Goal: Task Accomplishment & Management: Manage account settings

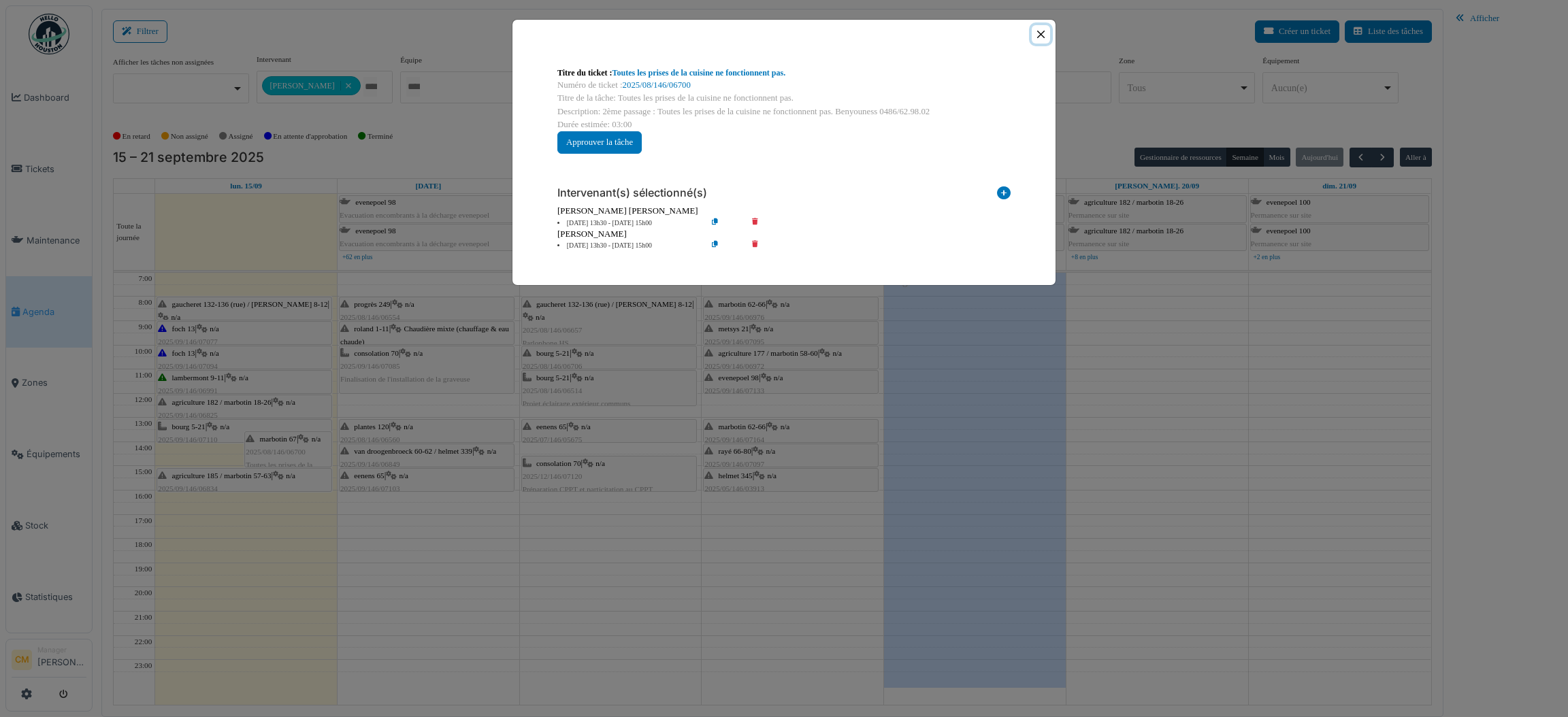
click at [1047, 32] on button "Close" at bounding box center [1041, 34] width 19 height 19
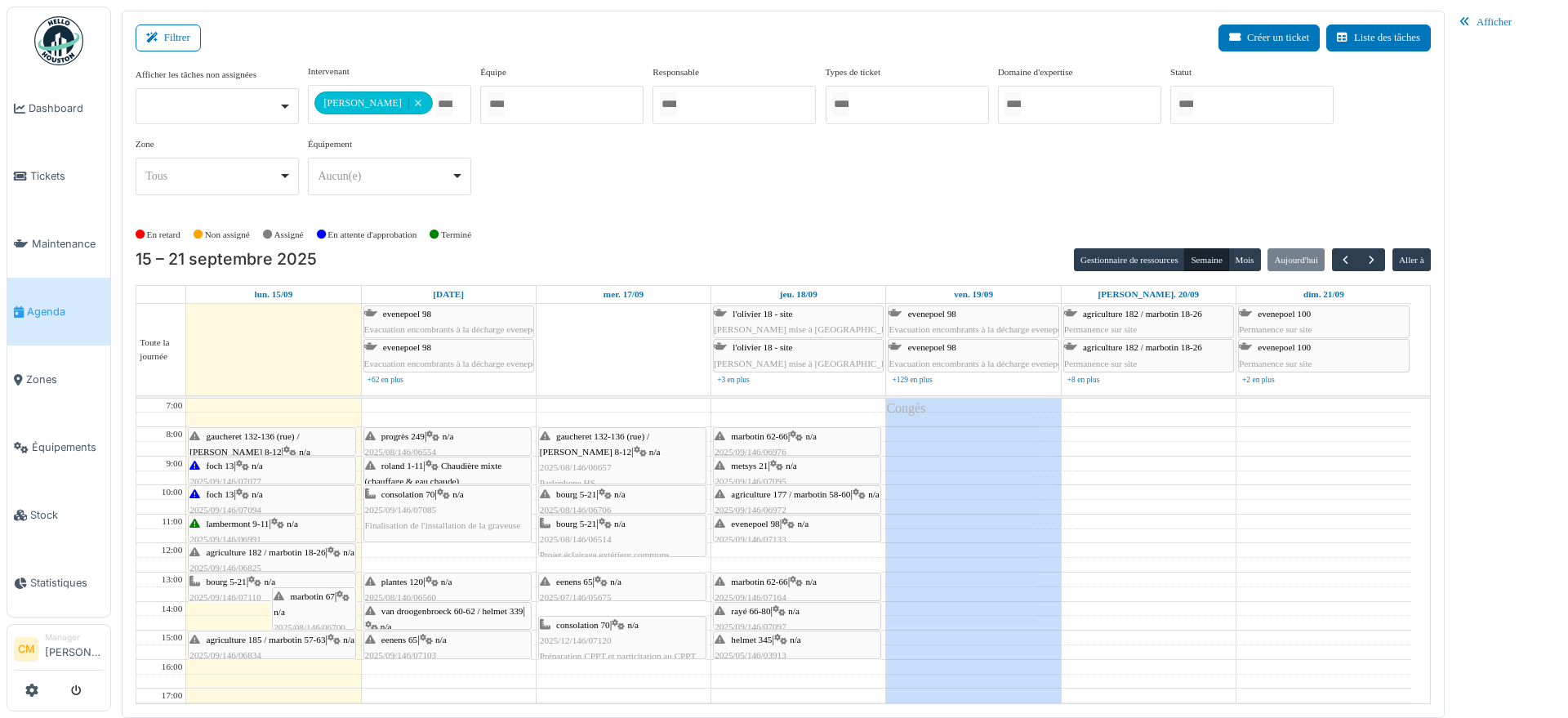
click at [586, 463] on span "2025/08/146/06657" at bounding box center [575, 467] width 71 height 9
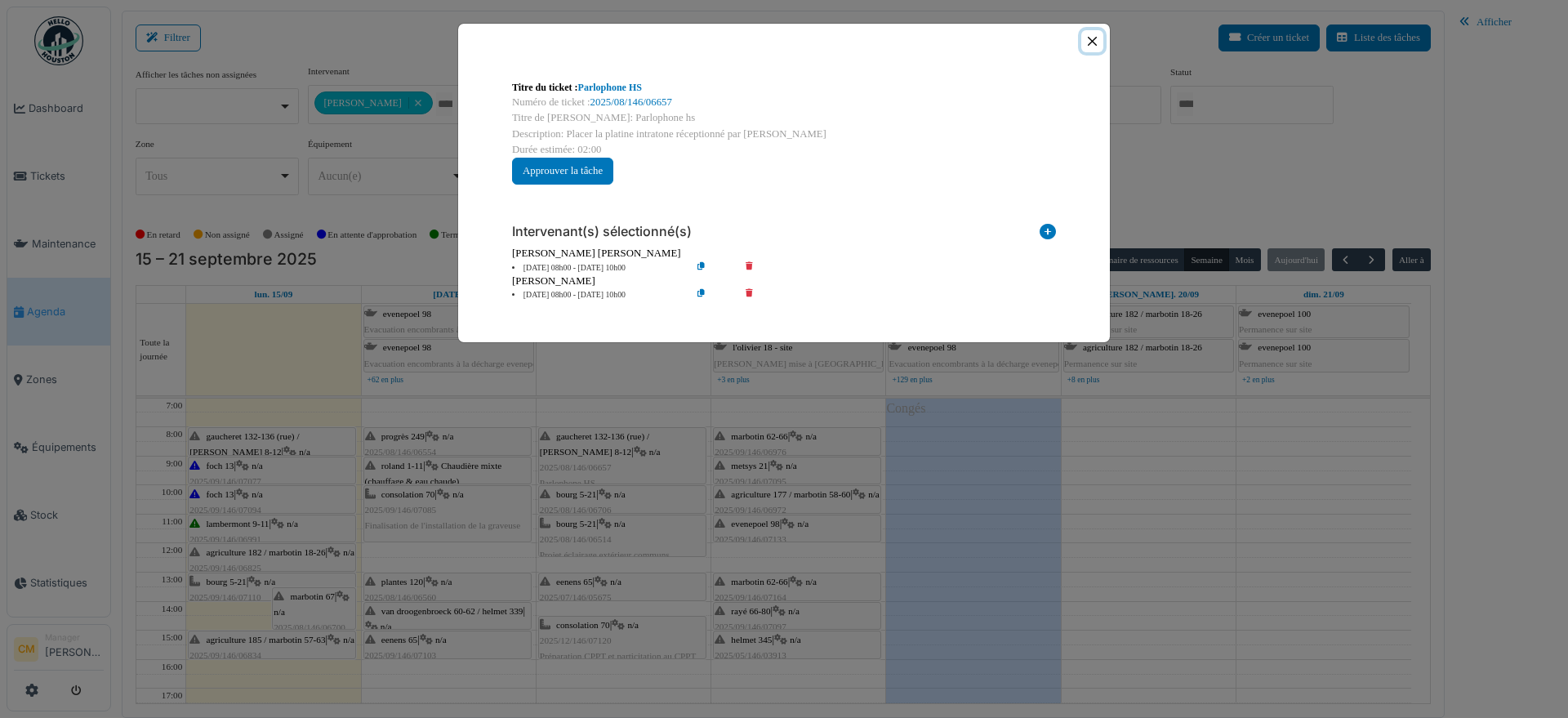
drag, startPoint x: 1090, startPoint y: 38, endPoint x: 717, endPoint y: 375, distance: 502.7
click at [1090, 39] on button "Close" at bounding box center [1092, 41] width 22 height 22
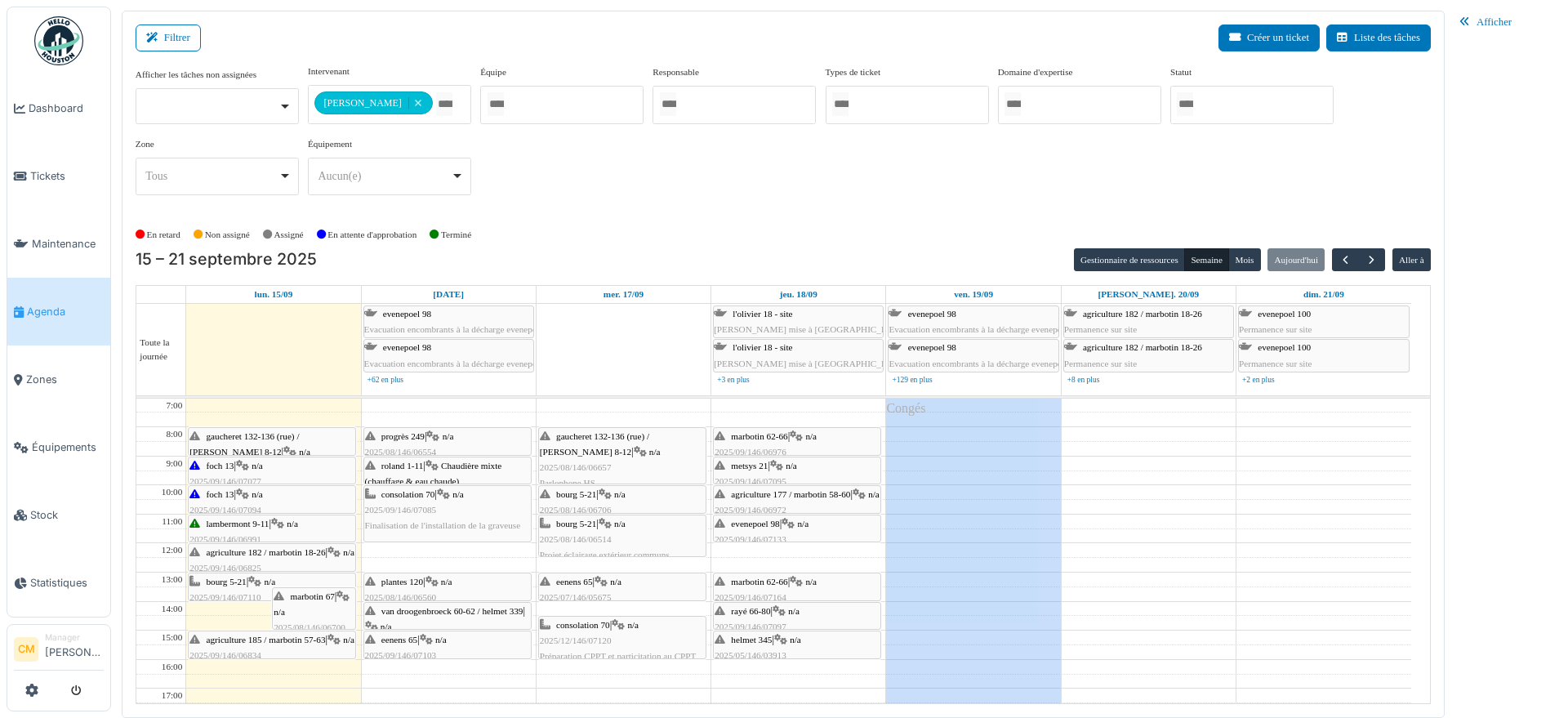
click at [585, 497] on span "bourg 5-21" at bounding box center [576, 493] width 40 height 9
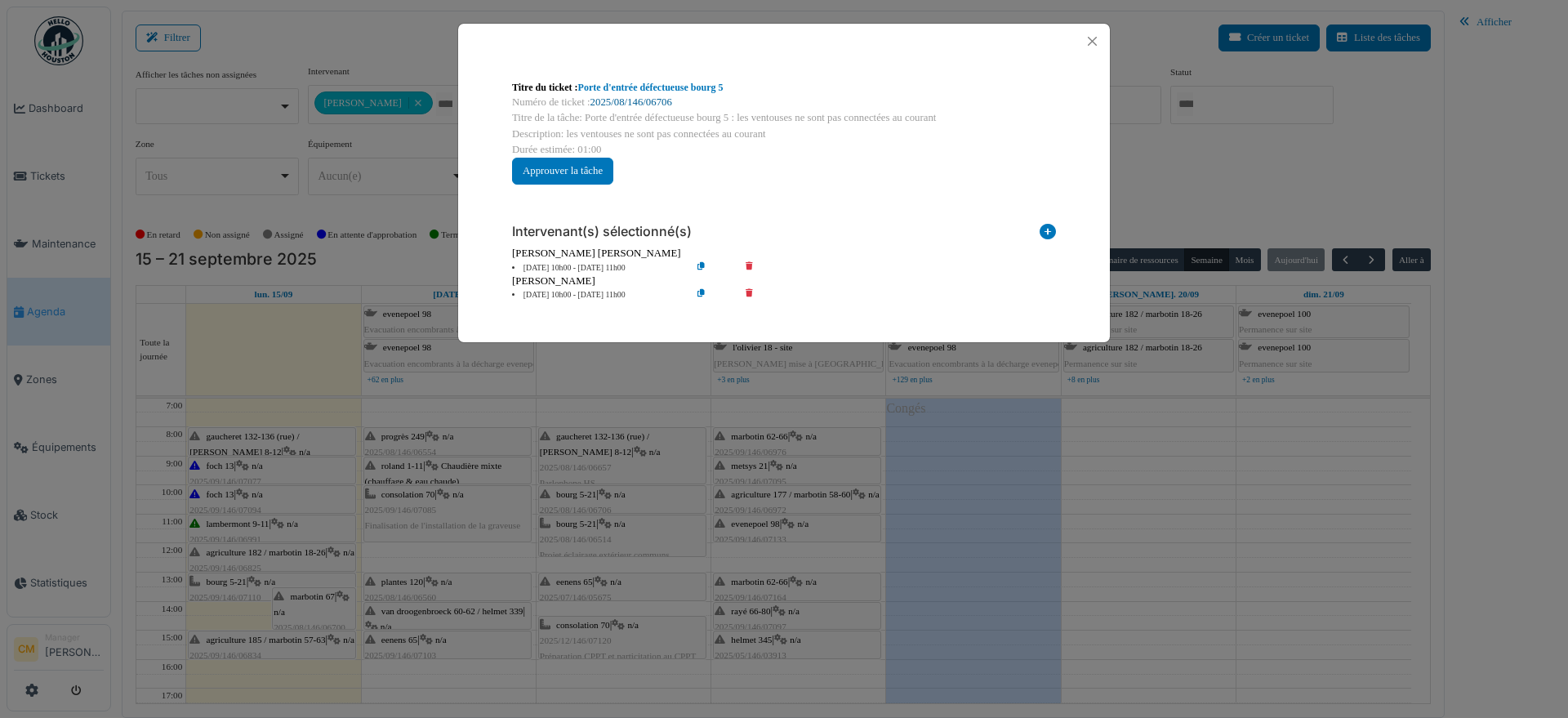
click at [672, 98] on link "2025/08/146/06706" at bounding box center [631, 102] width 82 height 11
click at [618, 517] on div "Titre du ticket : Porte d'entrée défectueuse bourg 5 Numéro de ticket : 2025/08…" at bounding box center [784, 359] width 1568 height 718
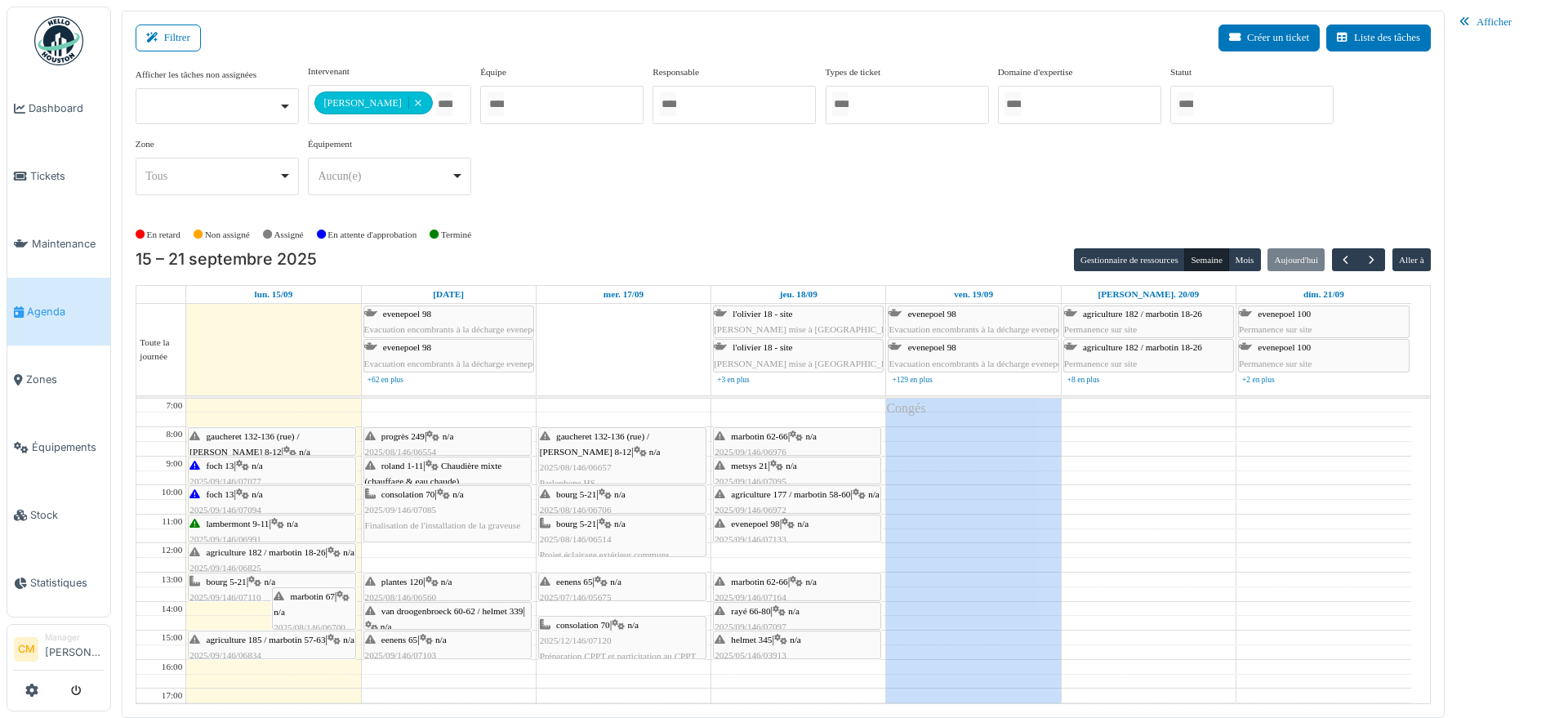
click at [579, 536] on span "2025/08/146/06514" at bounding box center [575, 539] width 71 height 9
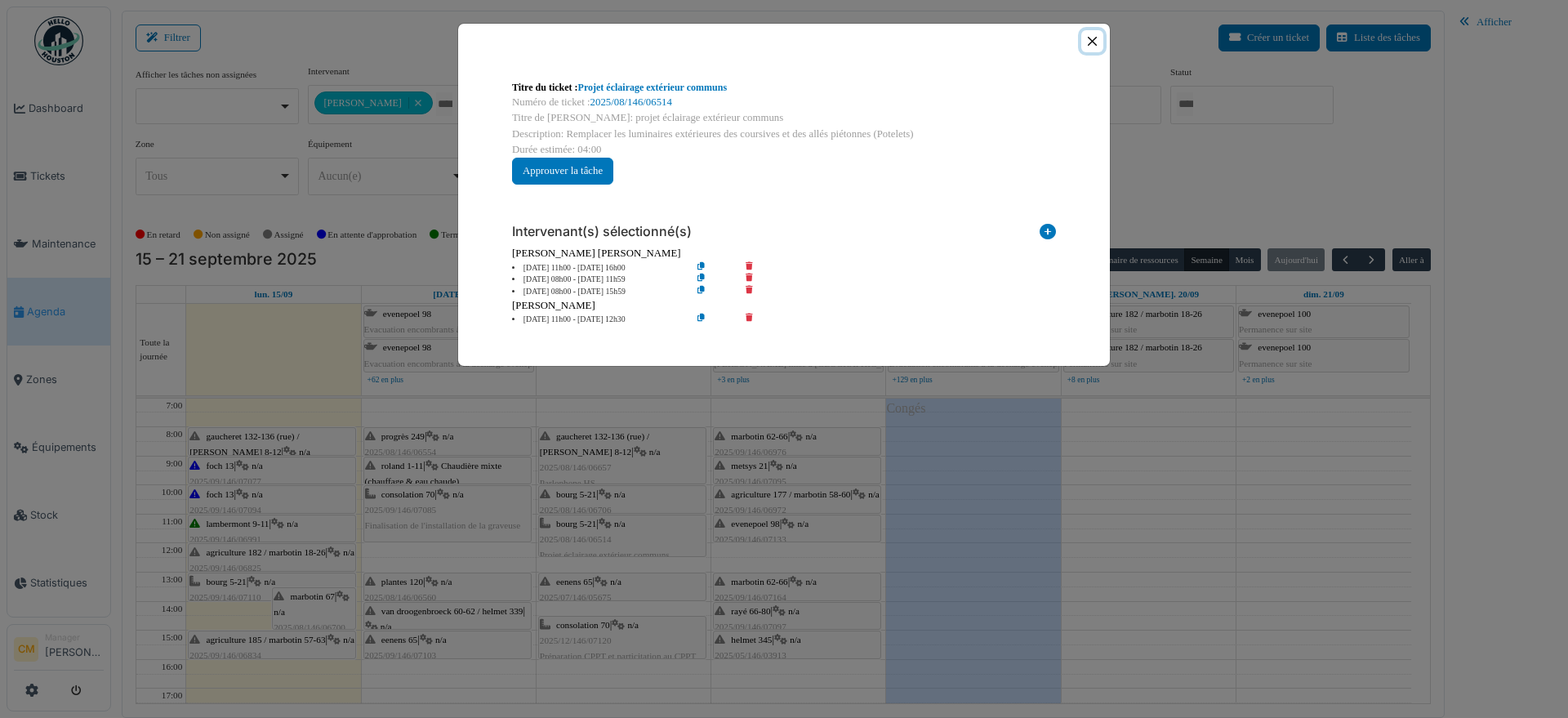
click at [1092, 40] on button "Close" at bounding box center [1092, 41] width 22 height 22
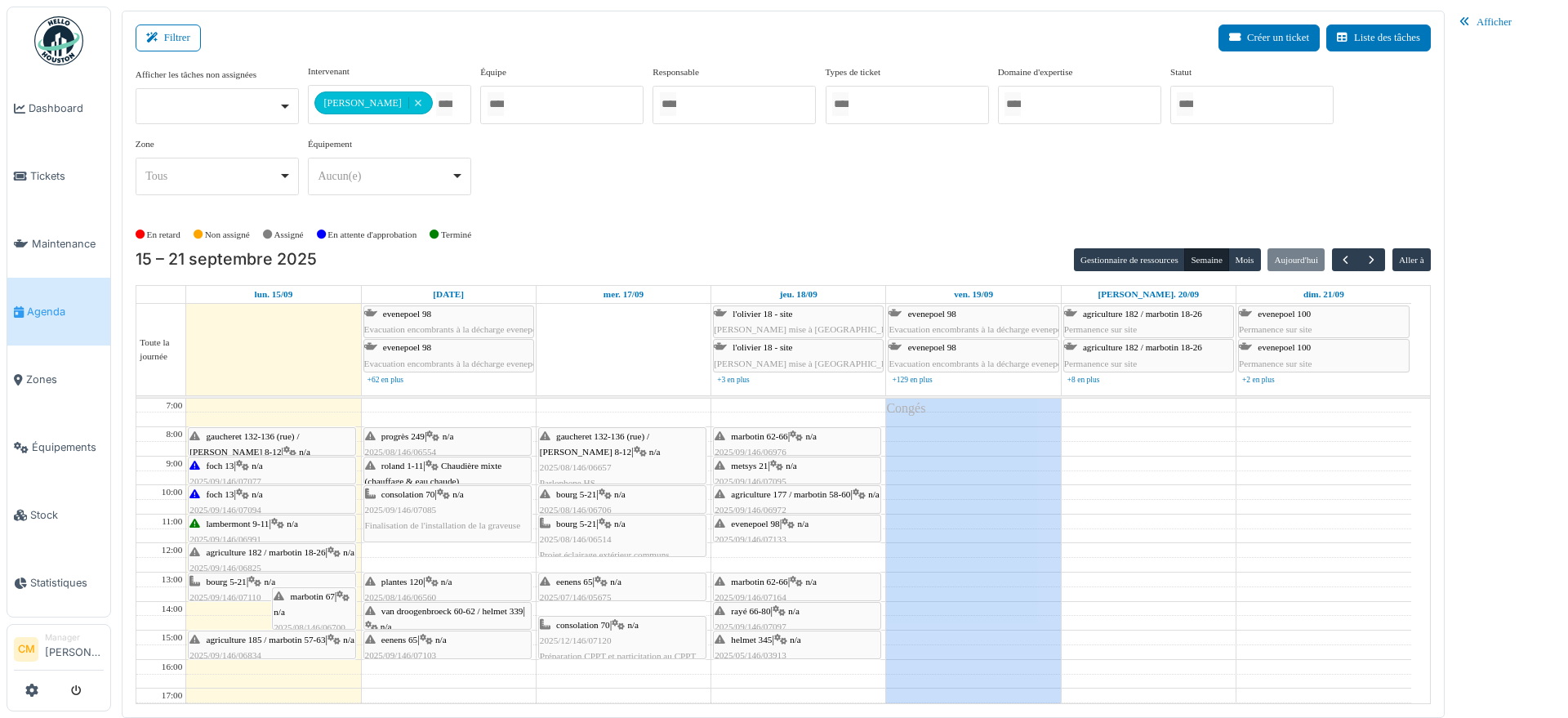
click at [575, 637] on span "2025/12/146/07120" at bounding box center [575, 640] width 71 height 9
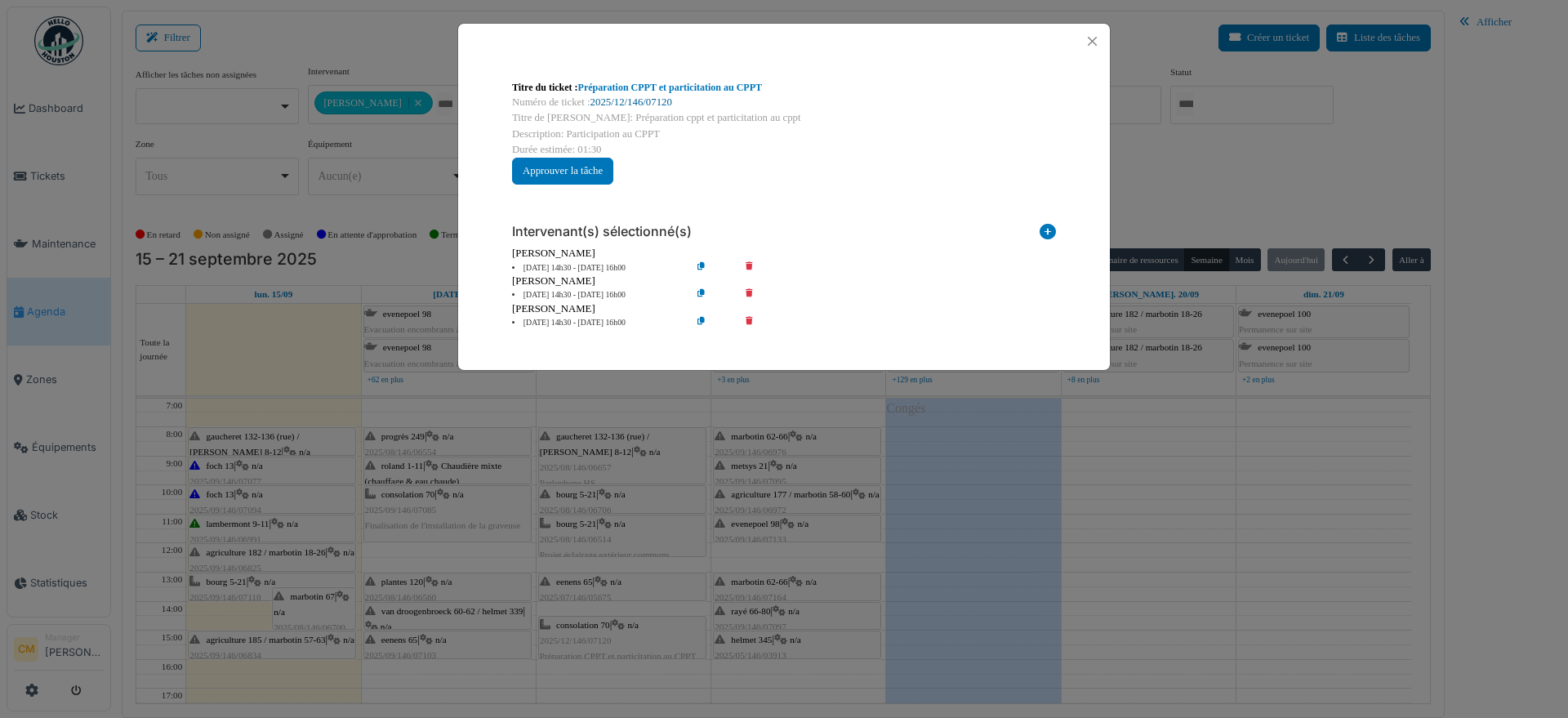
click at [659, 102] on link "2025/12/146/07120" at bounding box center [631, 102] width 82 height 11
click at [1086, 41] on button "Close" at bounding box center [1092, 41] width 22 height 22
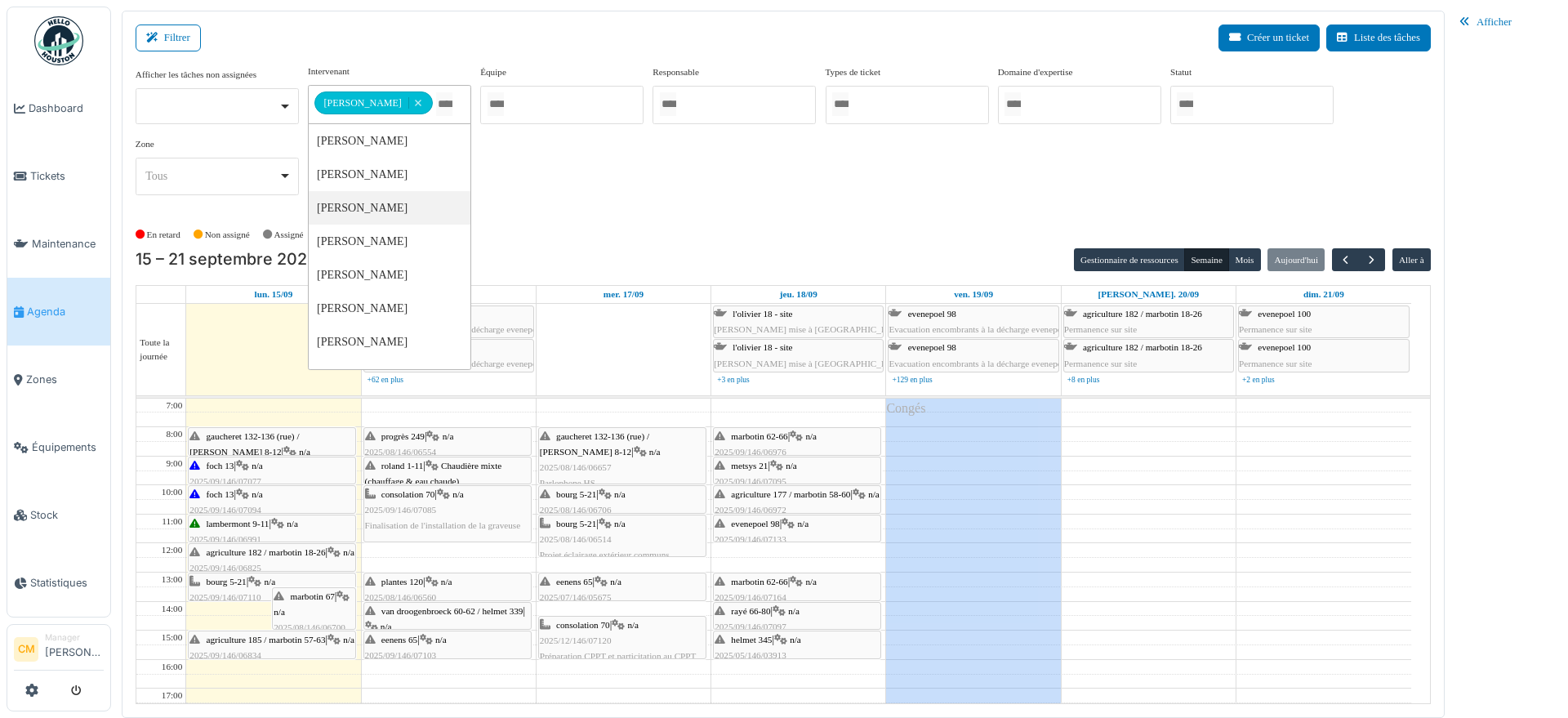
click at [436, 97] on input "Tous" at bounding box center [444, 104] width 16 height 24
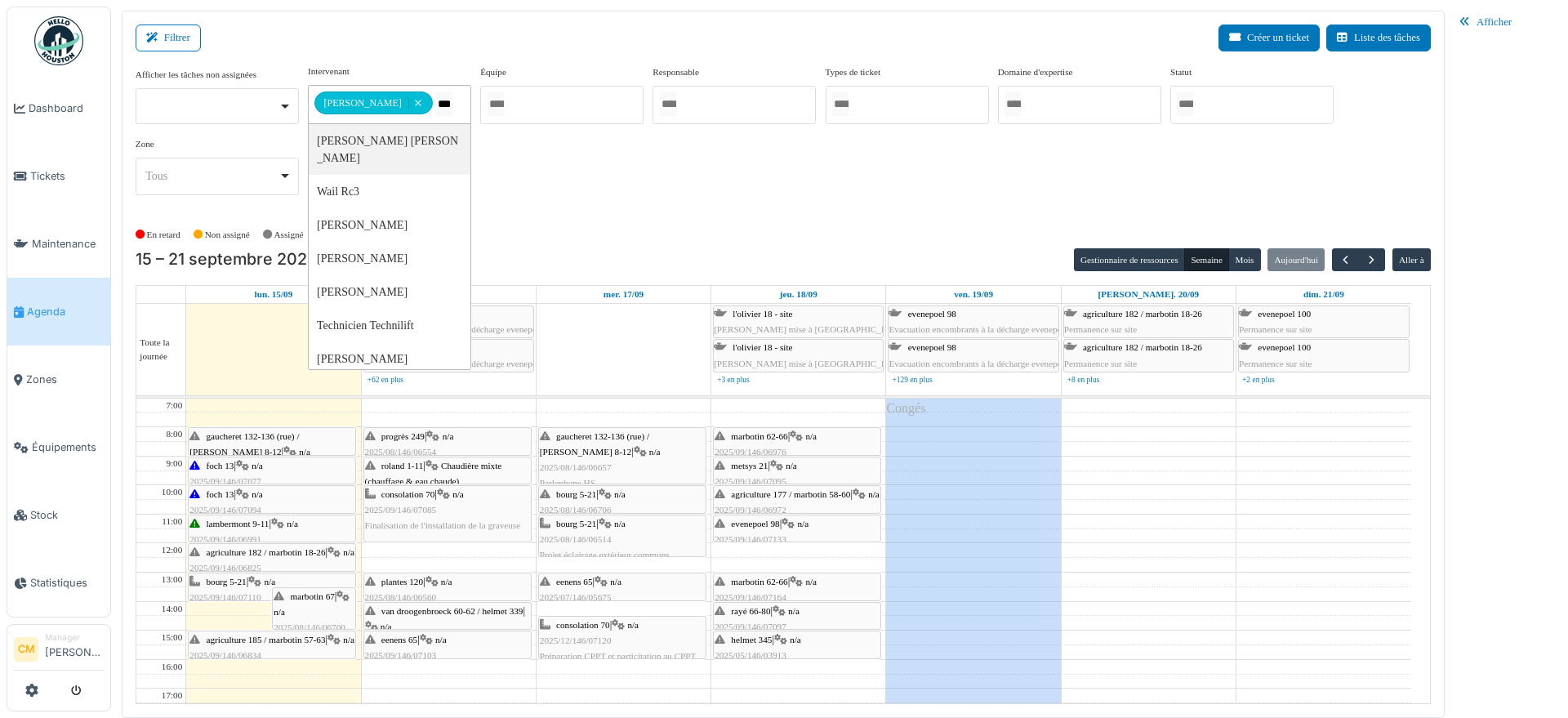
type input "****"
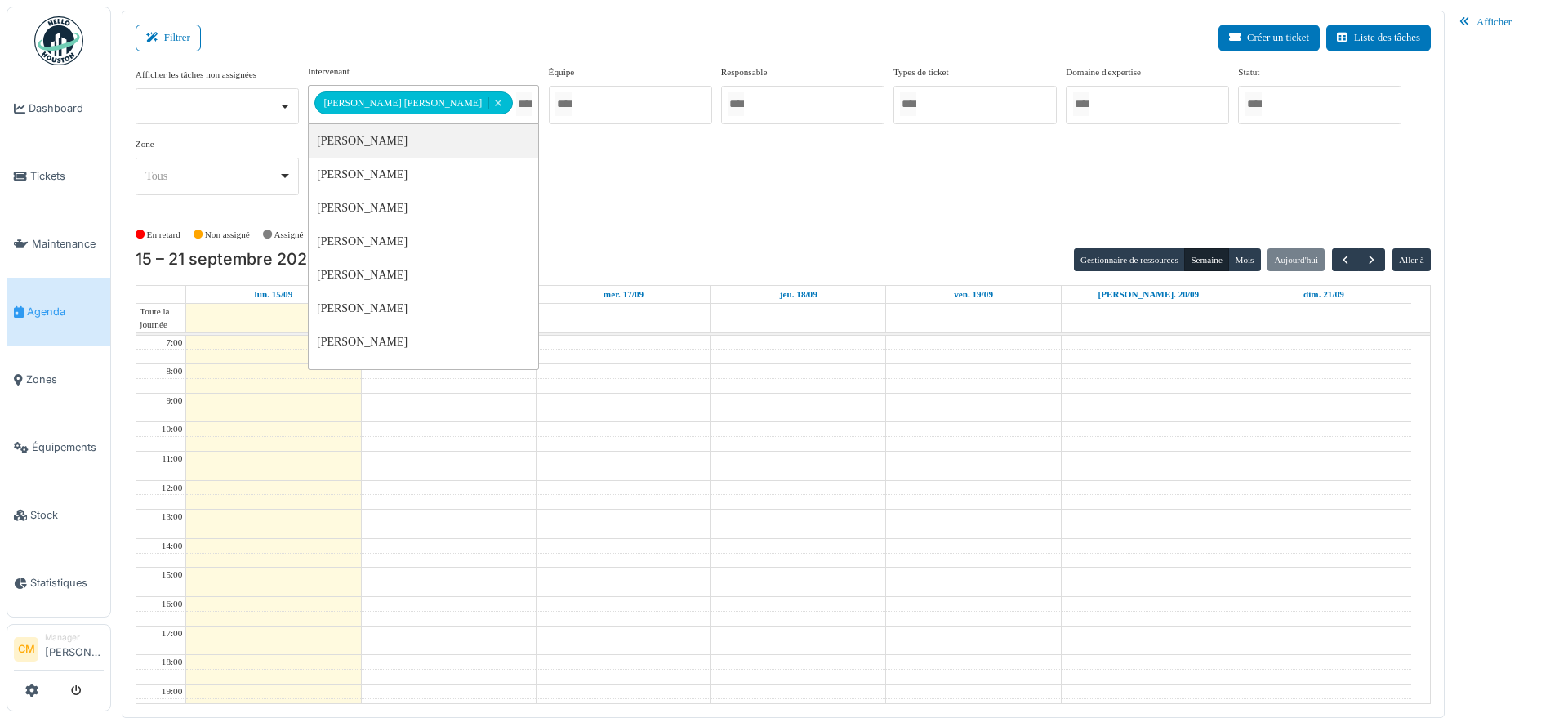
click at [853, 175] on div "**********" at bounding box center [783, 136] width 1295 height 144
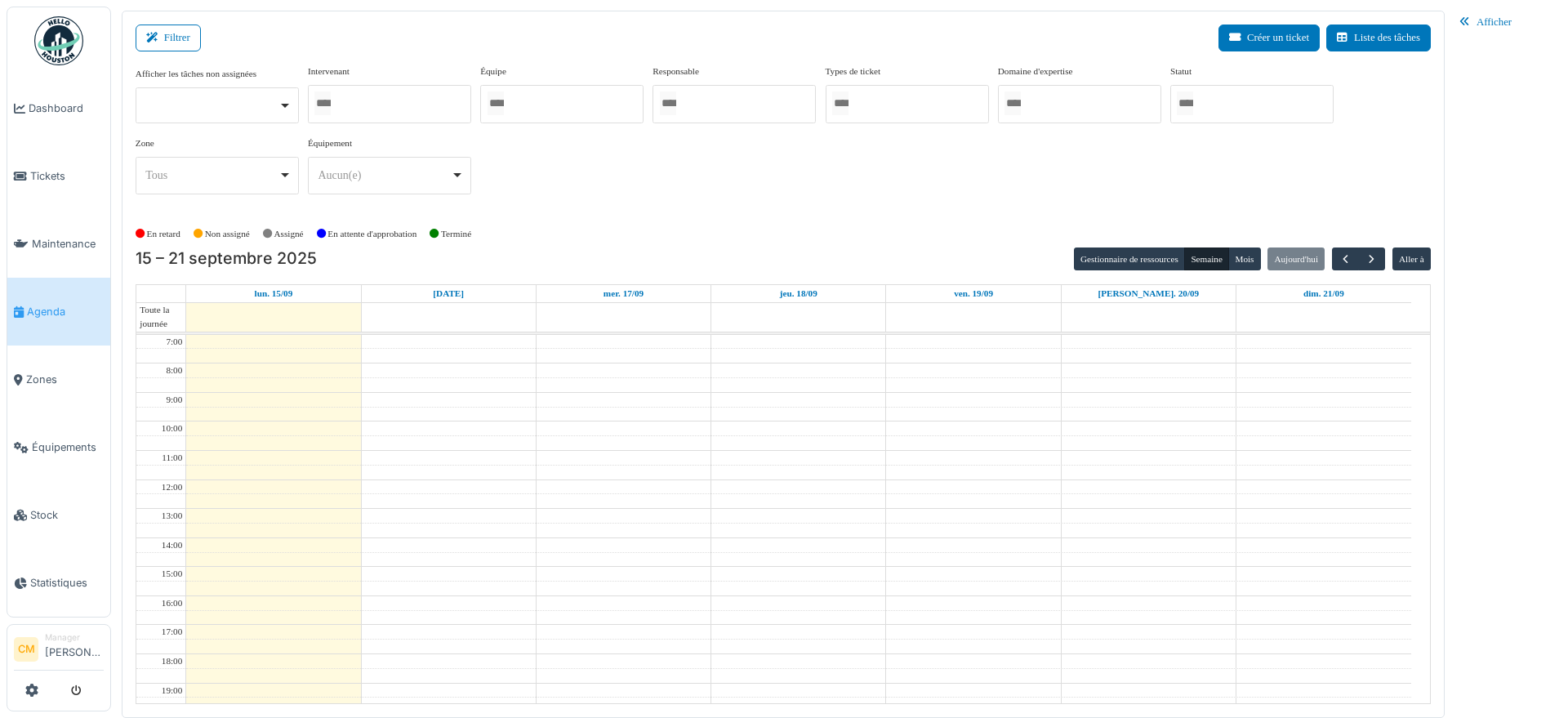
click at [411, 99] on div at bounding box center [390, 104] width 164 height 39
type input "******"
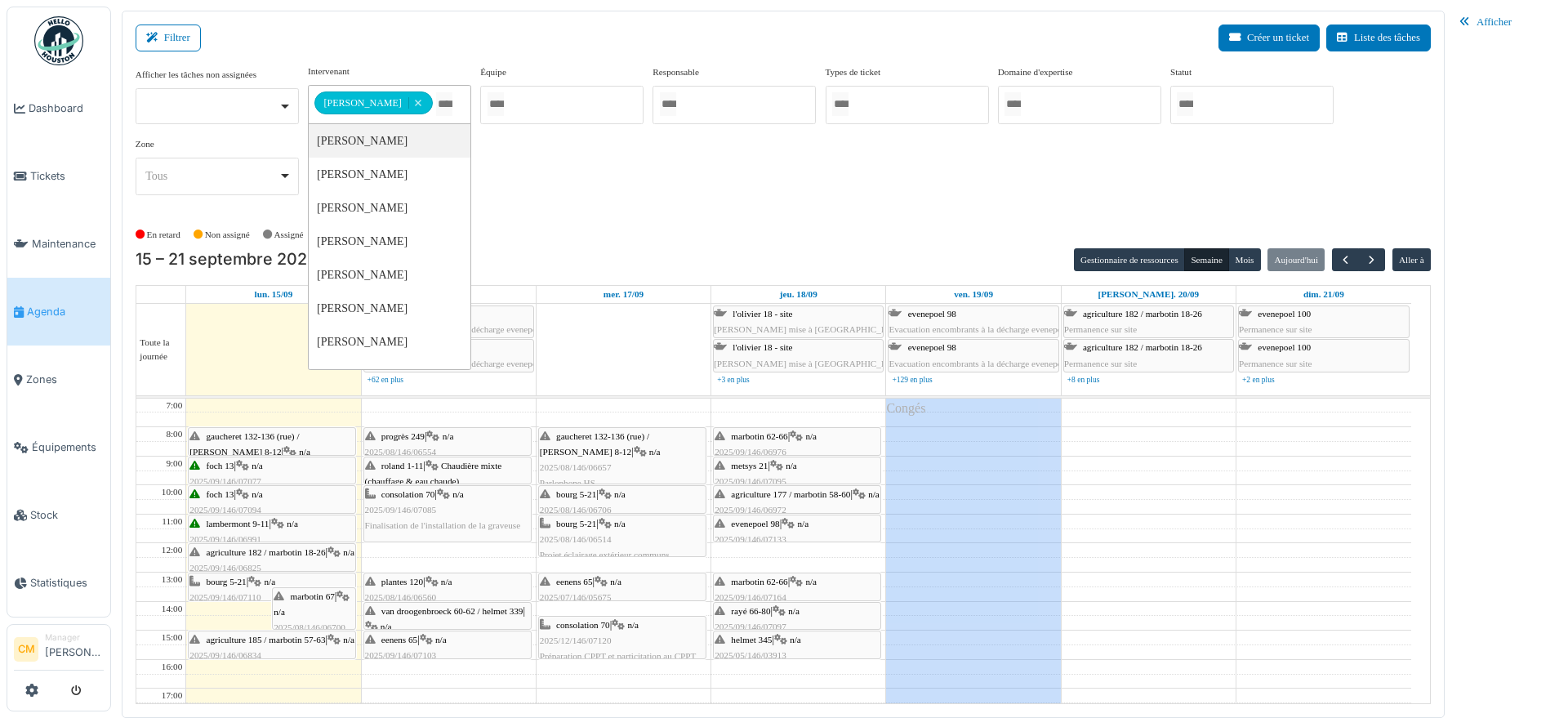
click at [651, 183] on div "**********" at bounding box center [783, 136] width 1295 height 144
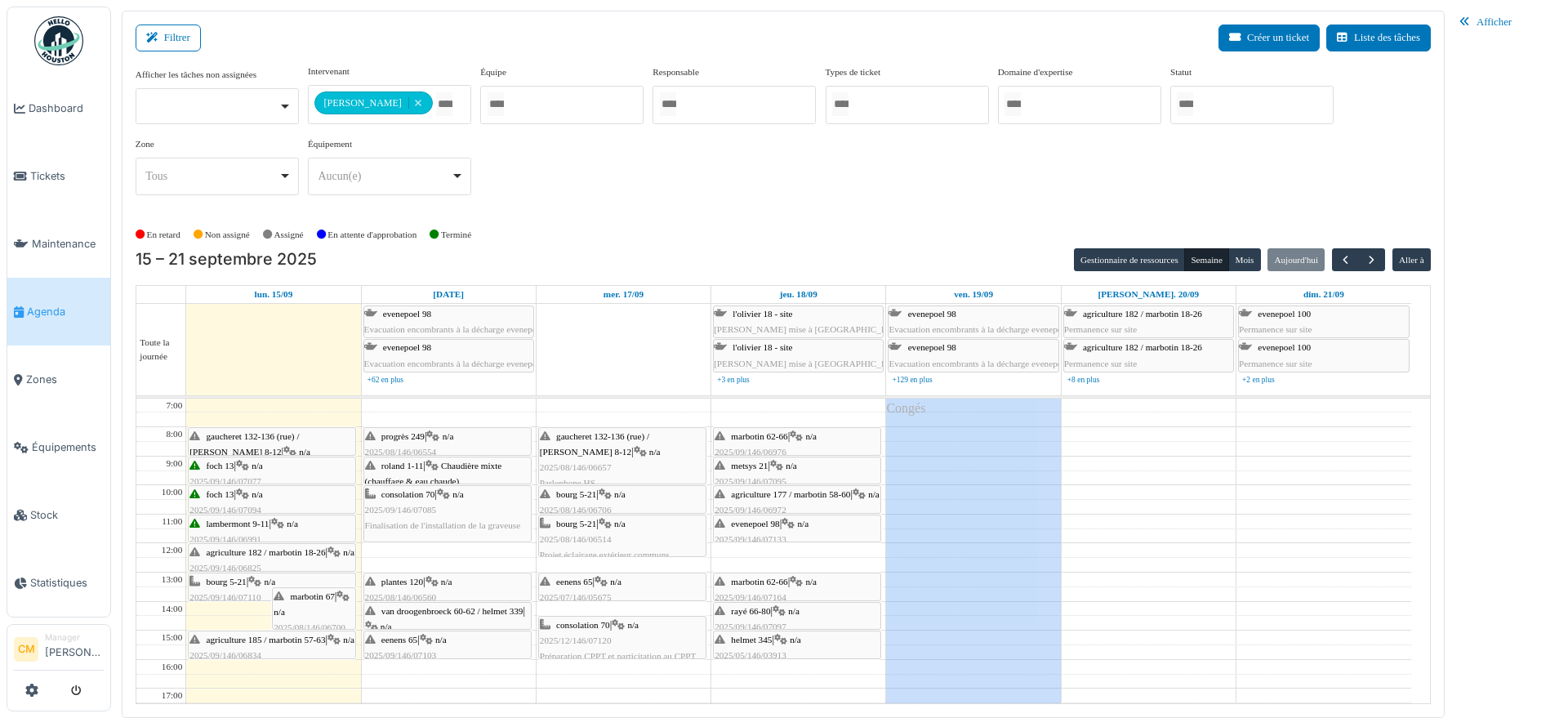
click at [439, 531] on div "consolation 70 | n/a 2025/09/146/07085 Finalisation de l'installation de la gra…" at bounding box center [448, 511] width 165 height 47
click at [401, 502] on body "Dashboard Tickets Maintenance Agenda Zones Équipements Stock Statistiques CM Ma…" at bounding box center [784, 359] width 1568 height 718
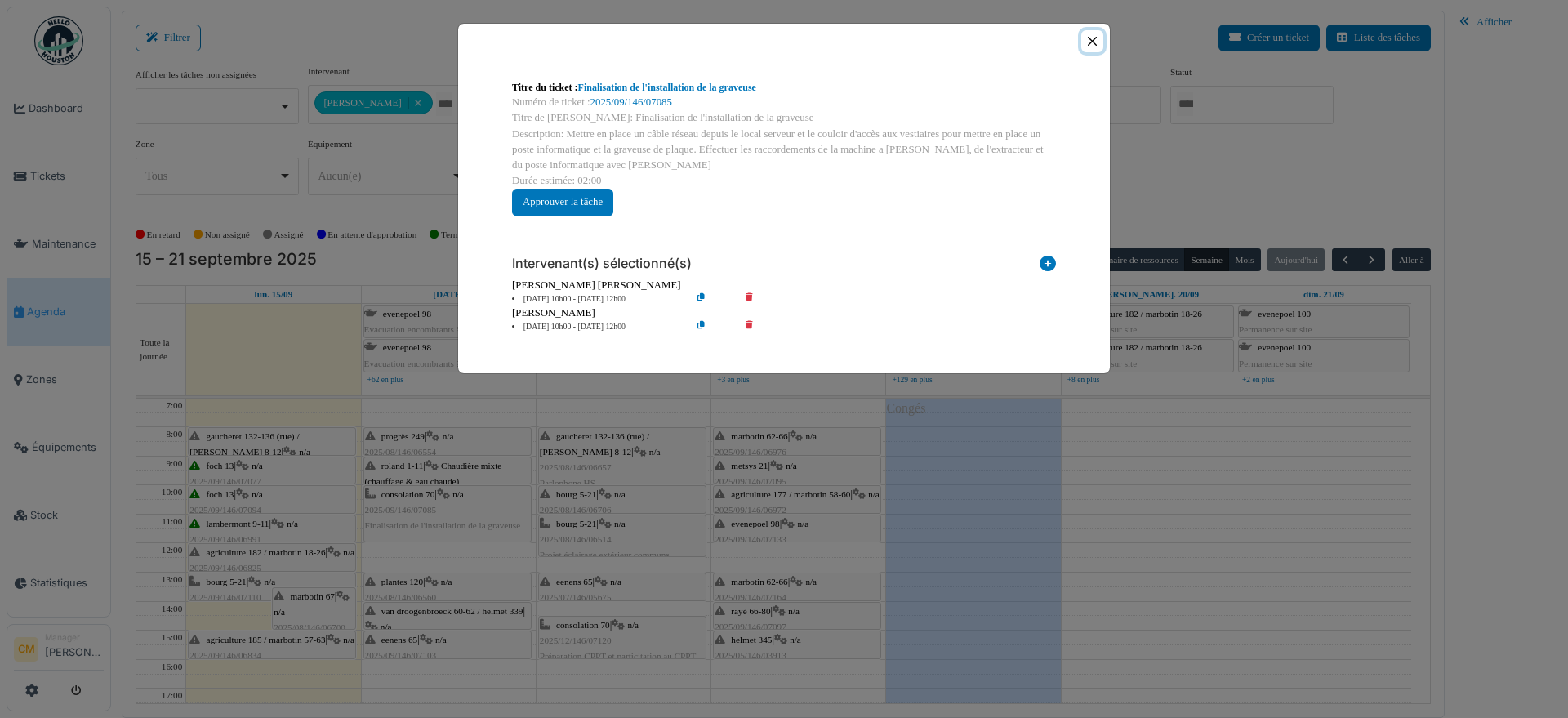
click at [1090, 41] on button "Close" at bounding box center [1092, 41] width 22 height 22
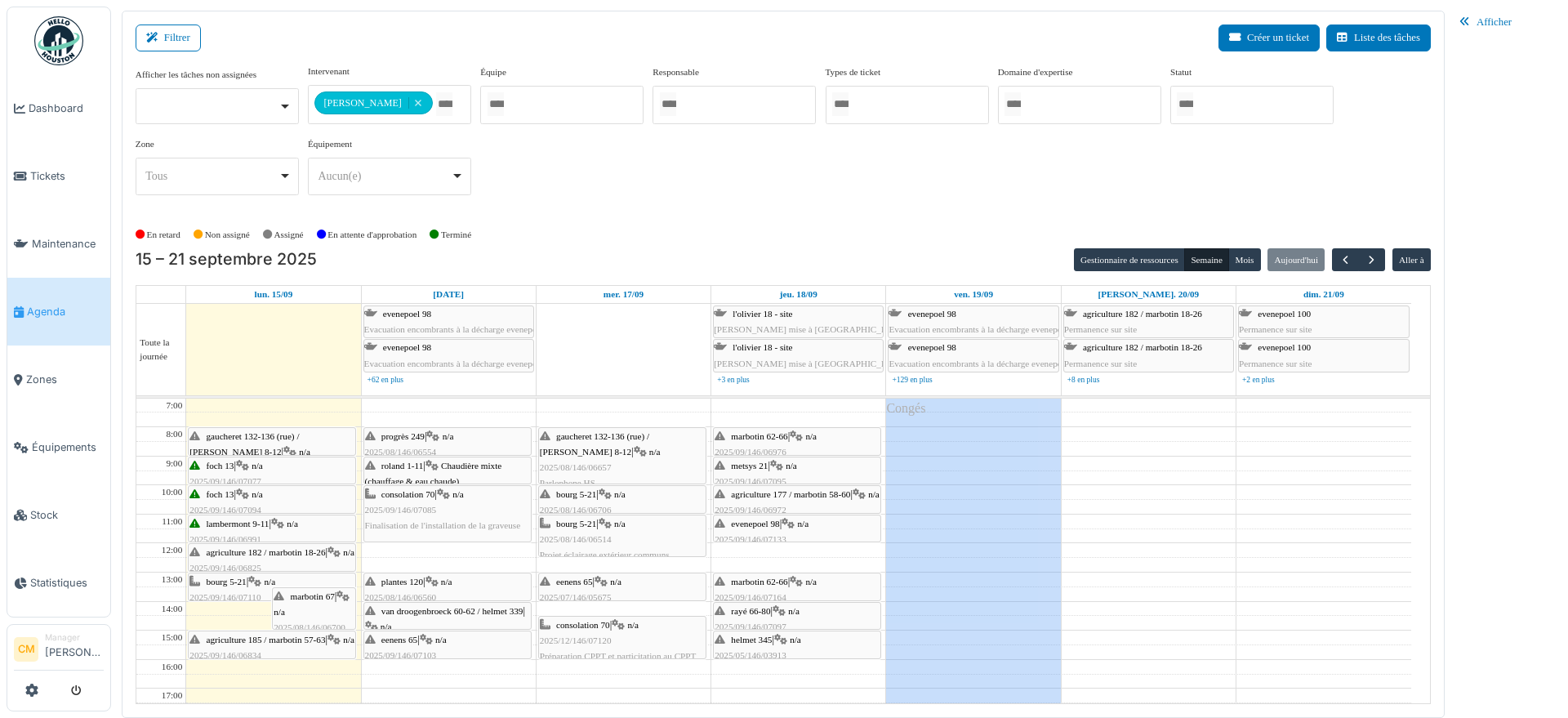
click at [580, 464] on span "2025/08/146/06657" at bounding box center [575, 467] width 71 height 9
click at [578, 467] on span "2025/08/146/06657" at bounding box center [575, 467] width 71 height 9
click at [588, 435] on span "gaucheret 132-136 (rue) / thomas 8-12" at bounding box center [594, 443] width 109 height 25
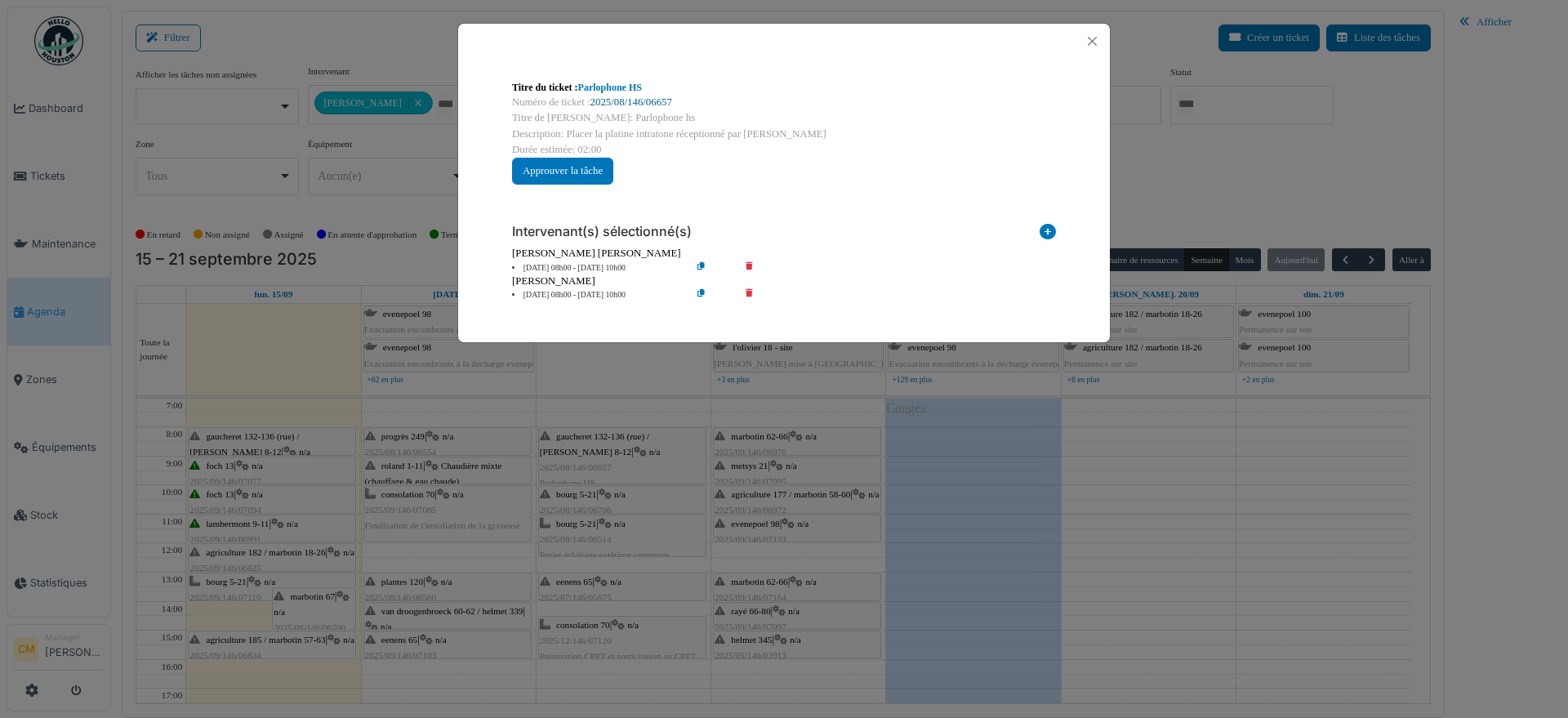
click at [648, 96] on link "2025/08/146/06657" at bounding box center [631, 102] width 82 height 11
click at [1091, 43] on button "Close" at bounding box center [1092, 41] width 22 height 22
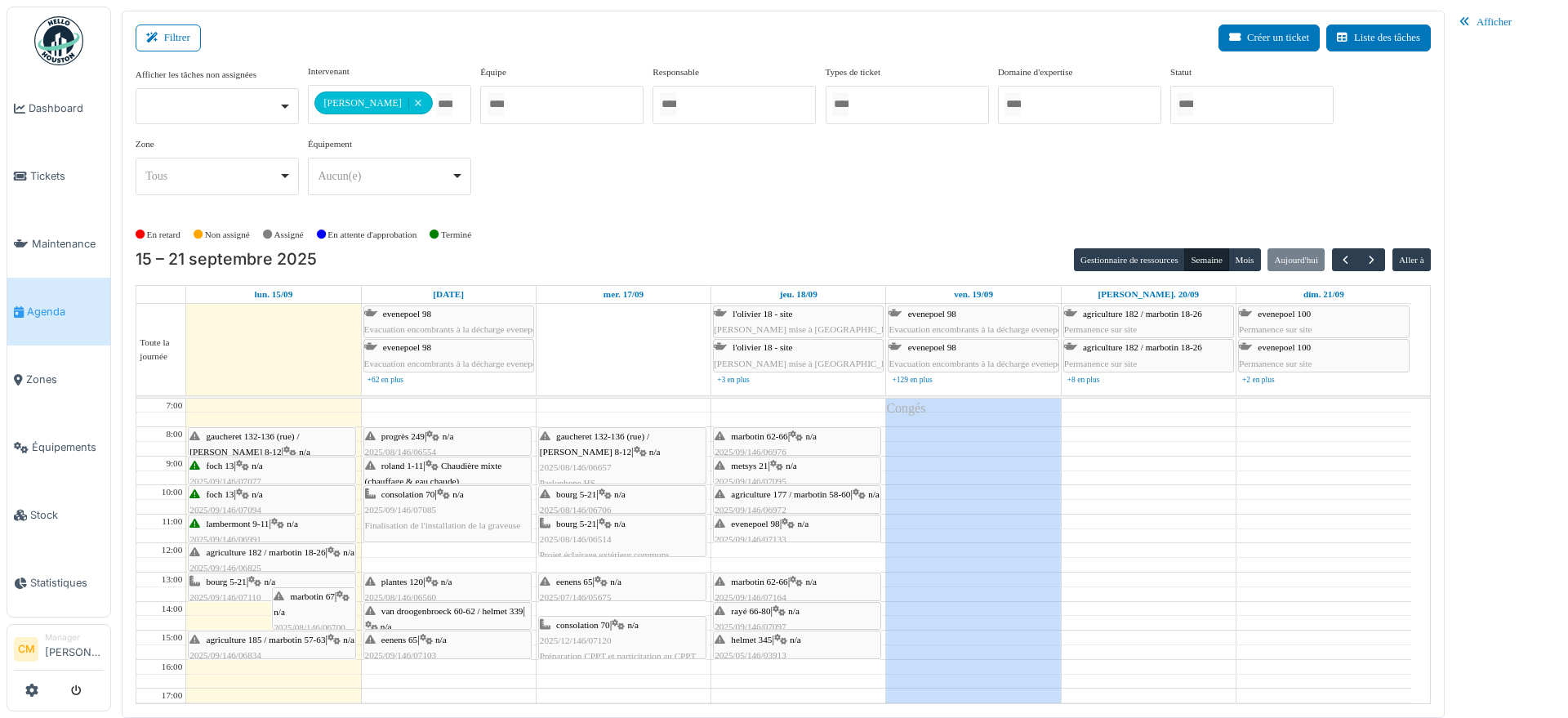
click at [580, 541] on span "2025/08/146/06514" at bounding box center [575, 539] width 71 height 9
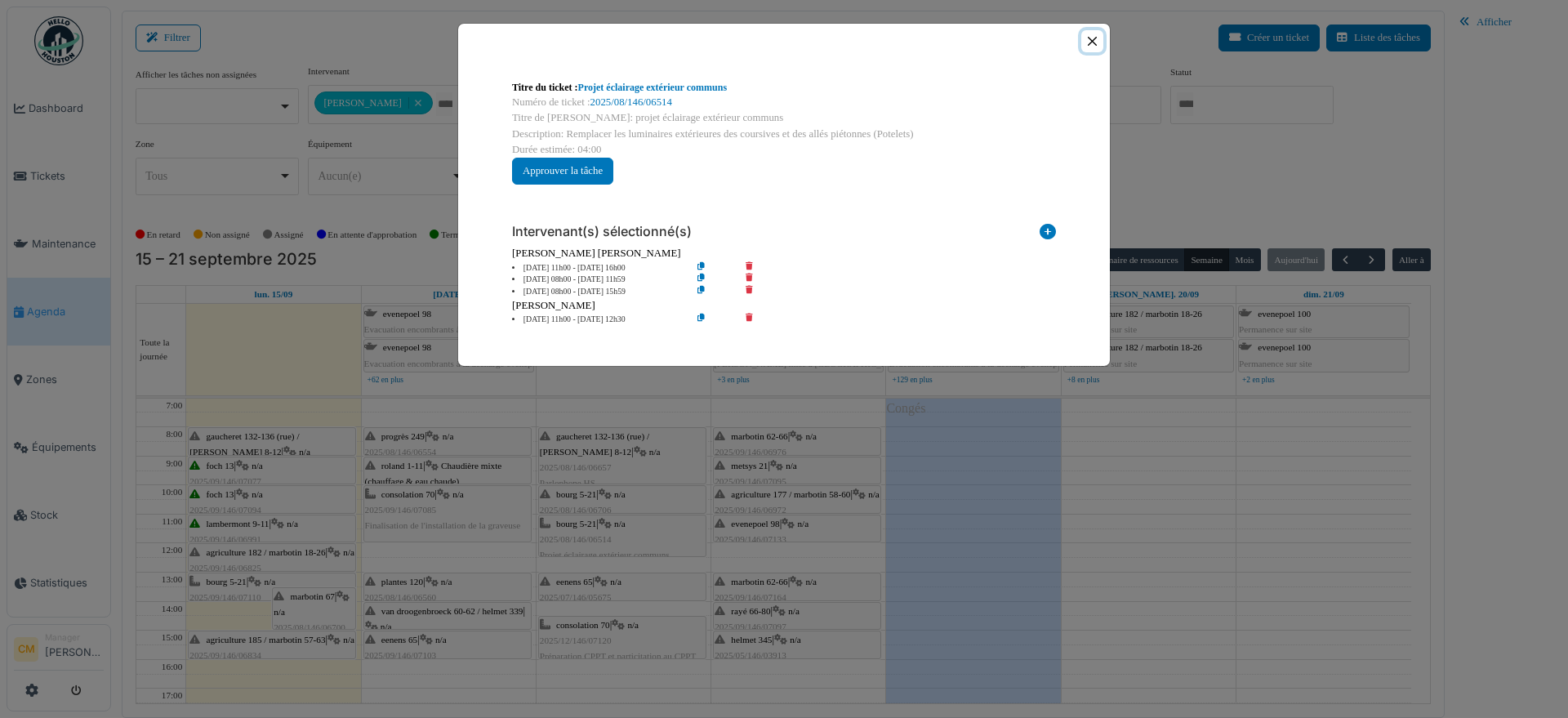
click at [1093, 39] on button "Close" at bounding box center [1092, 41] width 22 height 22
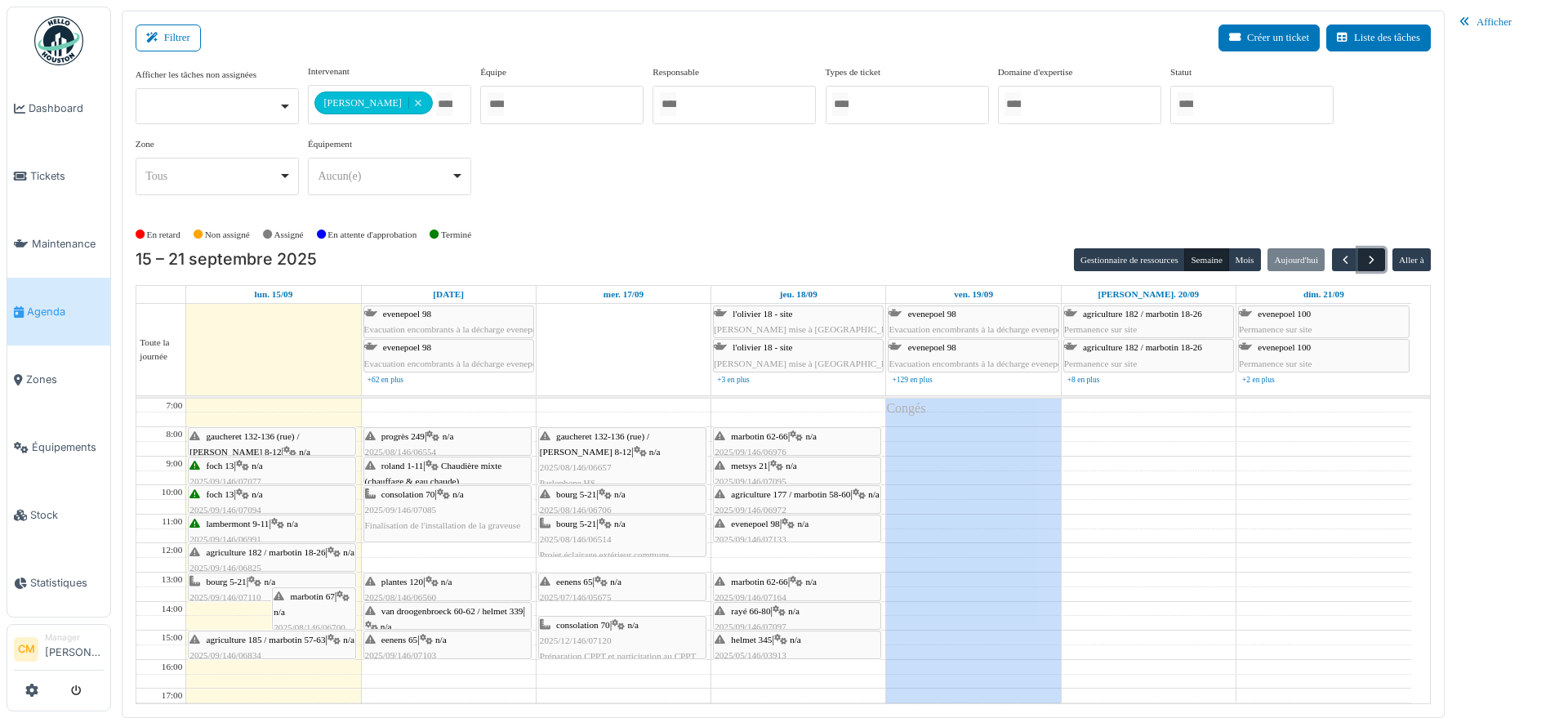
click at [1376, 263] on span "button" at bounding box center [1372, 260] width 14 height 14
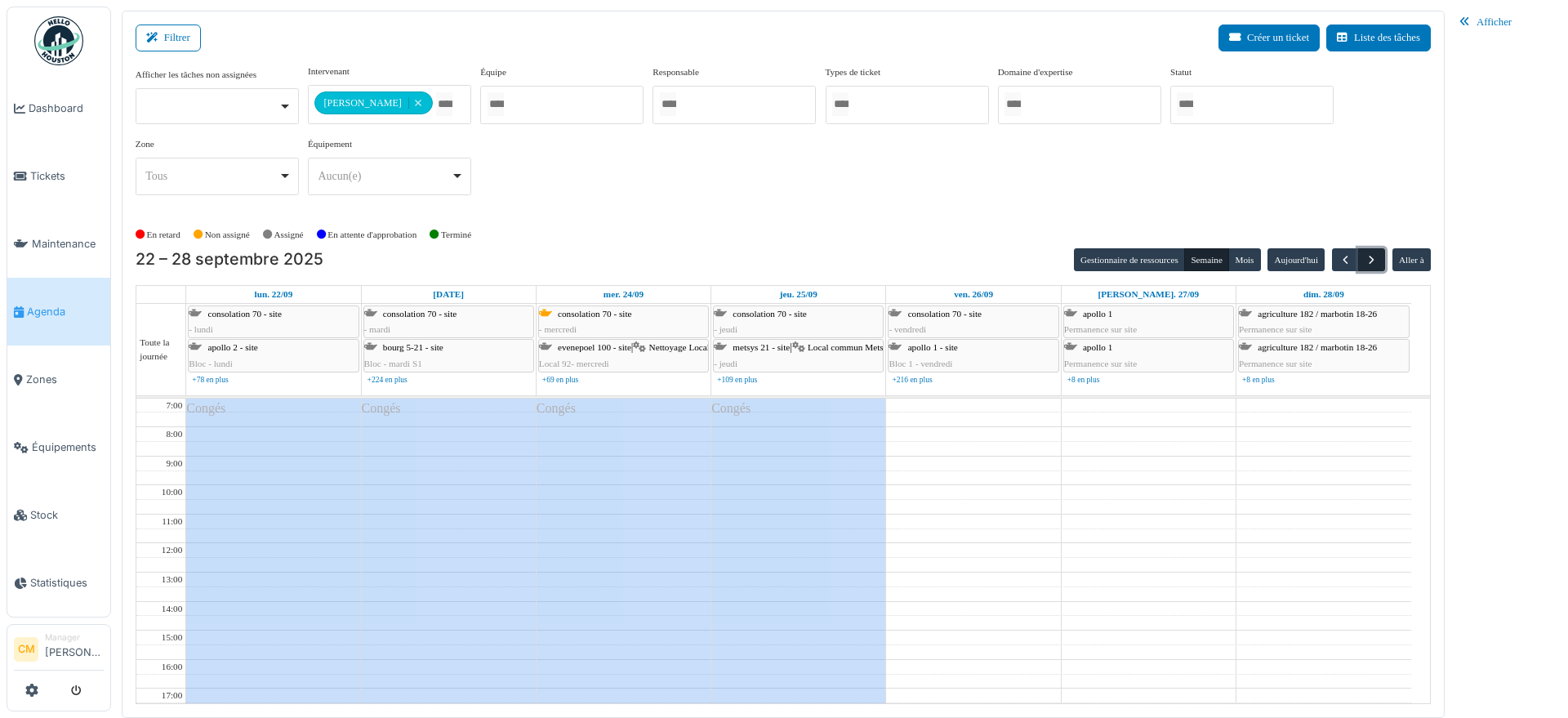
click at [1372, 263] on span "button" at bounding box center [1372, 260] width 14 height 14
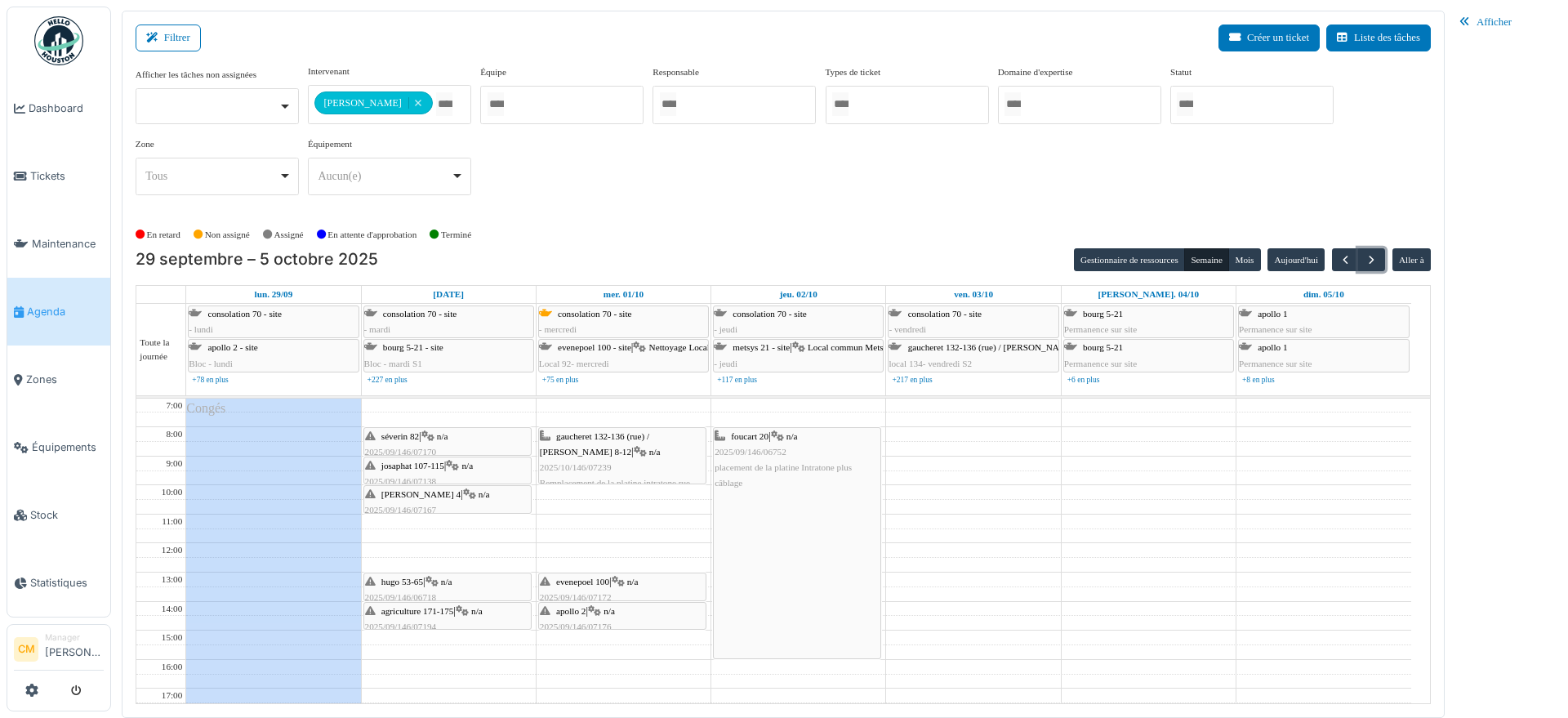
click at [593, 462] on span "2025/10/146/07239" at bounding box center [575, 467] width 71 height 9
click at [590, 464] on span "2025/10/146/07239" at bounding box center [575, 467] width 71 height 9
click at [585, 436] on span "gaucheret 132-136 (rue) / thomas 8-12" at bounding box center [594, 443] width 109 height 25
click at [573, 464] on span "2025/10/146/07239" at bounding box center [575, 467] width 71 height 9
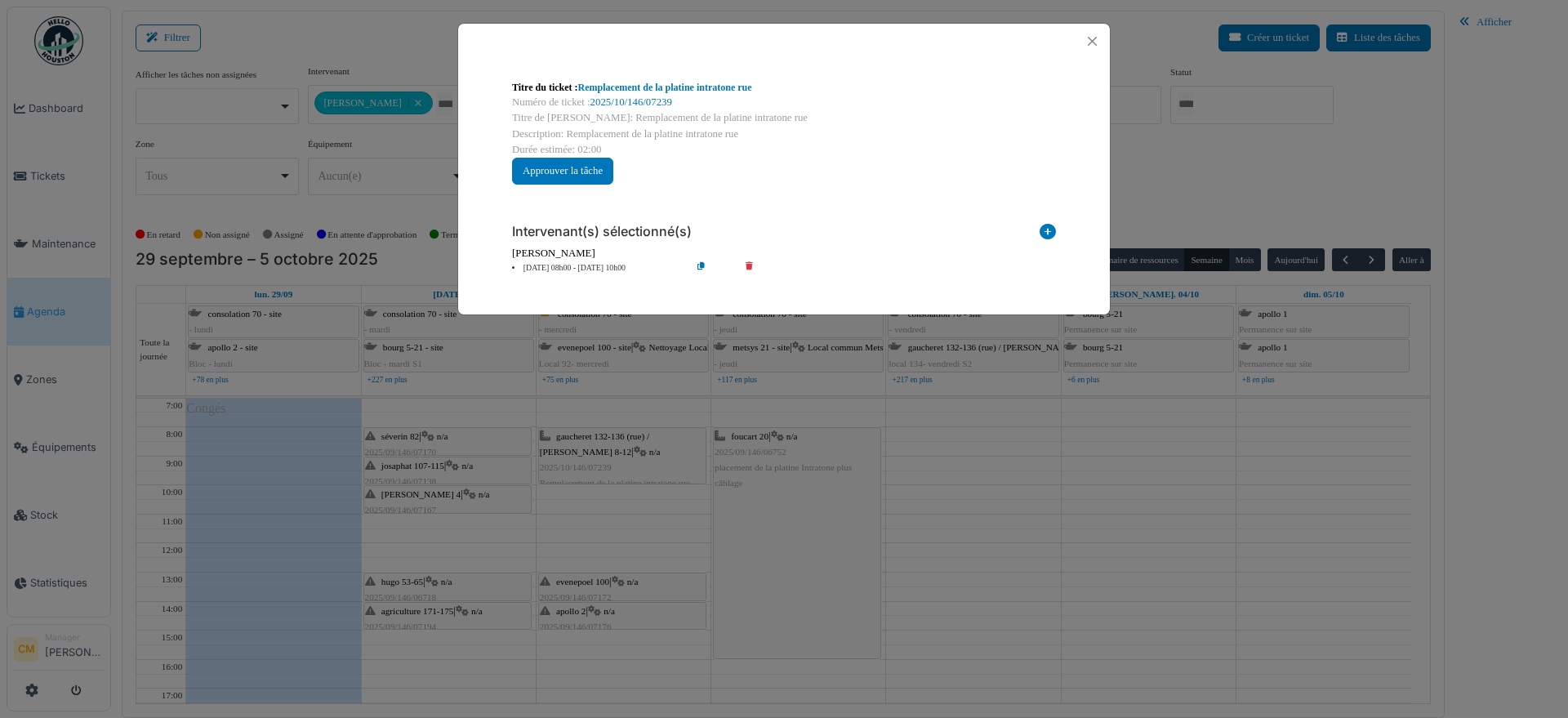
click at [669, 93] on div "Titre du ticket : Remplacement de la platine intratone rue" at bounding box center [784, 87] width 544 height 15
click at [666, 96] on link "2025/10/146/07239" at bounding box center [631, 102] width 82 height 11
click at [1085, 40] on button "Close" at bounding box center [1092, 41] width 22 height 22
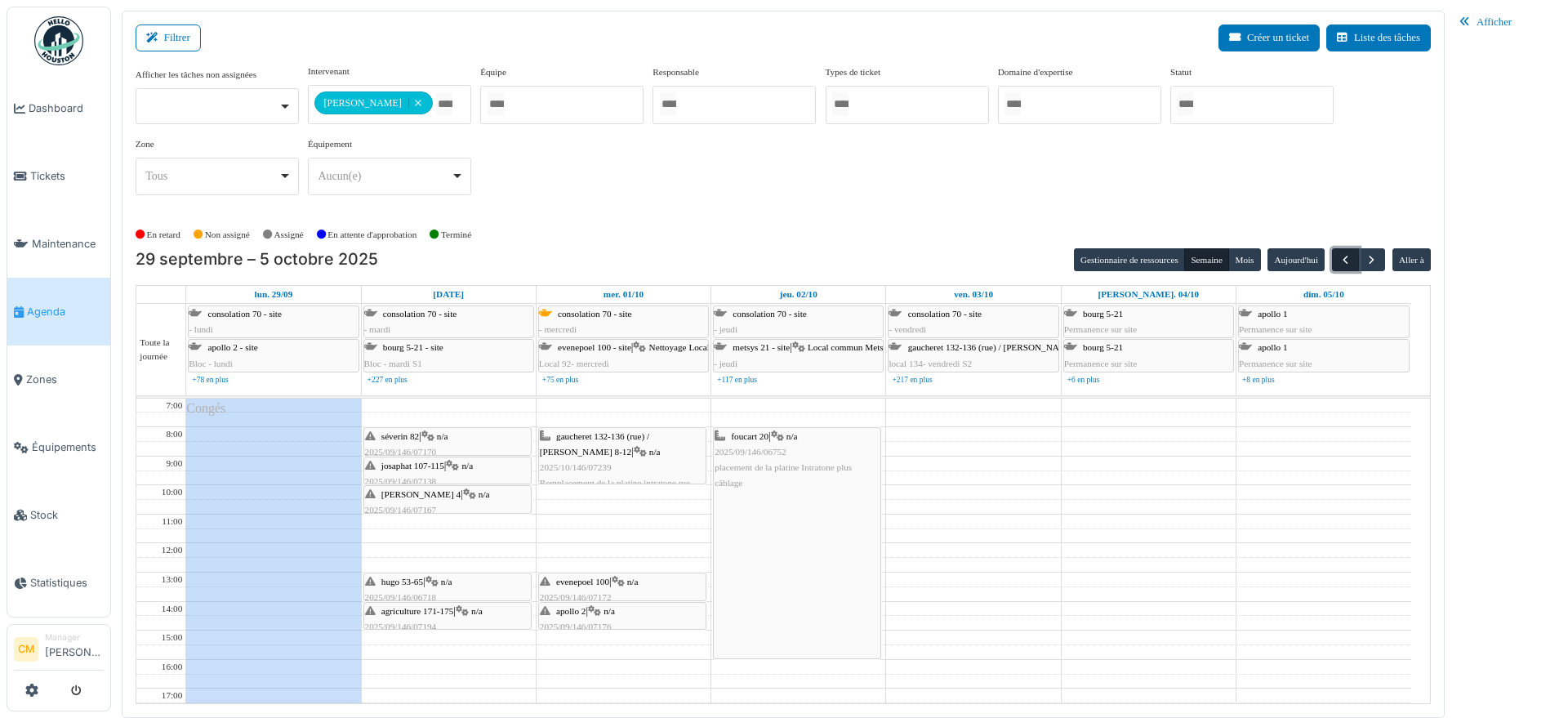
click at [1349, 260] on span "button" at bounding box center [1345, 260] width 14 height 14
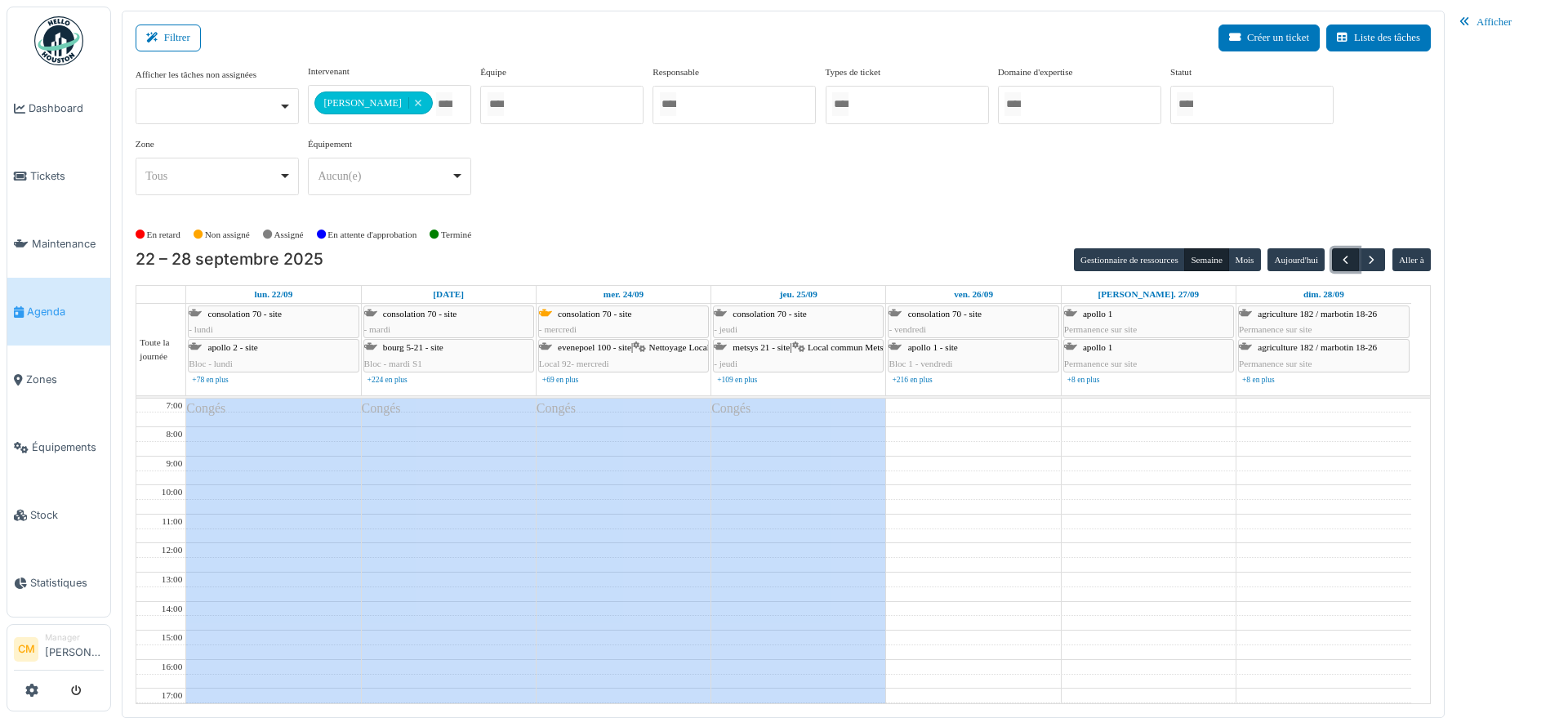
click at [1343, 260] on span "button" at bounding box center [1345, 260] width 14 height 14
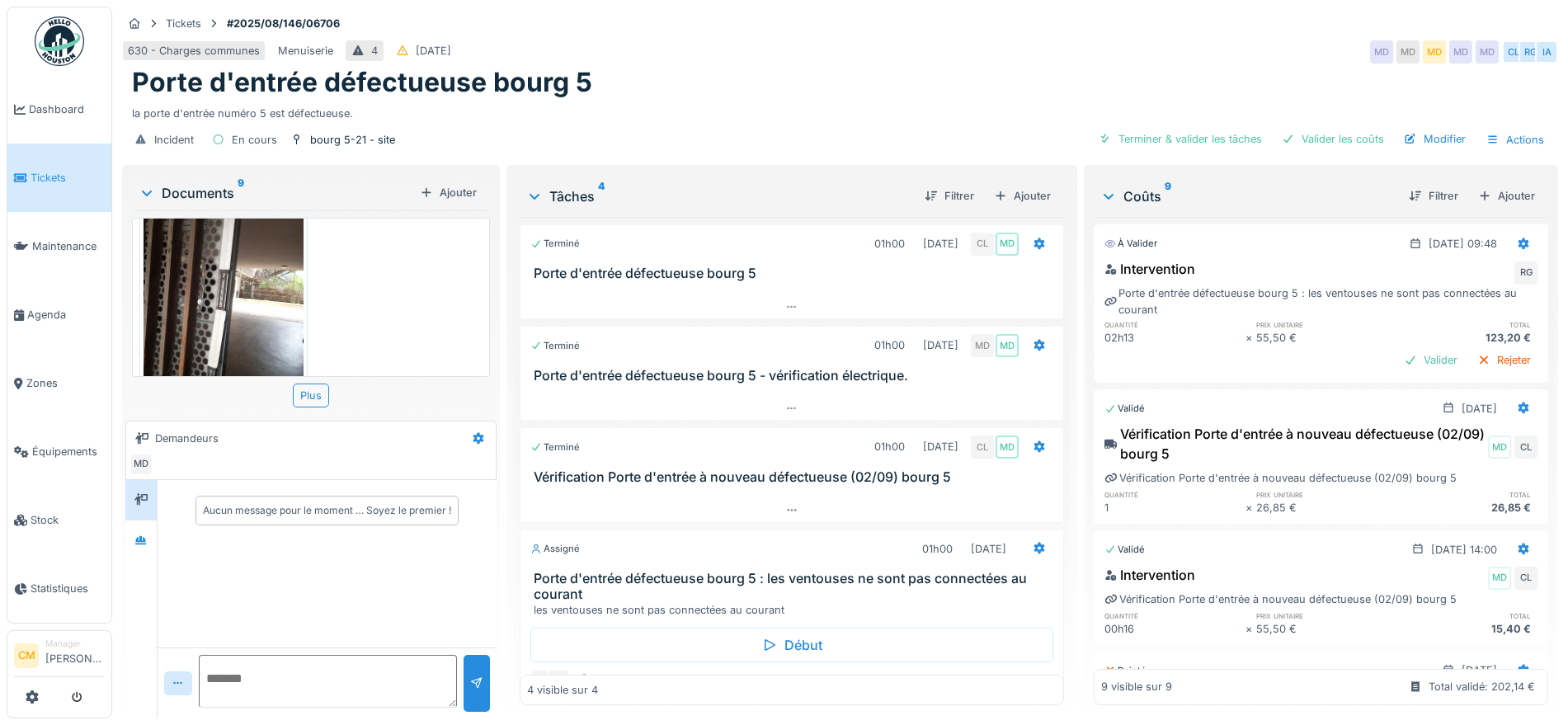
scroll to position [16, 0]
click at [136, 535] on icon at bounding box center [141, 541] width 13 height 10
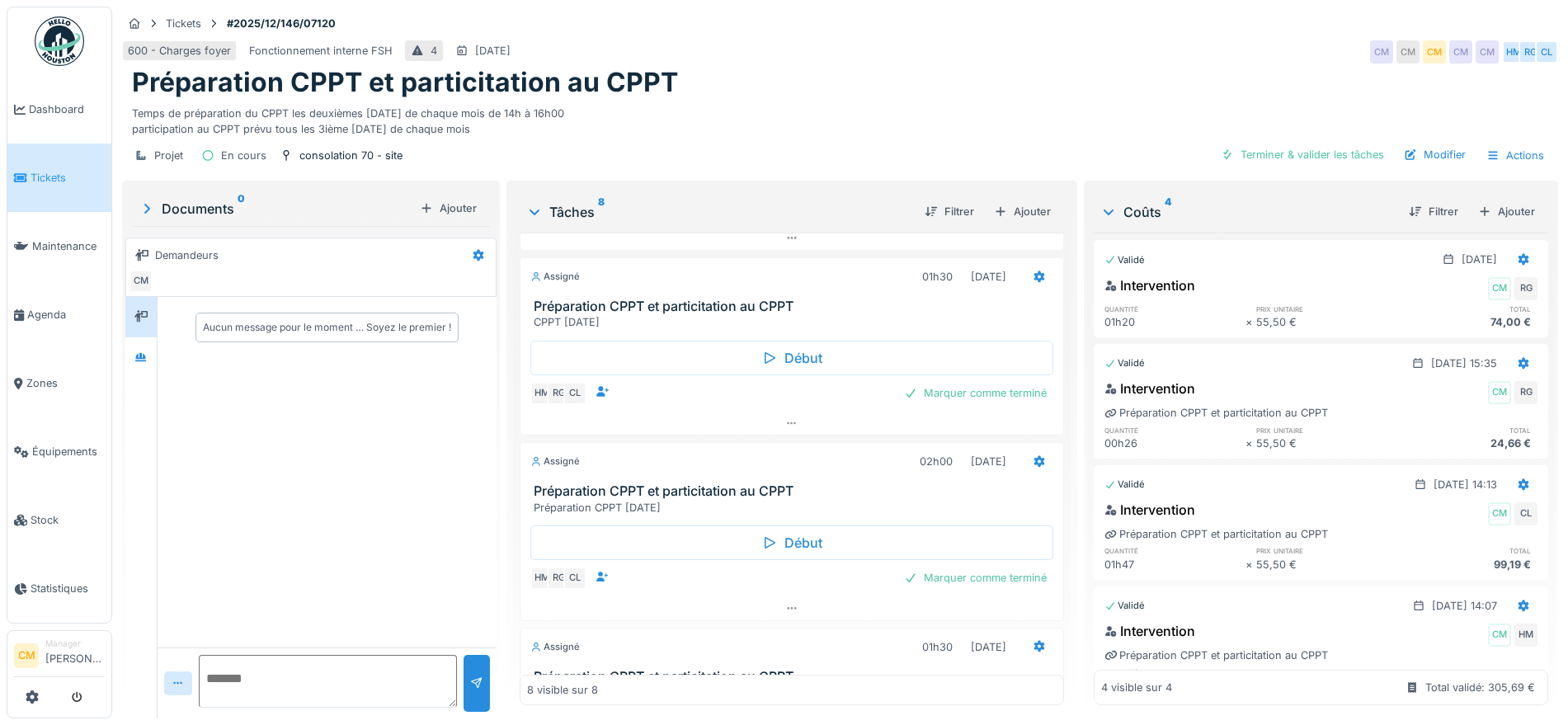
scroll to position [928, 0]
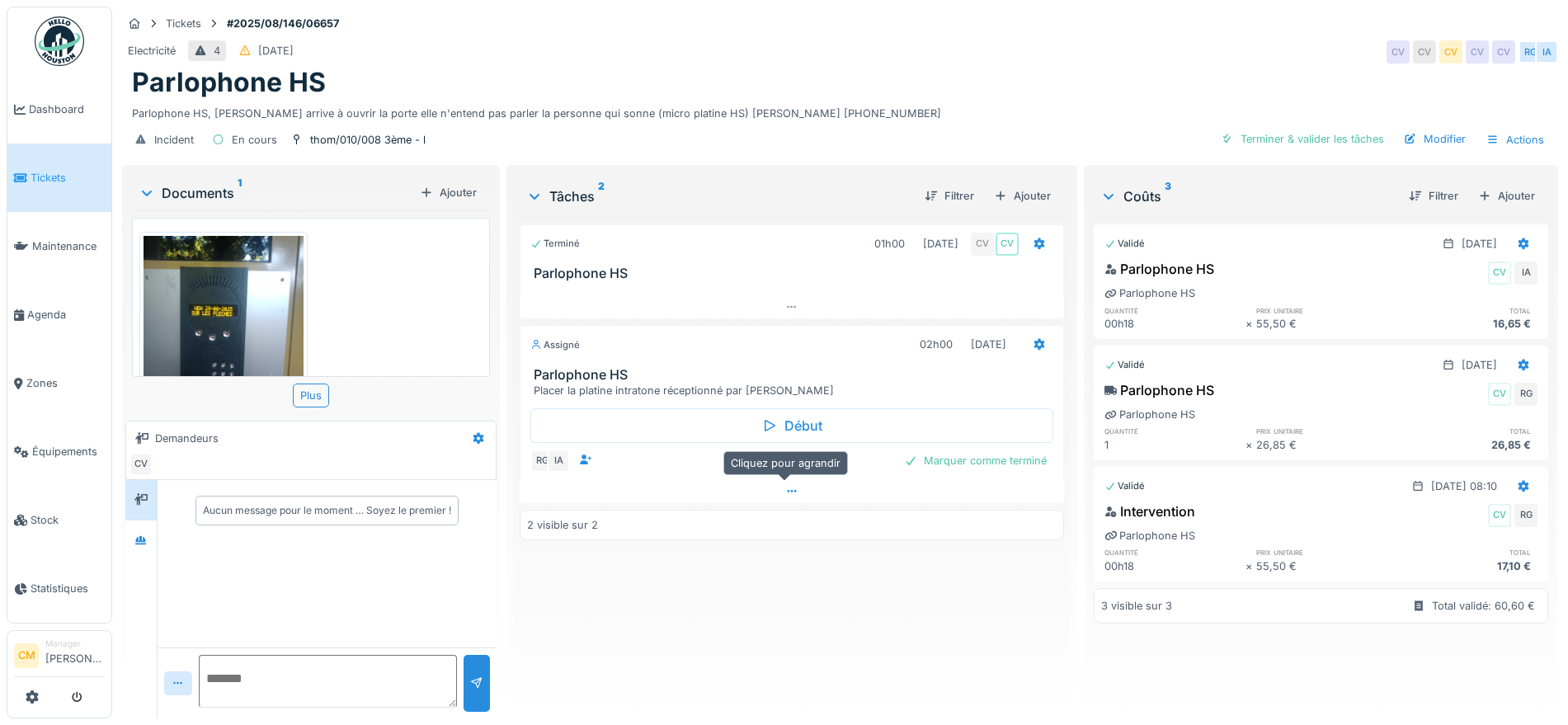
click at [785, 489] on icon at bounding box center [791, 491] width 13 height 10
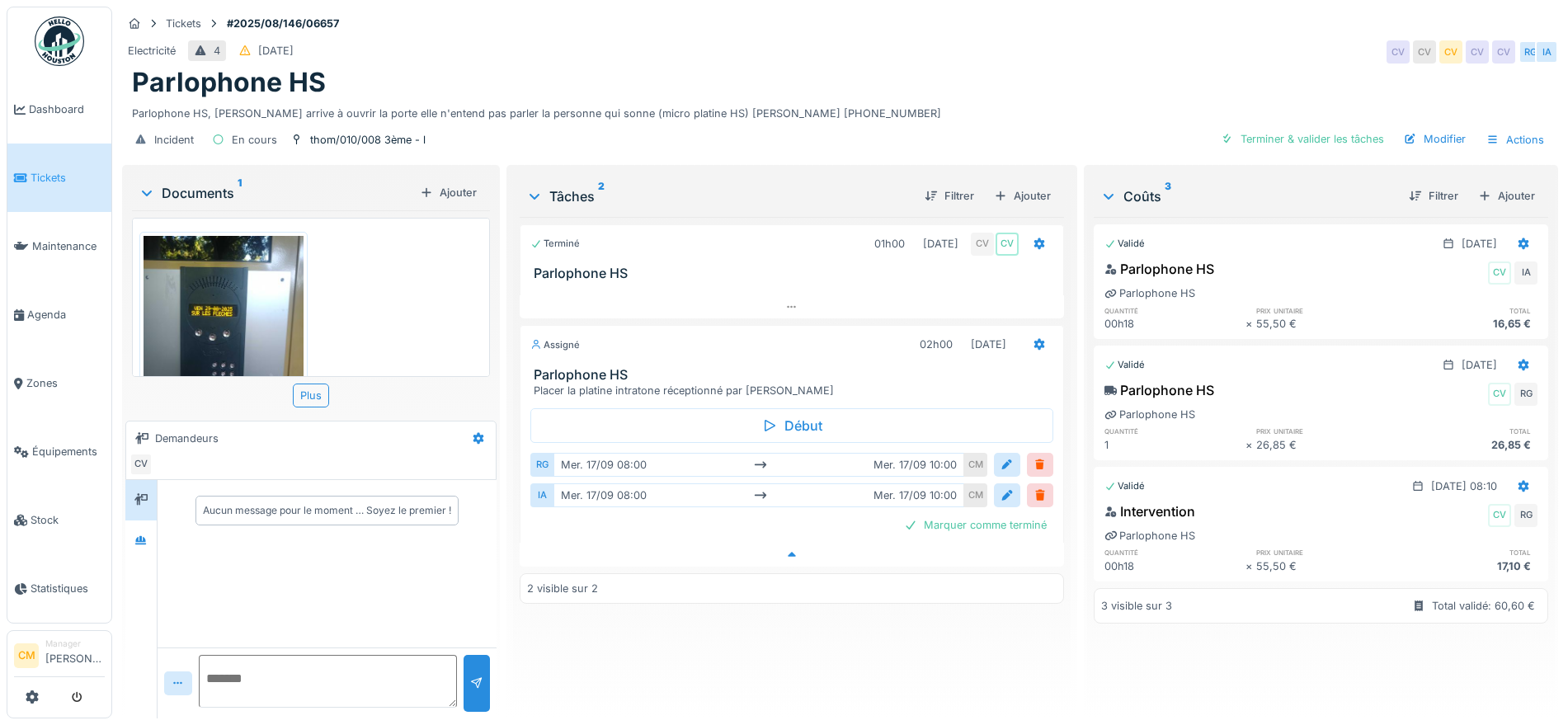
scroll to position [16, 0]
click at [55, 37] on img at bounding box center [59, 41] width 50 height 50
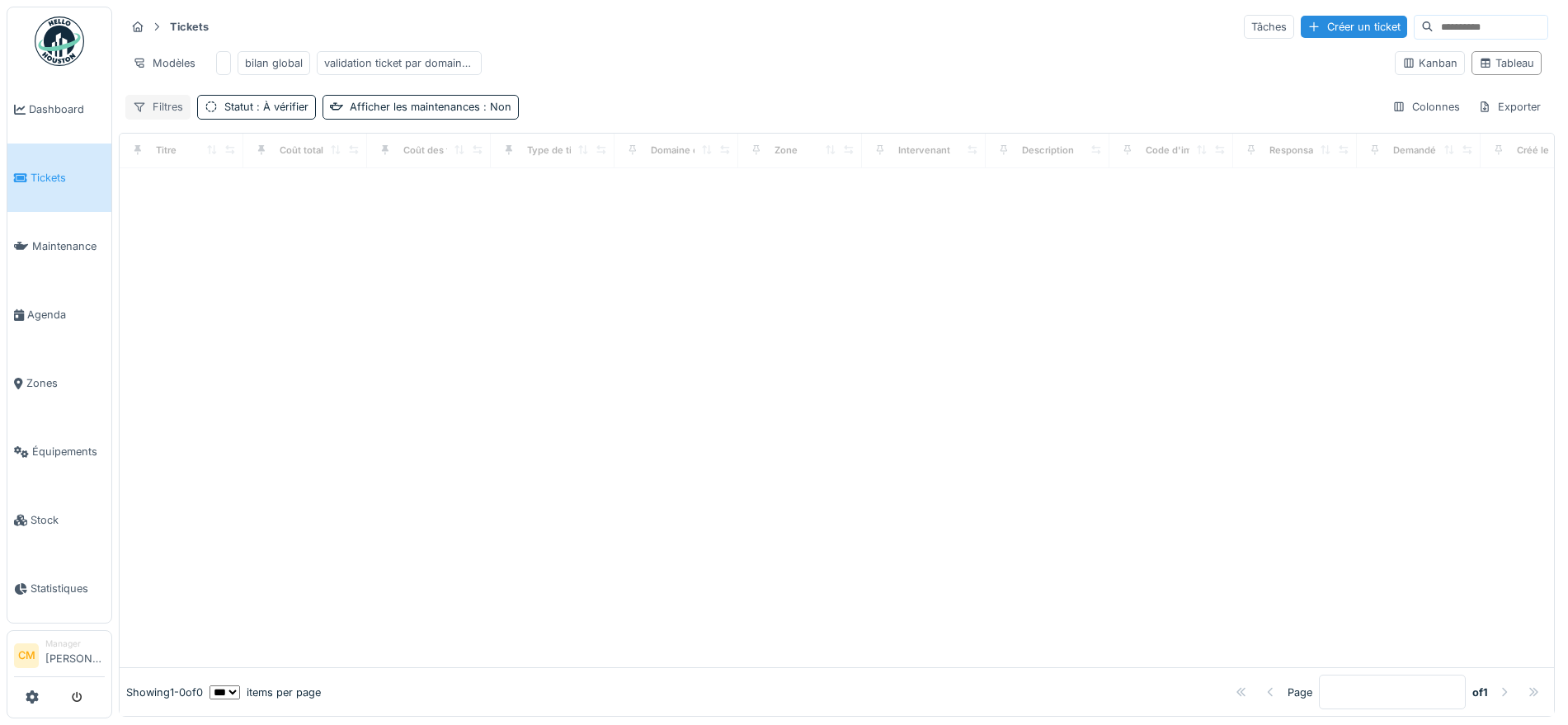
click at [156, 119] on div "Filtres" at bounding box center [157, 107] width 65 height 24
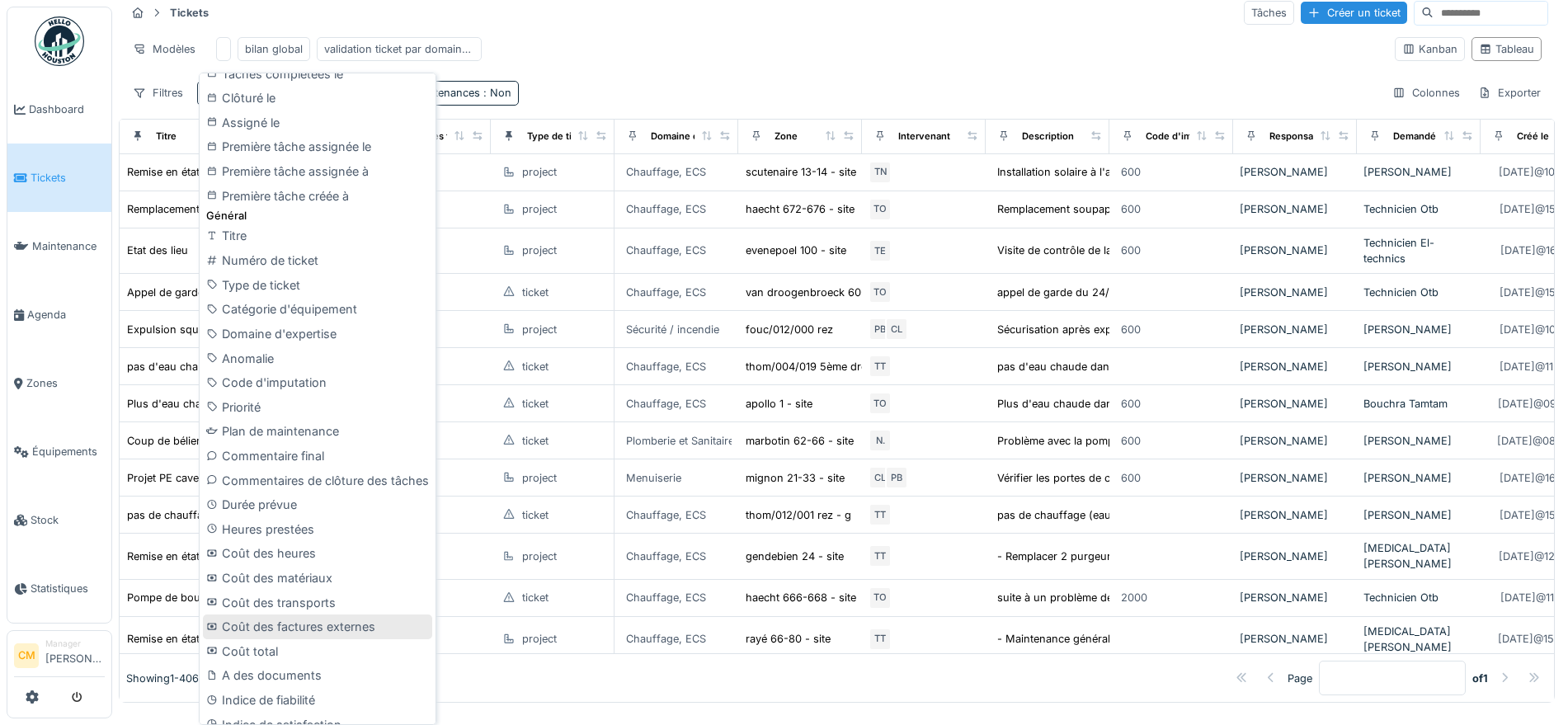
scroll to position [512, 0]
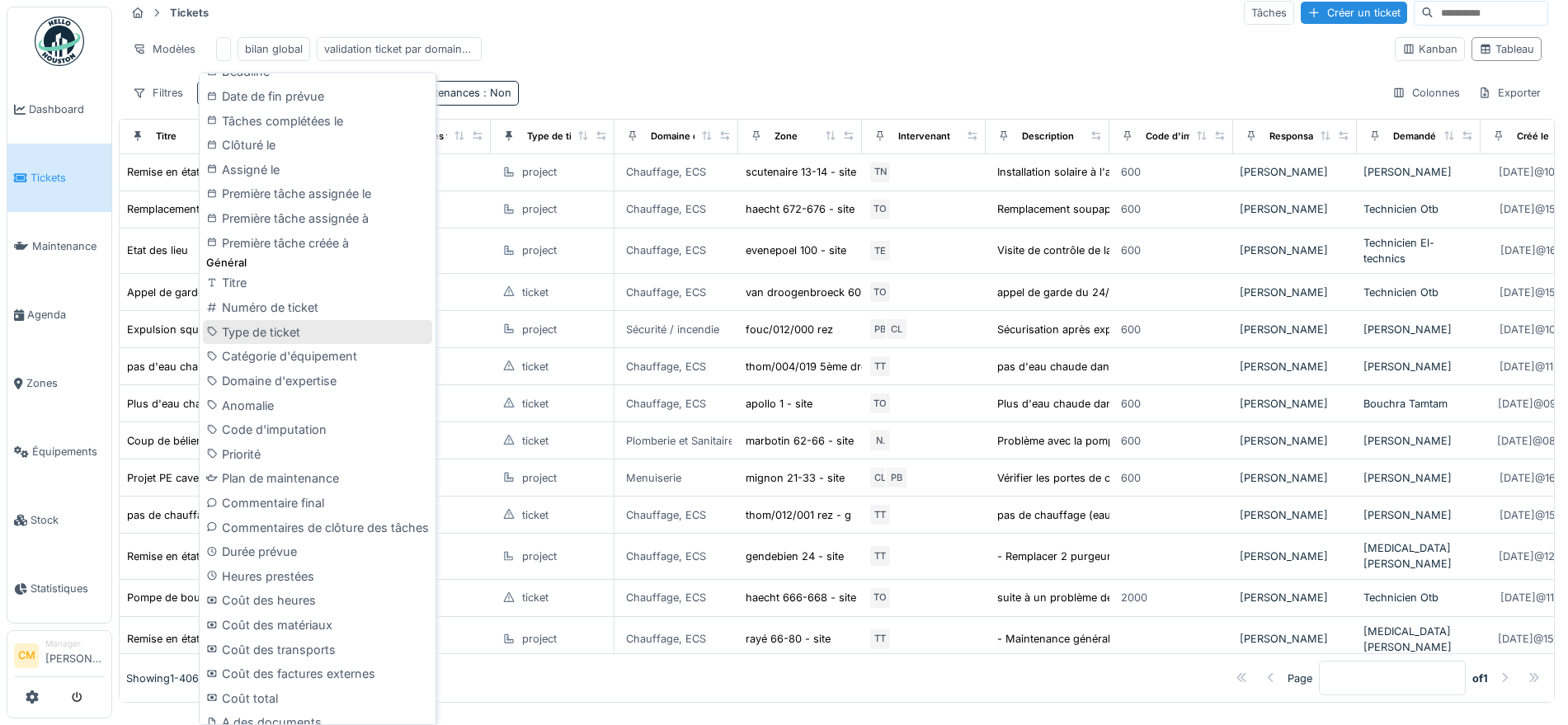
click at [260, 325] on div "Type de ticket" at bounding box center [317, 332] width 229 height 24
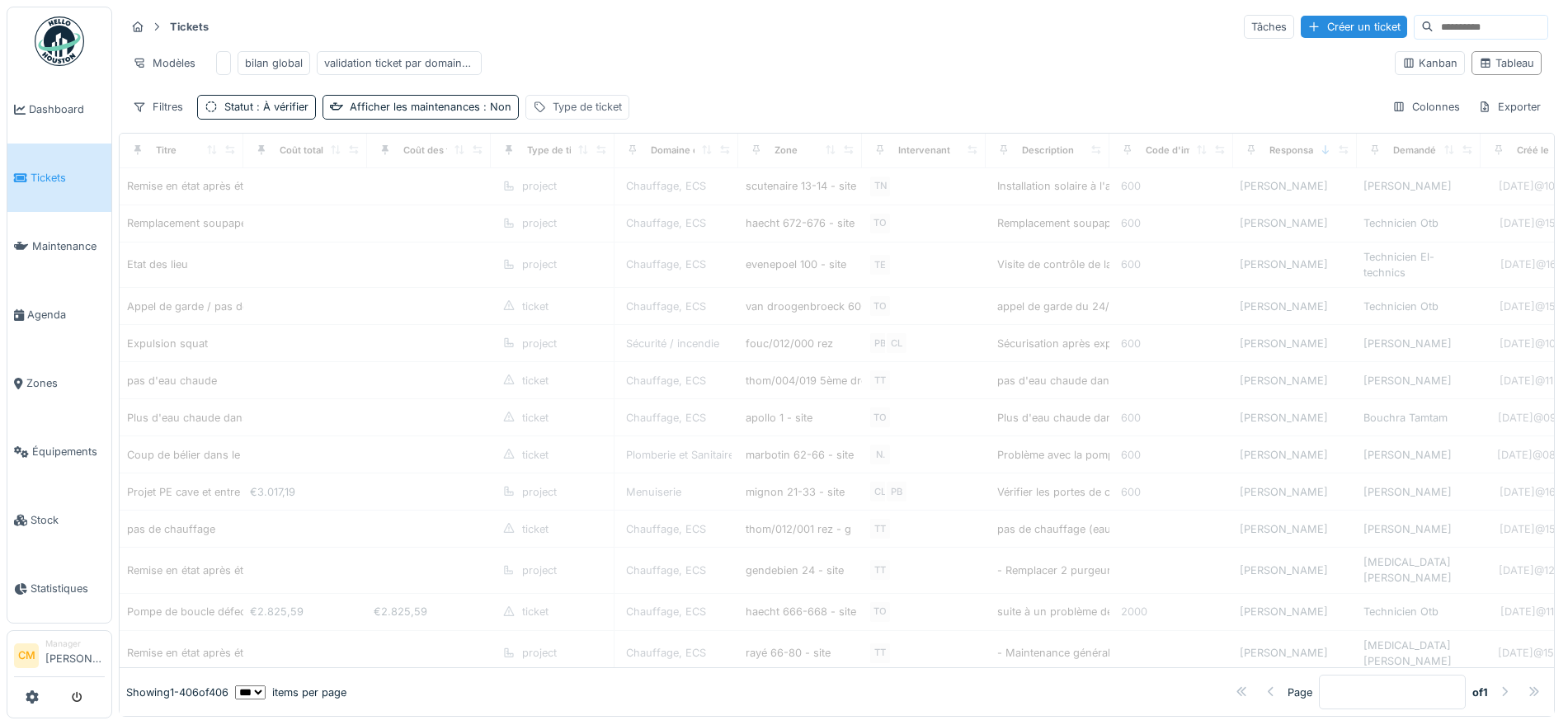
click at [564, 110] on div "Type de ticket" at bounding box center [588, 107] width 70 height 16
click at [615, 208] on div "Type de ticket" at bounding box center [608, 216] width 158 height 16
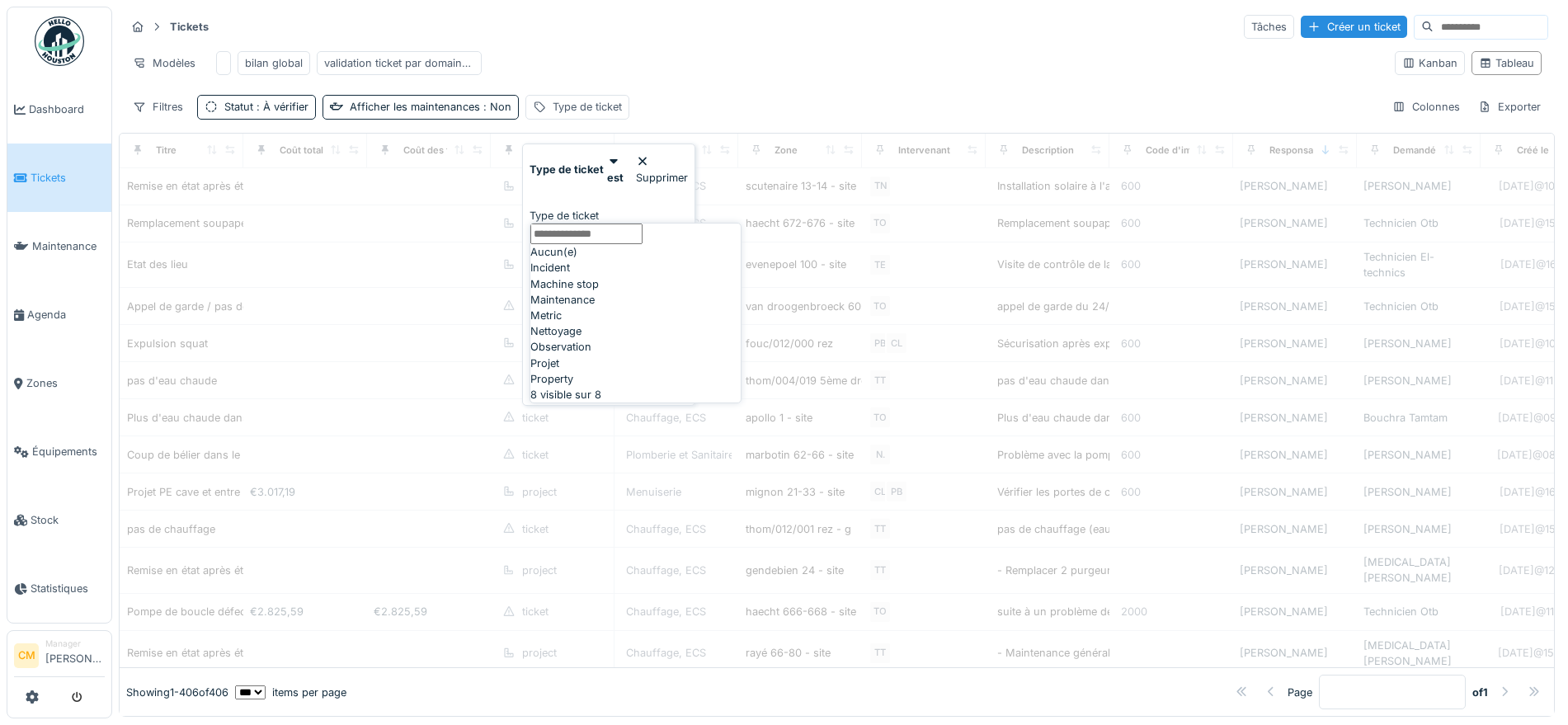
click at [570, 276] on span "Incident" at bounding box center [550, 268] width 40 height 16
type input "***"
click at [673, 208] on div "Incident" at bounding box center [608, 216] width 158 height 16
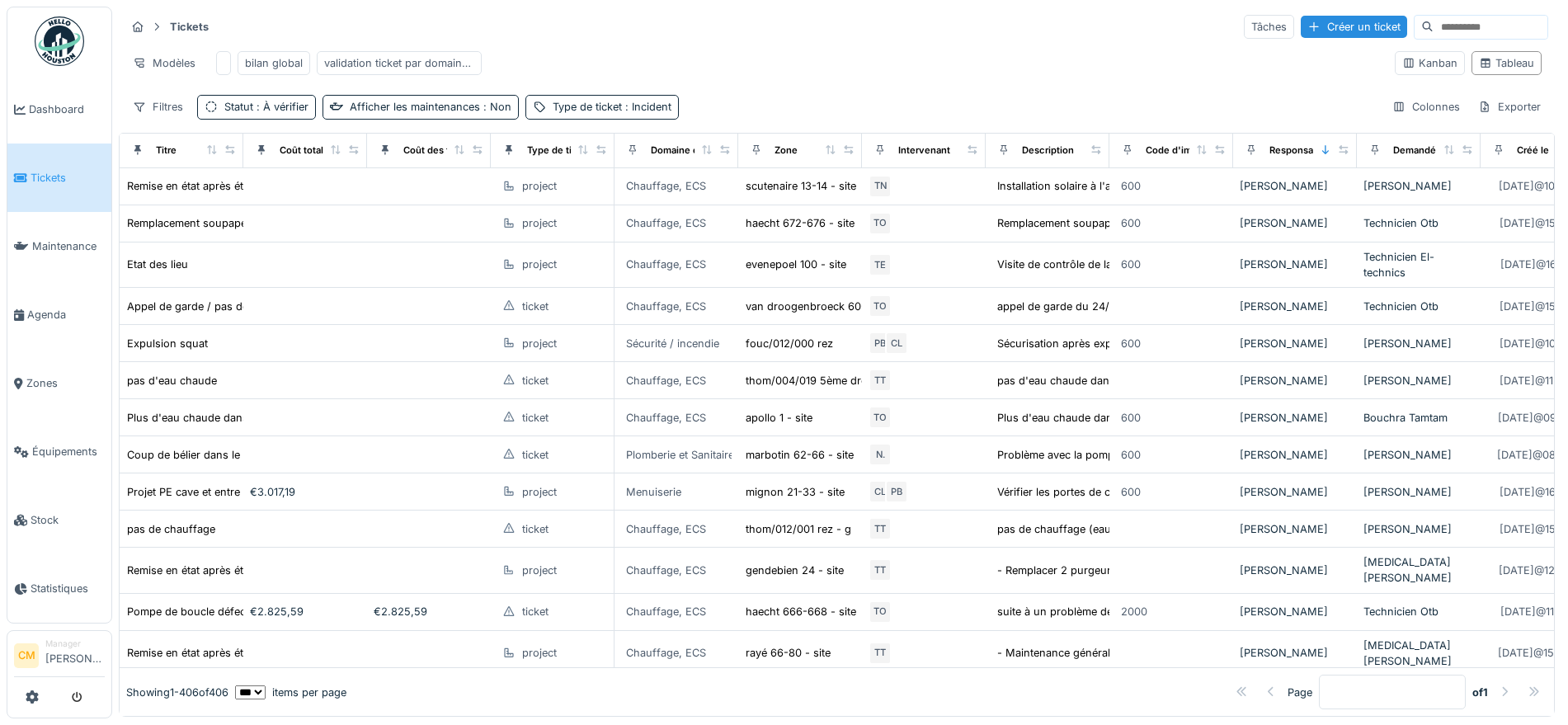
click at [754, 63] on div "Modèles bilan global validation ticket par domaine d'expertise" at bounding box center [753, 63] width 1256 height 37
click at [608, 115] on div "Type de ticket : Incident" at bounding box center [612, 107] width 119 height 16
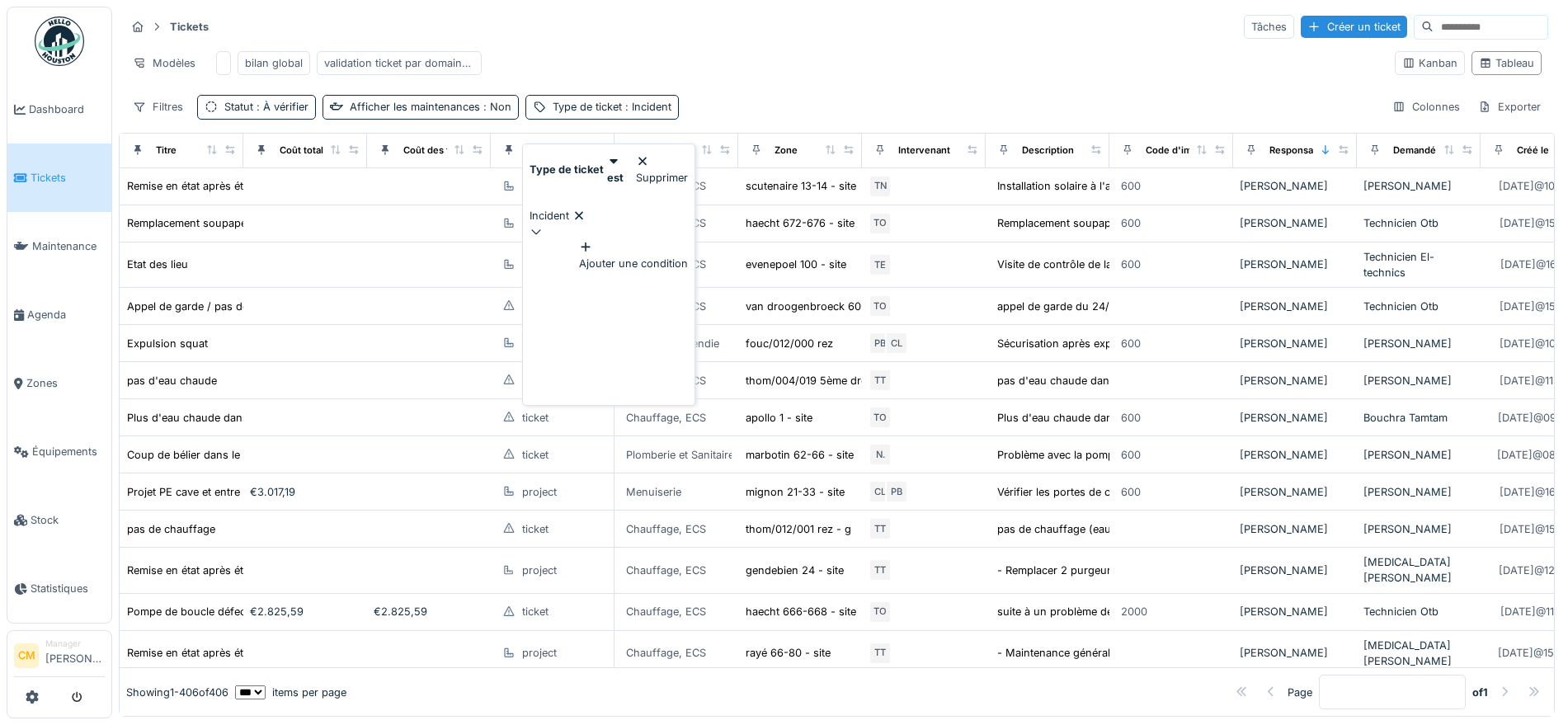
click at [586, 210] on icon at bounding box center [578, 216] width 13 height 10
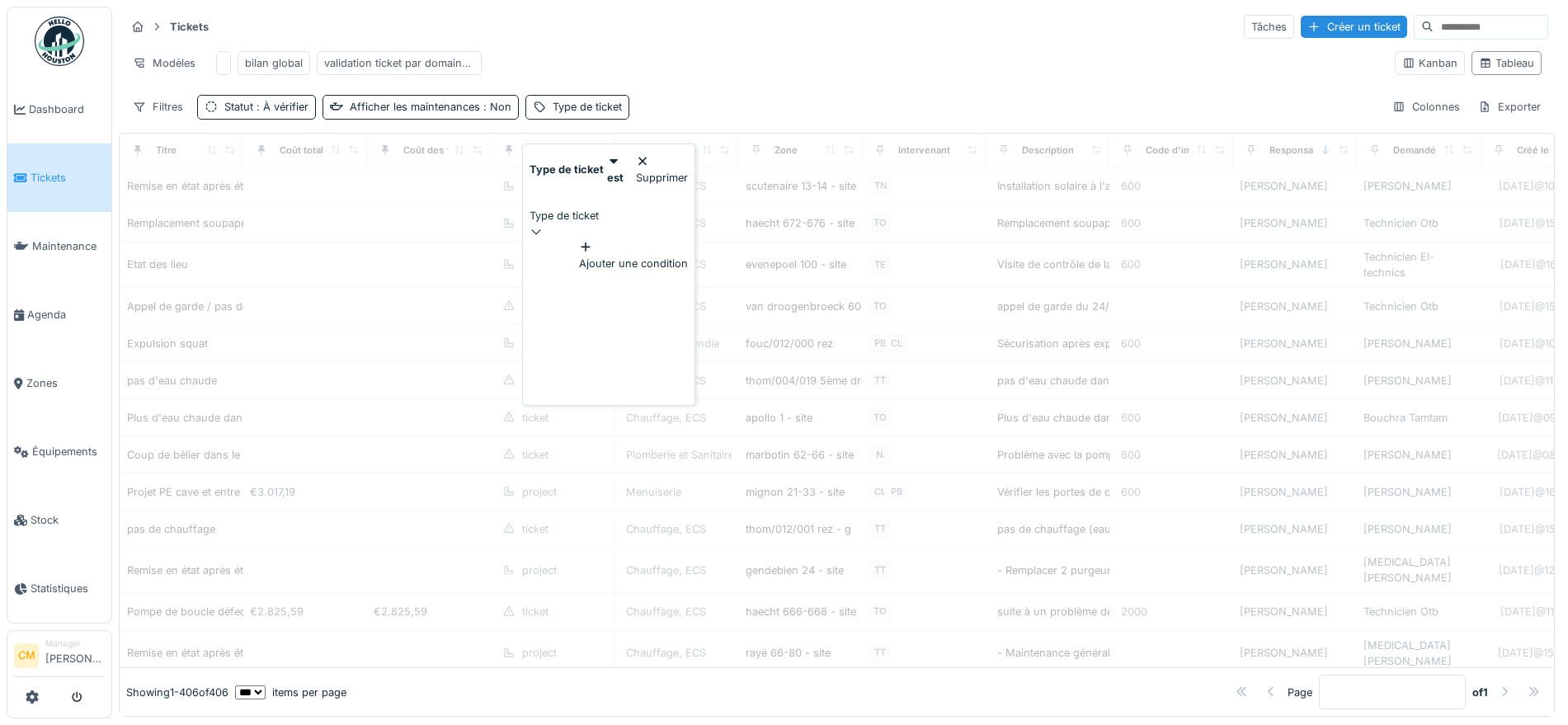
click at [606, 208] on div "Type de ticket" at bounding box center [608, 216] width 158 height 16
click at [594, 244] on ticket_k5NTM at bounding box center [586, 234] width 112 height 21
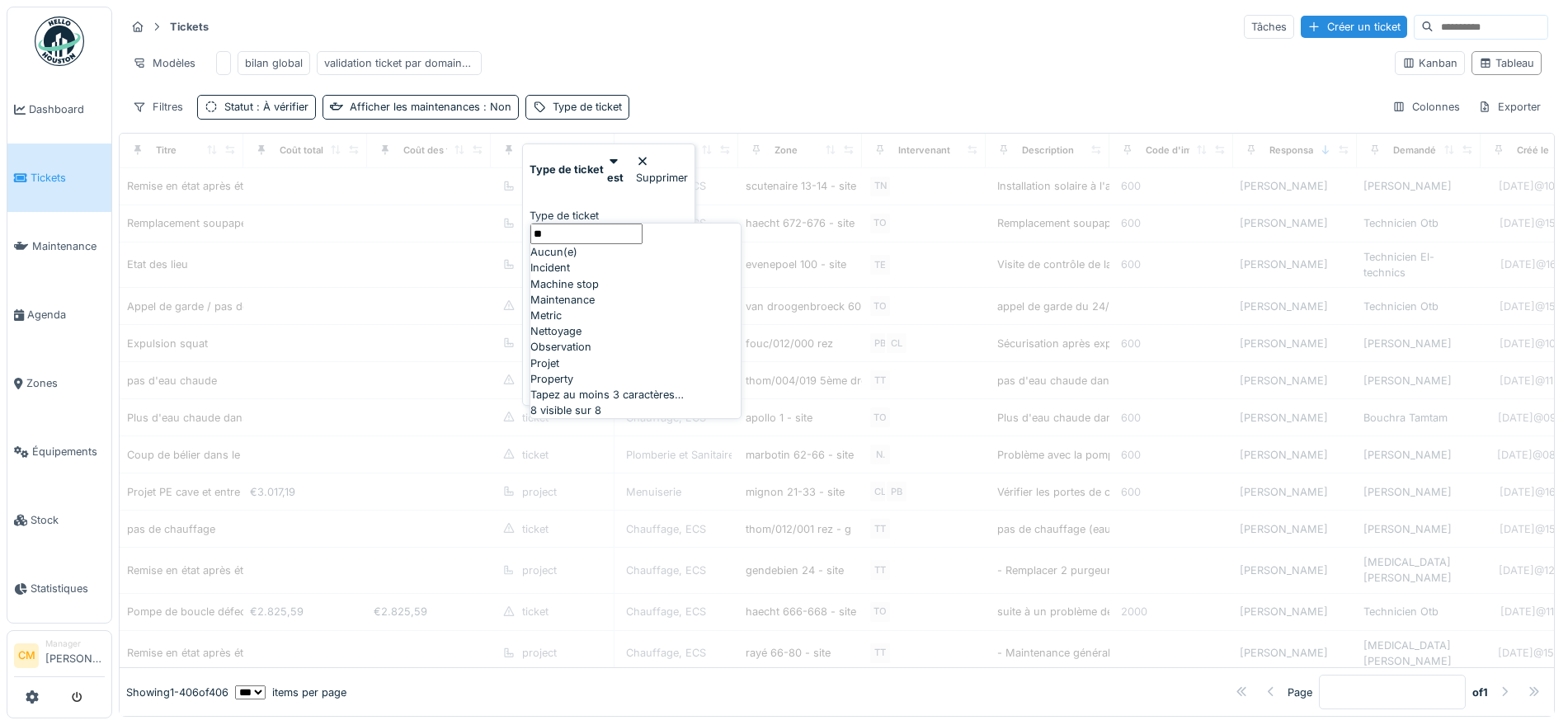
type ticket_k5NTM "**"
click at [561, 276] on span "Incident" at bounding box center [550, 268] width 40 height 16
type input "***"
click at [657, 208] on div "Incident" at bounding box center [608, 216] width 158 height 16
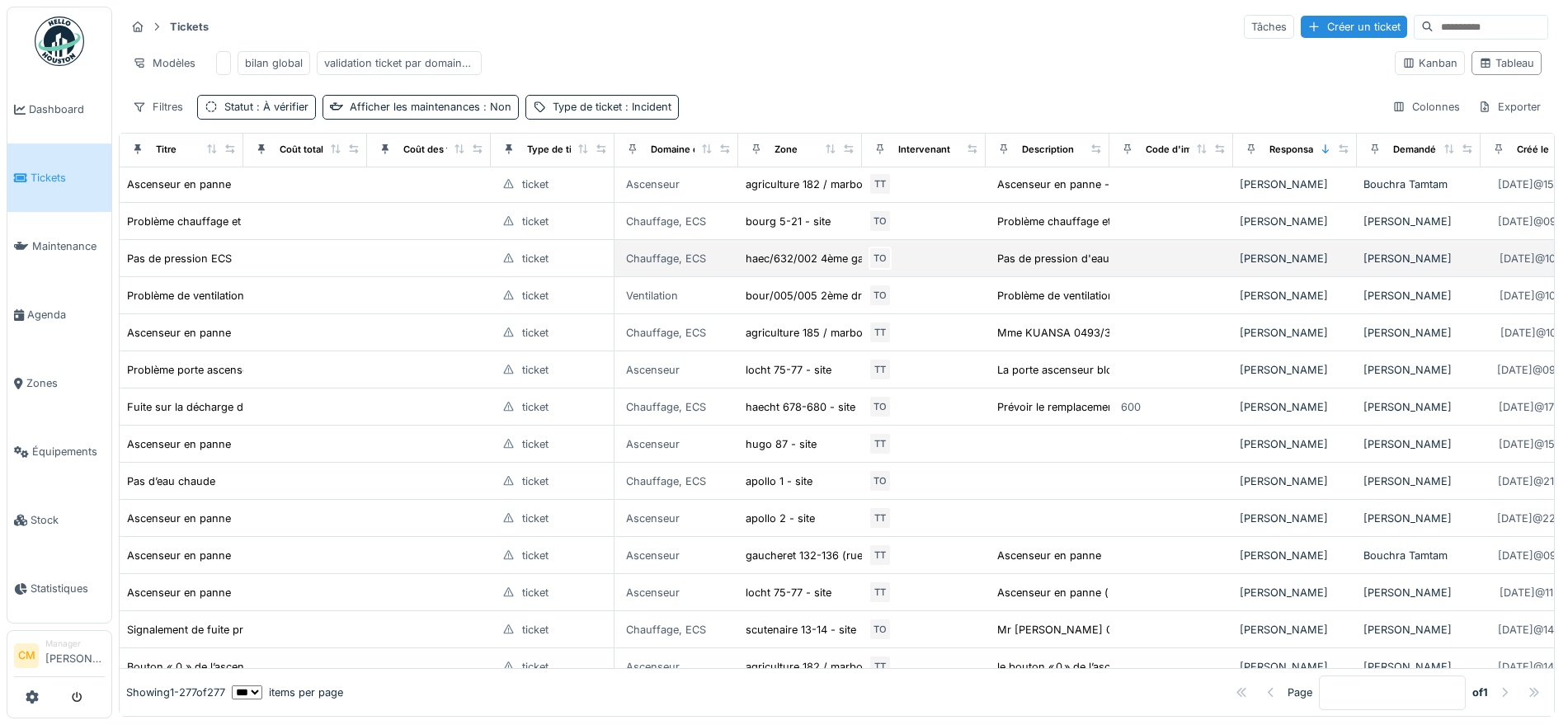
scroll to position [6675, 0]
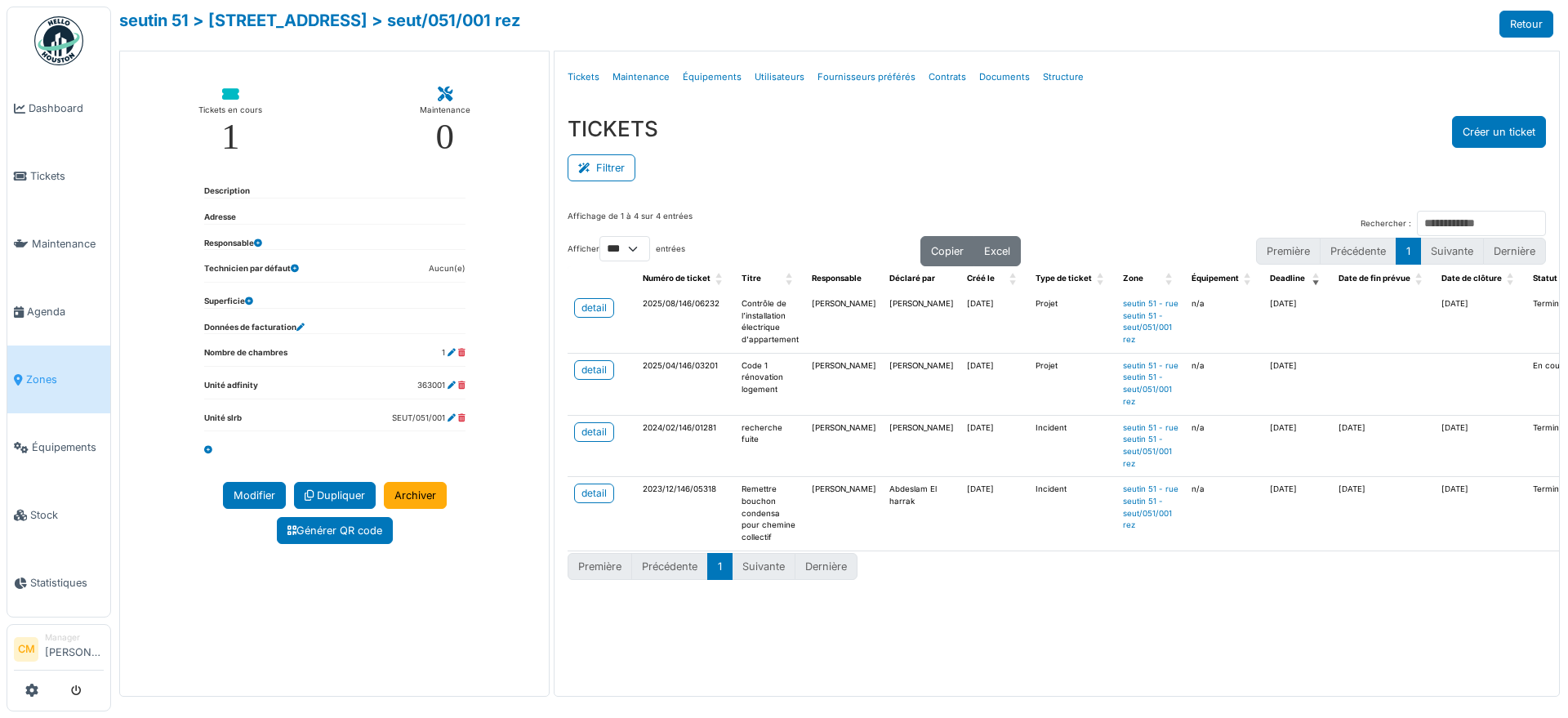
select select "***"
click at [41, 307] on span "Agenda" at bounding box center [65, 312] width 77 height 15
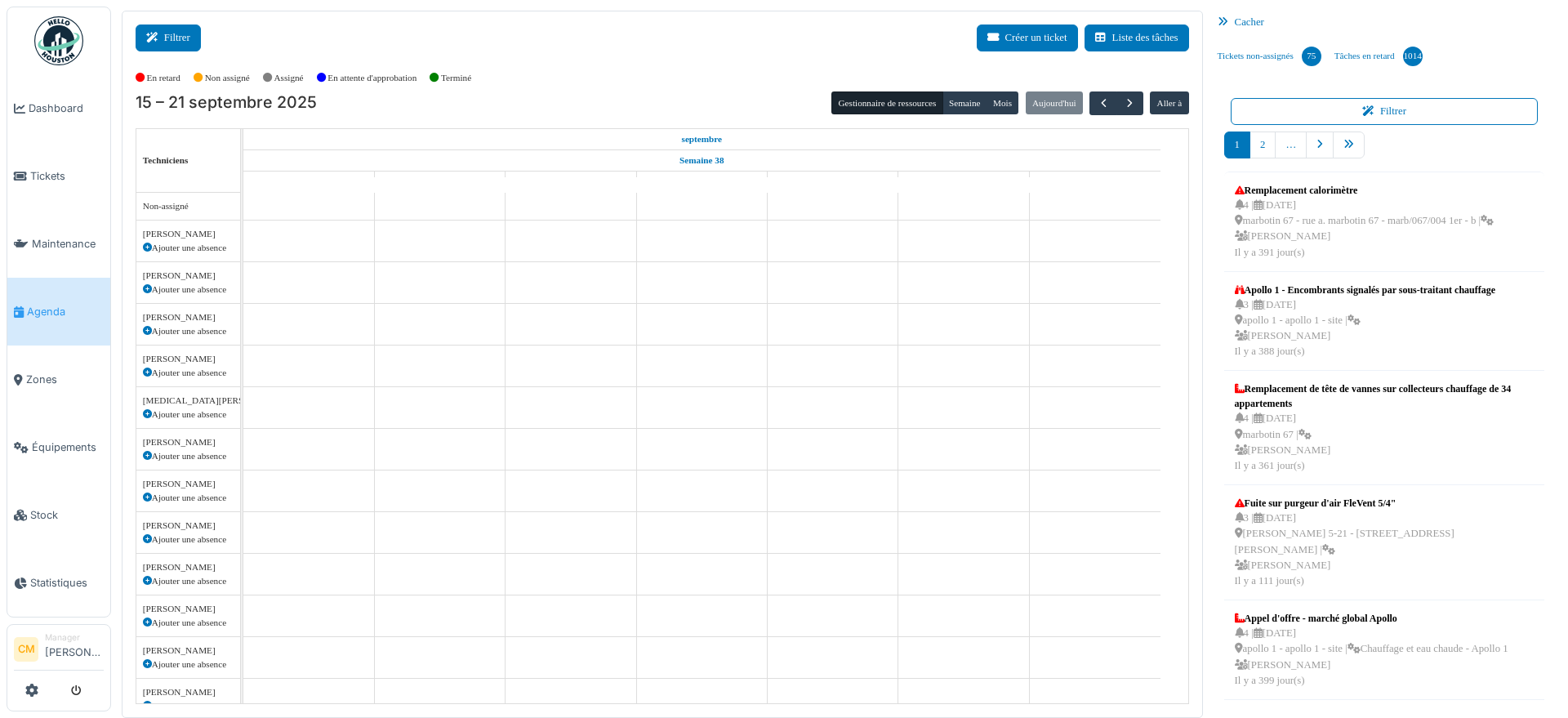
click at [176, 33] on button "Filtrer" at bounding box center [169, 37] width 65 height 27
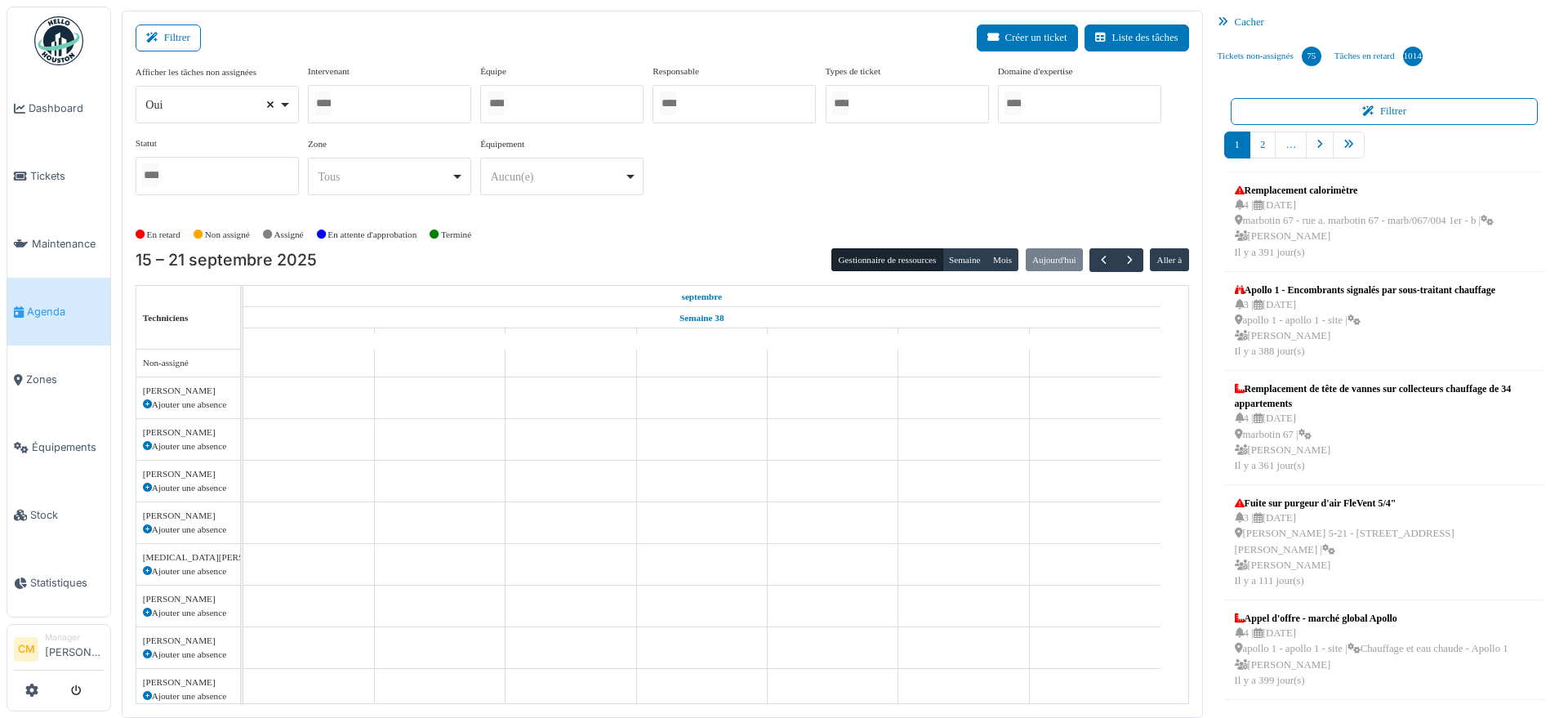
select select
click at [328, 106] on input "Tous" at bounding box center [322, 103] width 16 height 24
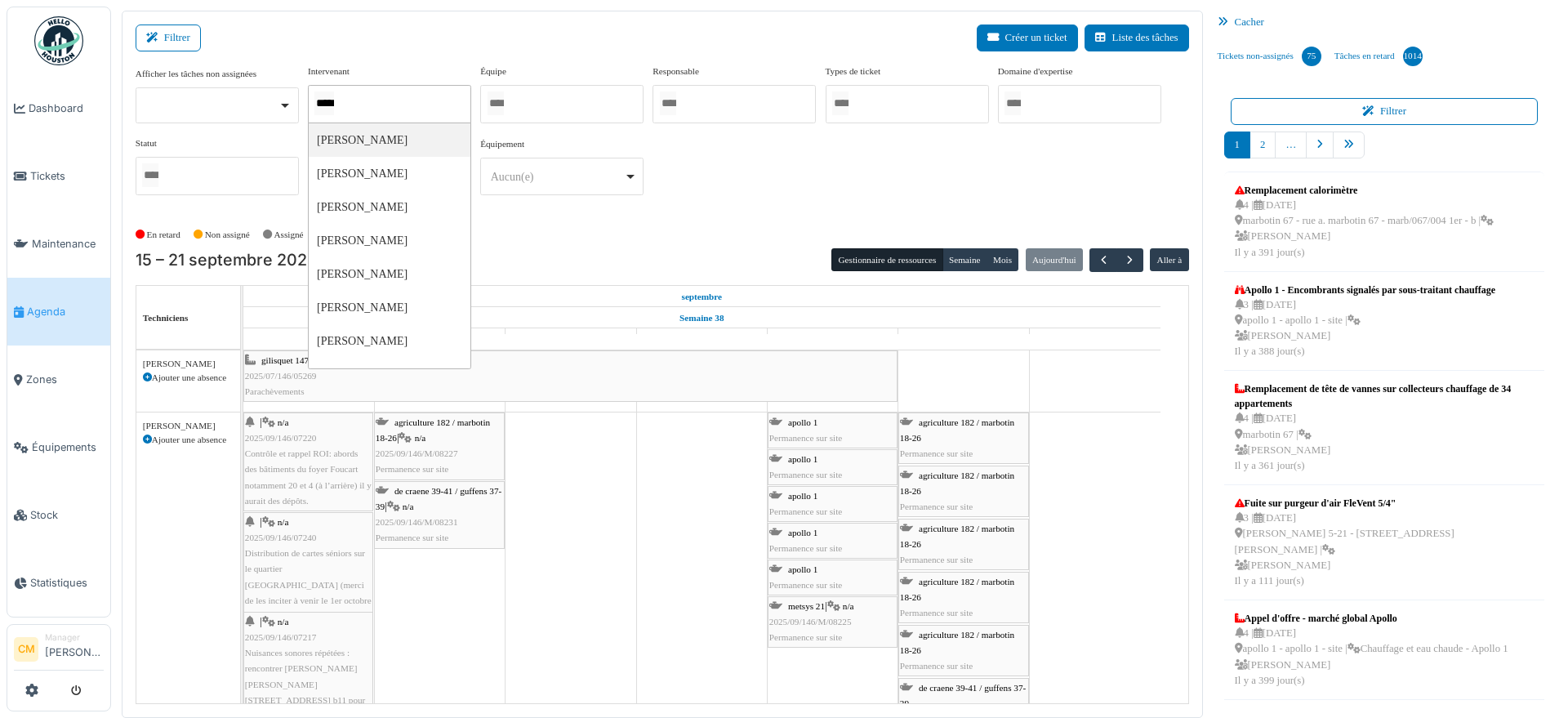
type input "******"
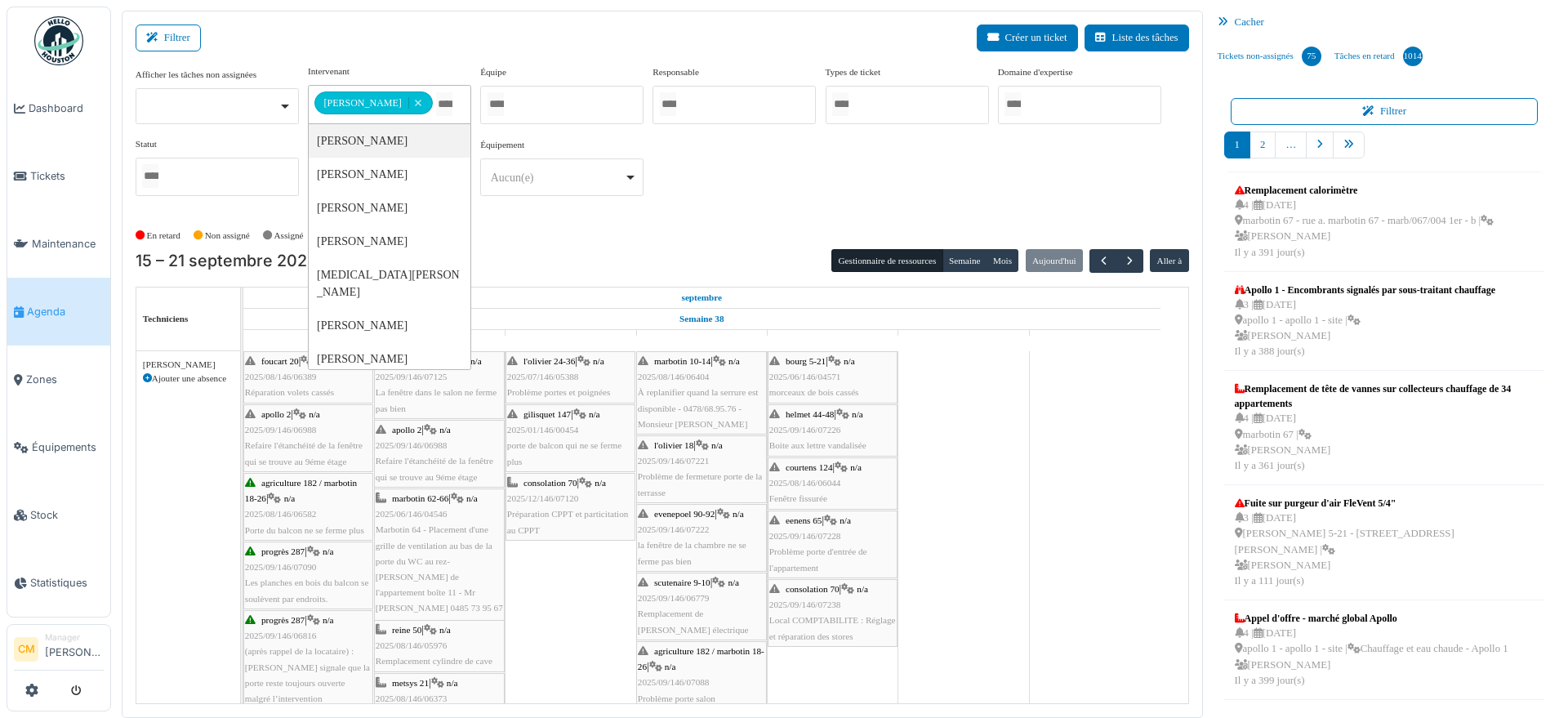
click at [676, 228] on div "En retard Non assigné [GEOGRAPHIC_DATA] En attente d'approbation Terminé" at bounding box center [663, 235] width 1053 height 27
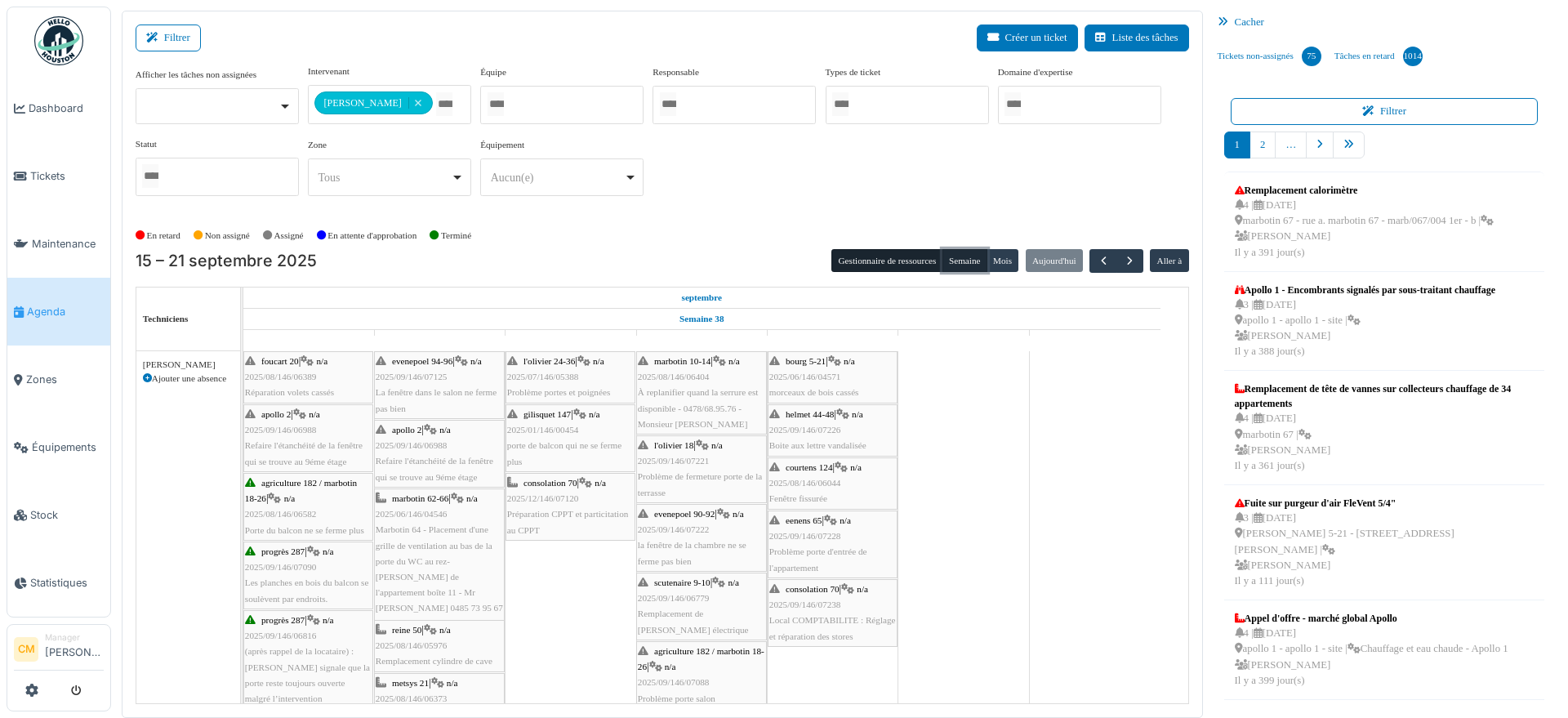
click at [950, 263] on button "Semaine" at bounding box center [965, 260] width 45 height 23
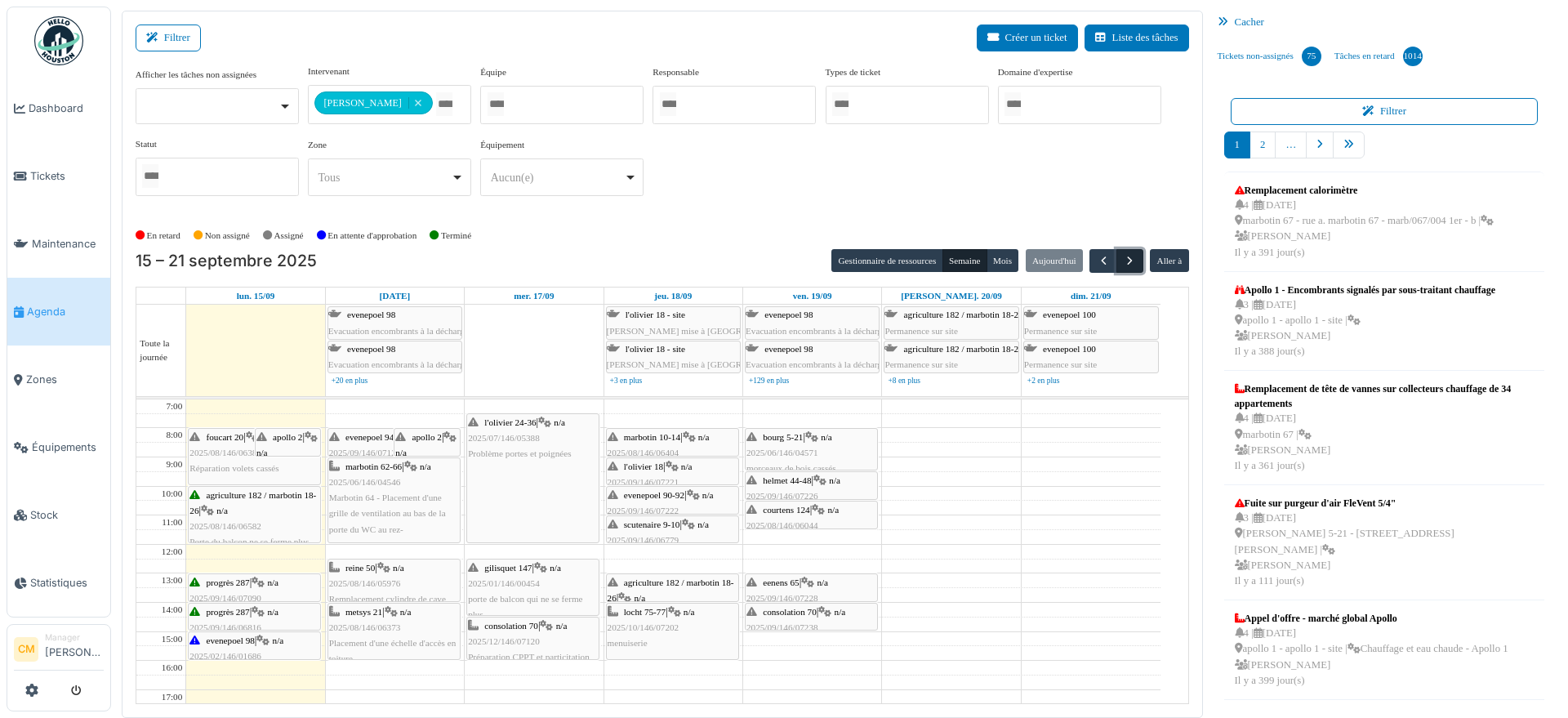
click at [1123, 259] on span "button" at bounding box center [1130, 261] width 14 height 14
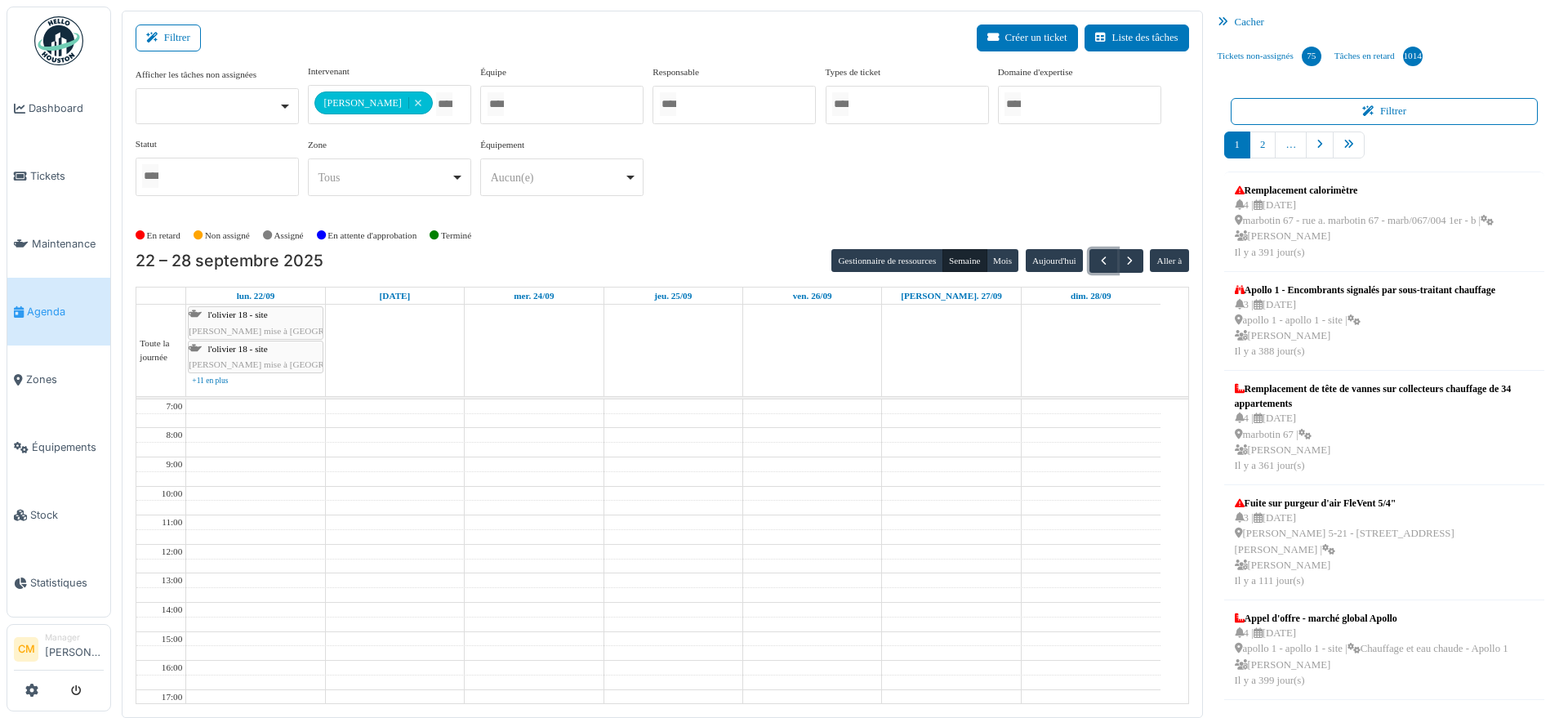
drag, startPoint x: 1092, startPoint y: 257, endPoint x: 491, endPoint y: 143, distance: 611.7
click at [1096, 257] on span "button" at bounding box center [1103, 261] width 14 height 14
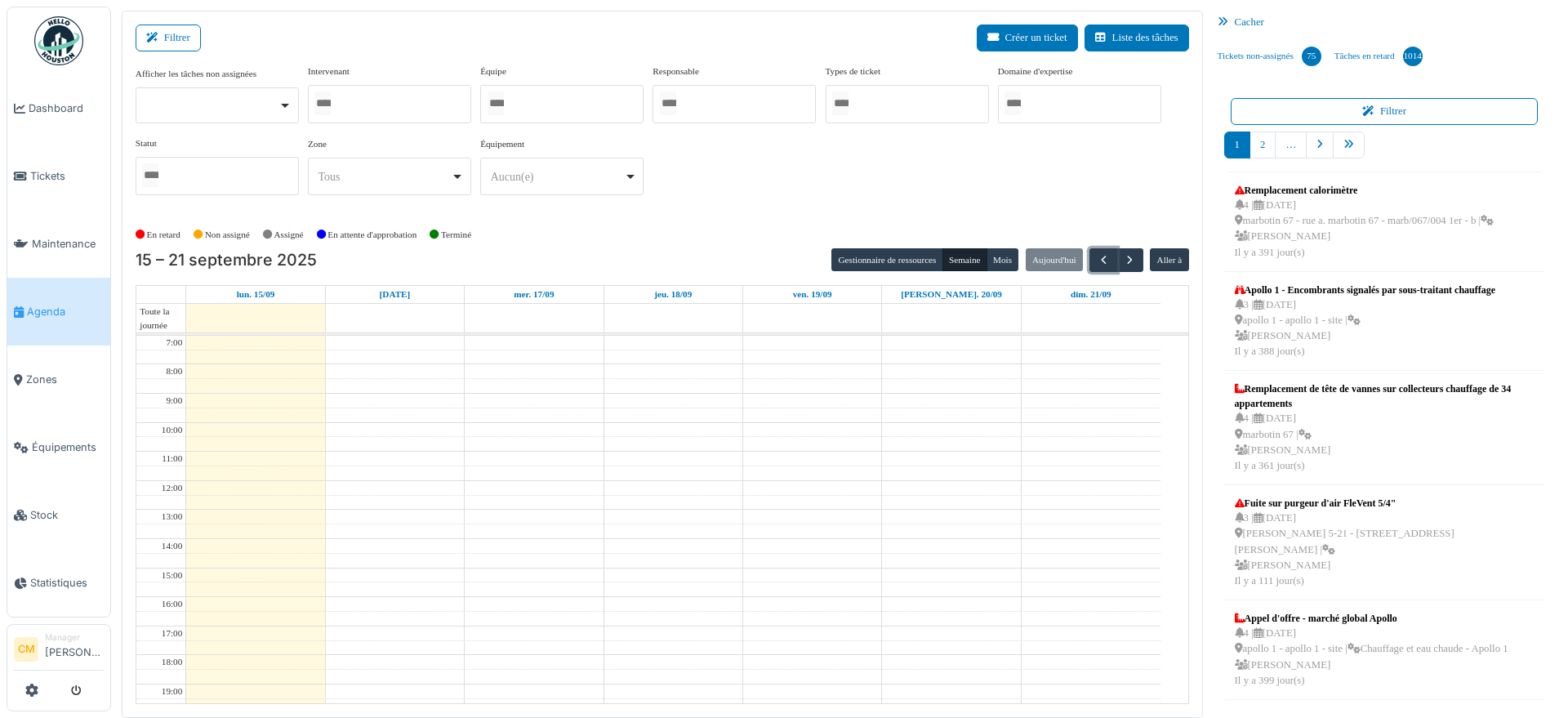
click at [401, 102] on div at bounding box center [390, 104] width 164 height 39
type input "****"
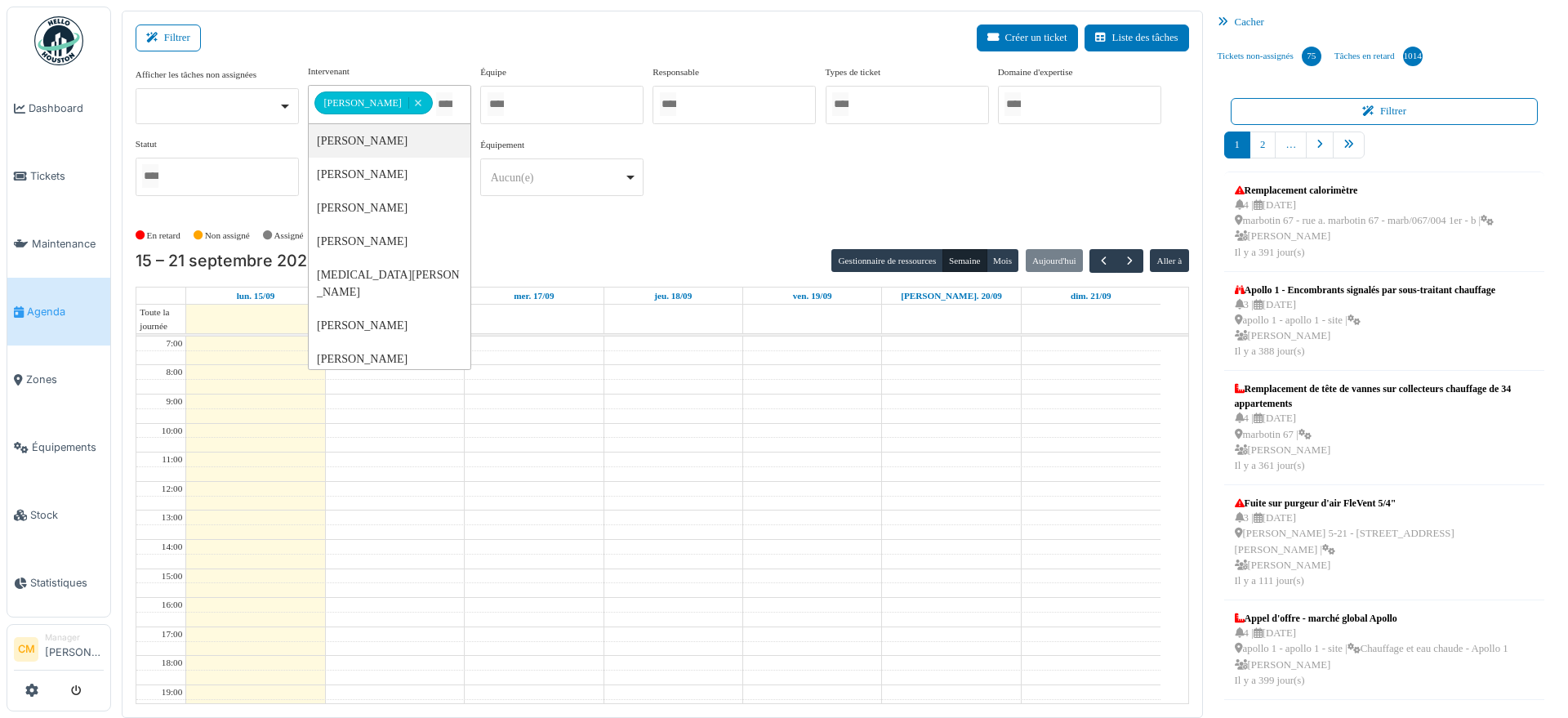
click at [552, 237] on div "En retard Non assigné Assigné En attente d'approbation Terminé" at bounding box center [663, 235] width 1053 height 27
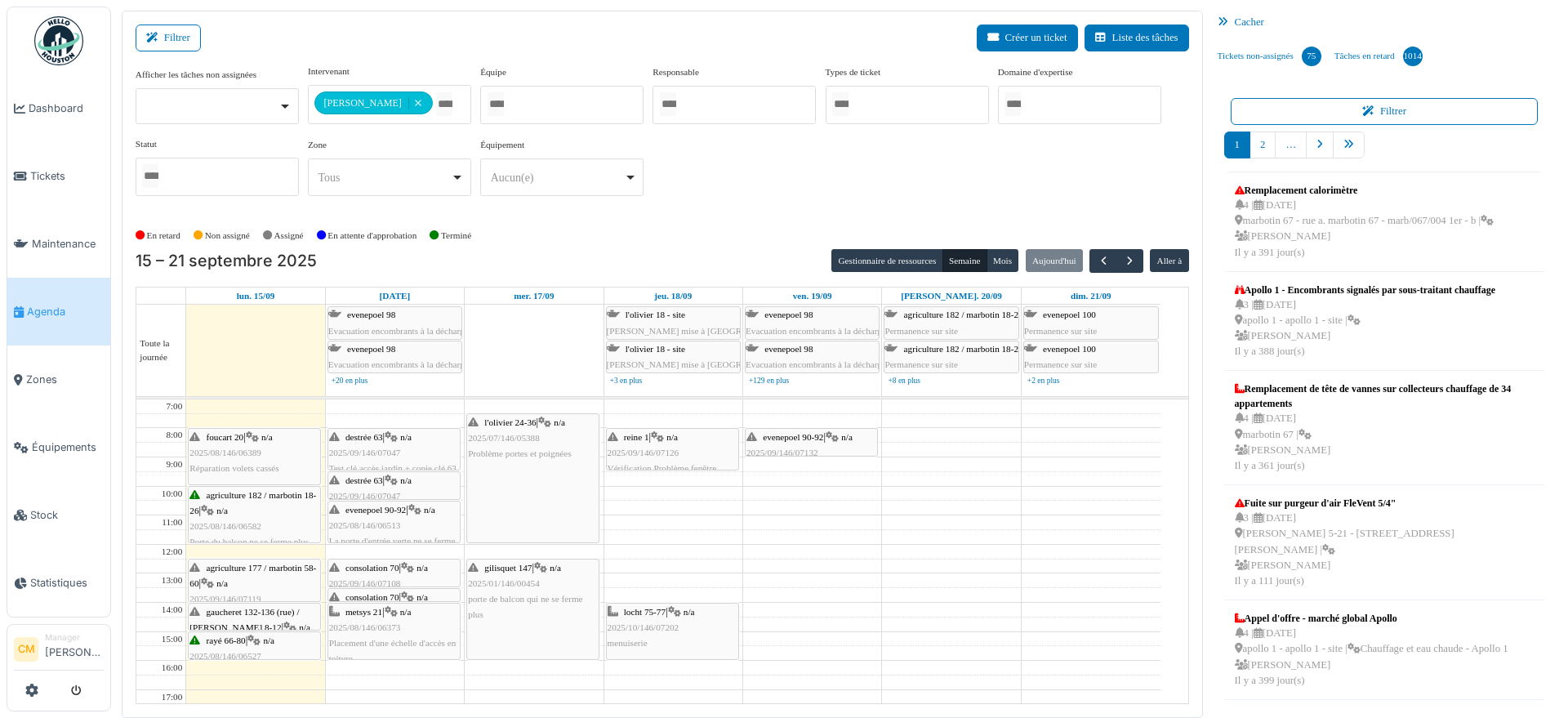
click at [363, 455] on span "2025/09/146/07047" at bounding box center [364, 452] width 71 height 9
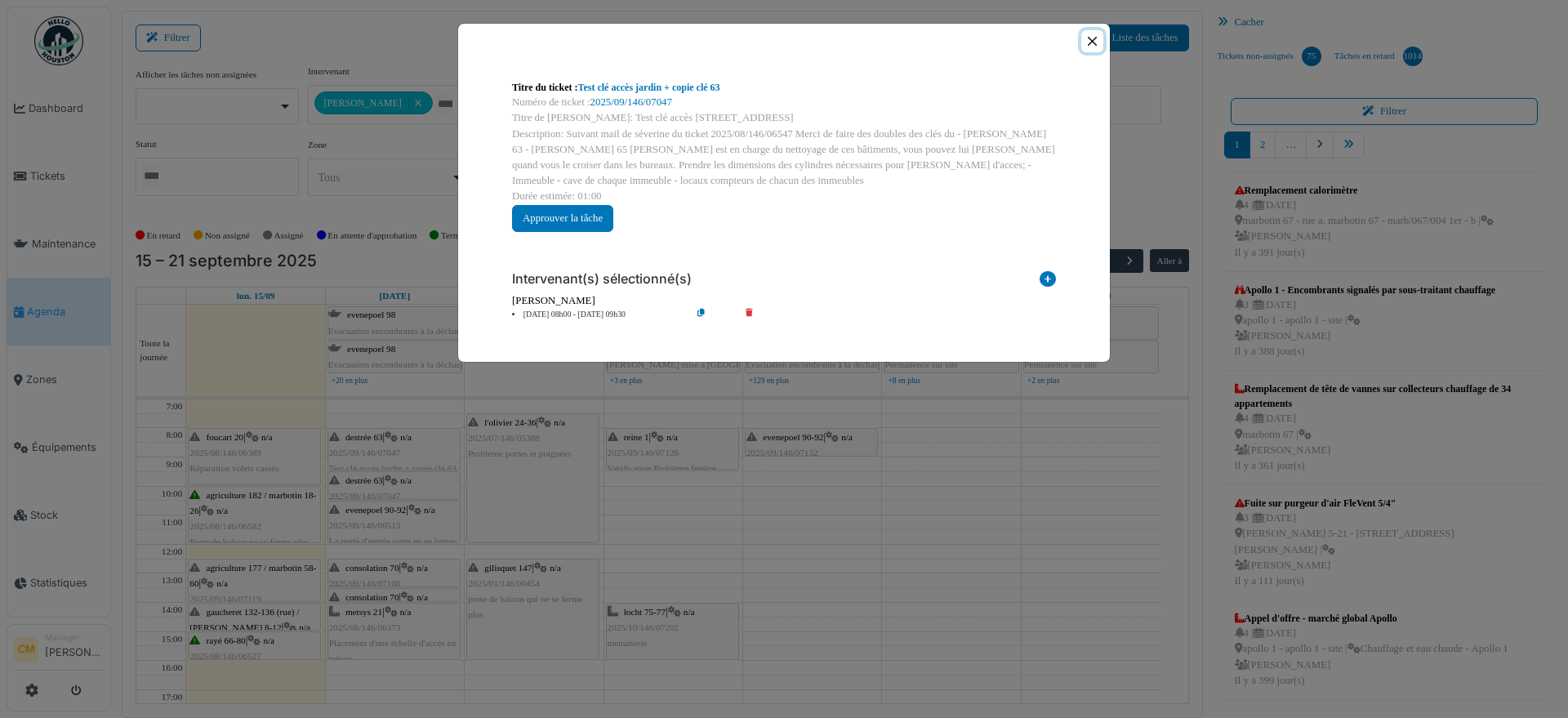
click at [1096, 40] on button "Close" at bounding box center [1092, 41] width 22 height 22
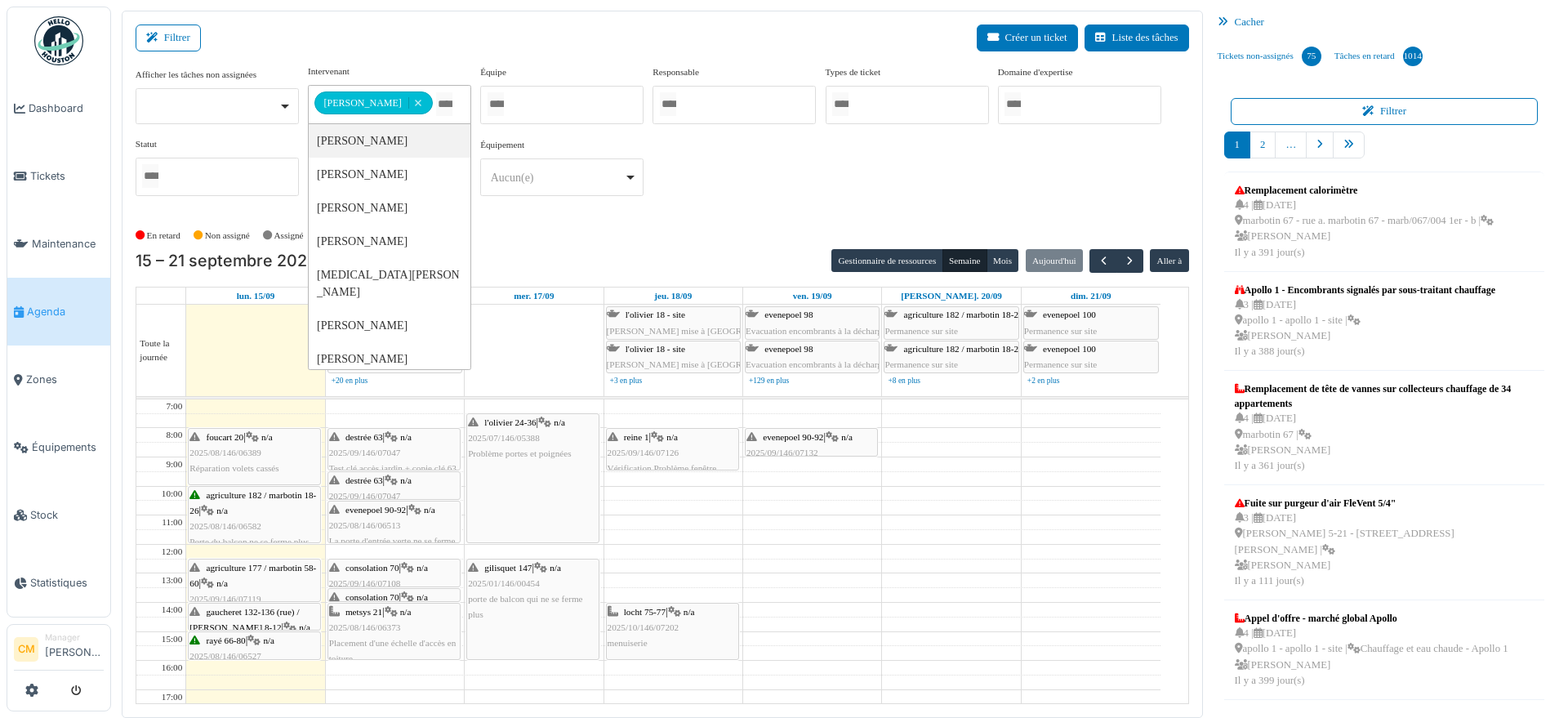
click at [436, 99] on input "Tous" at bounding box center [444, 104] width 16 height 24
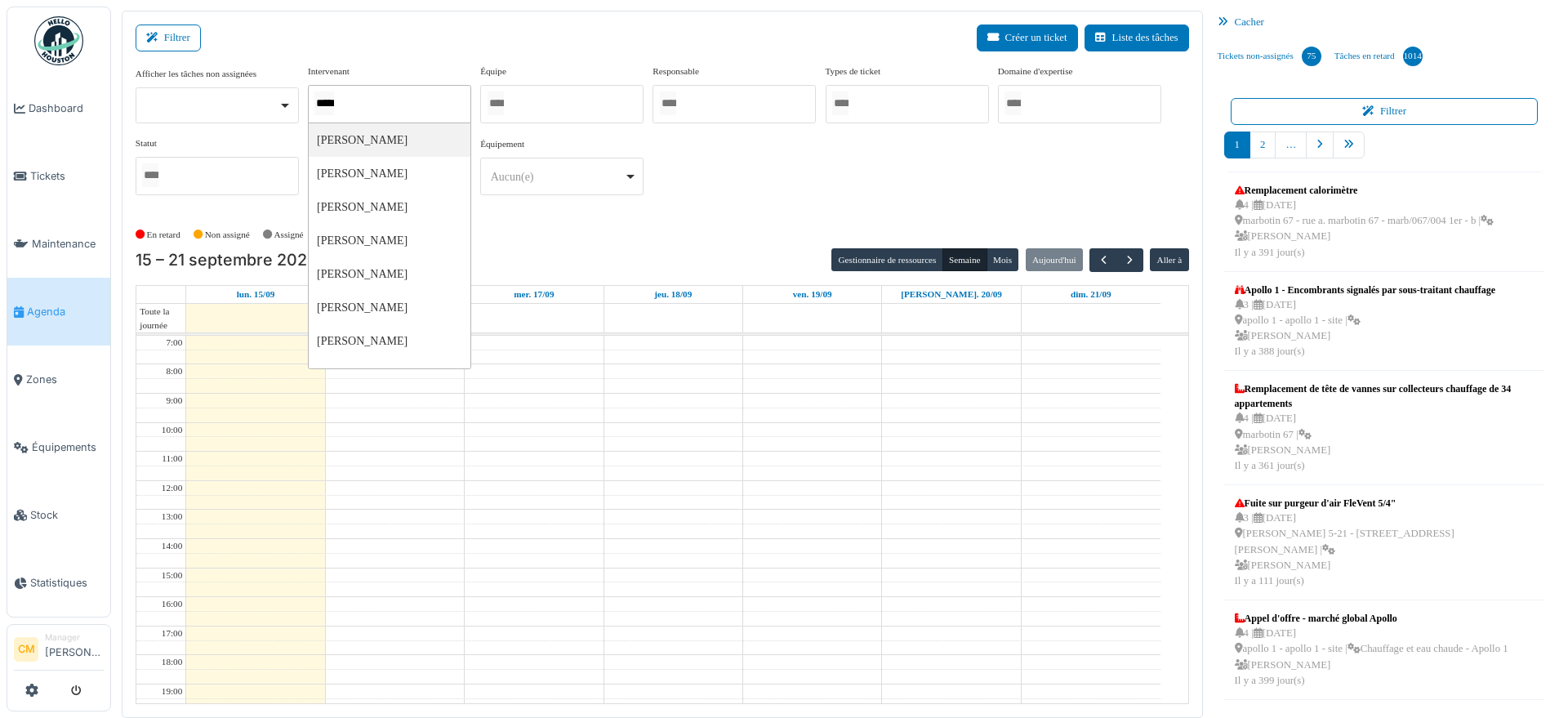
type input "******"
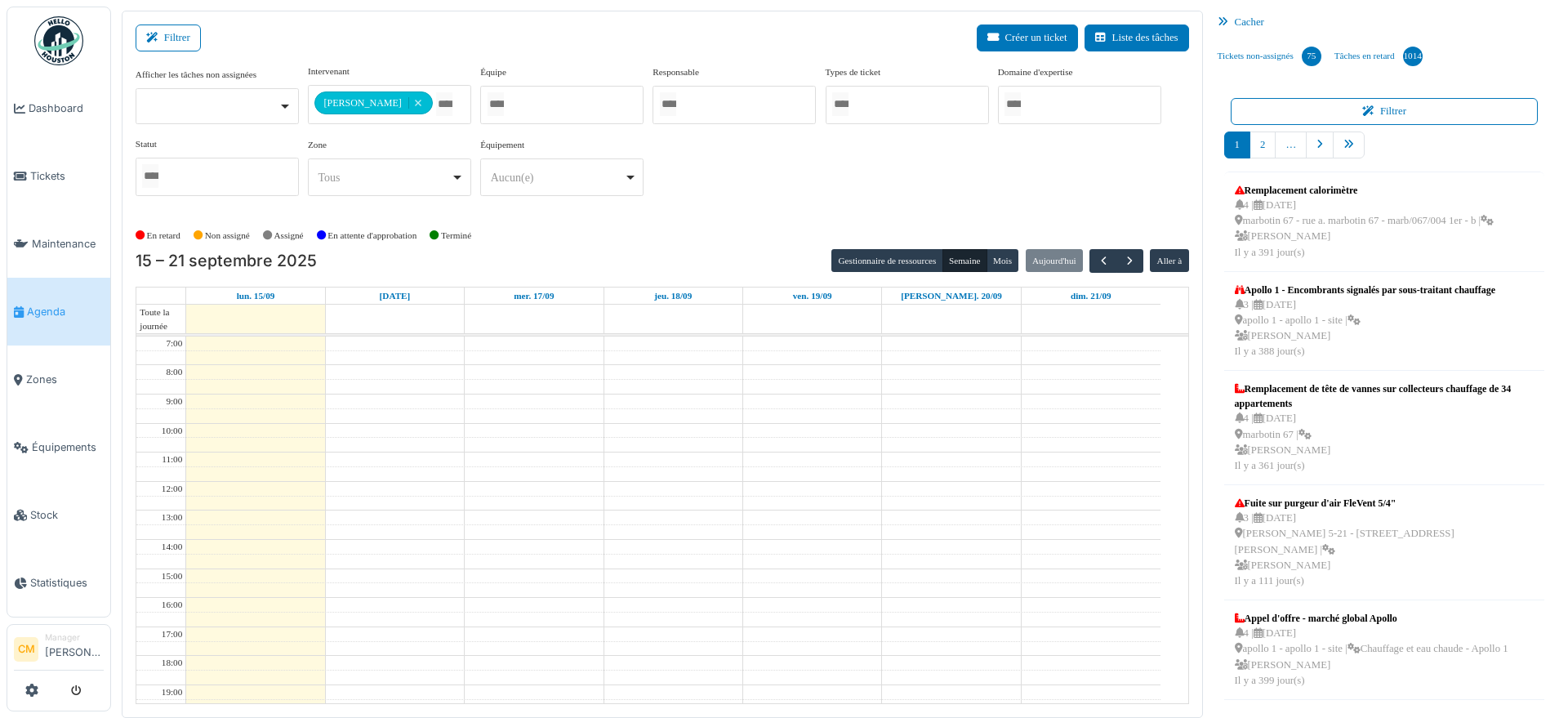
click at [701, 188] on div "**********" at bounding box center [663, 137] width 1053 height 145
click at [948, 263] on button "Semaine" at bounding box center [965, 260] width 45 height 23
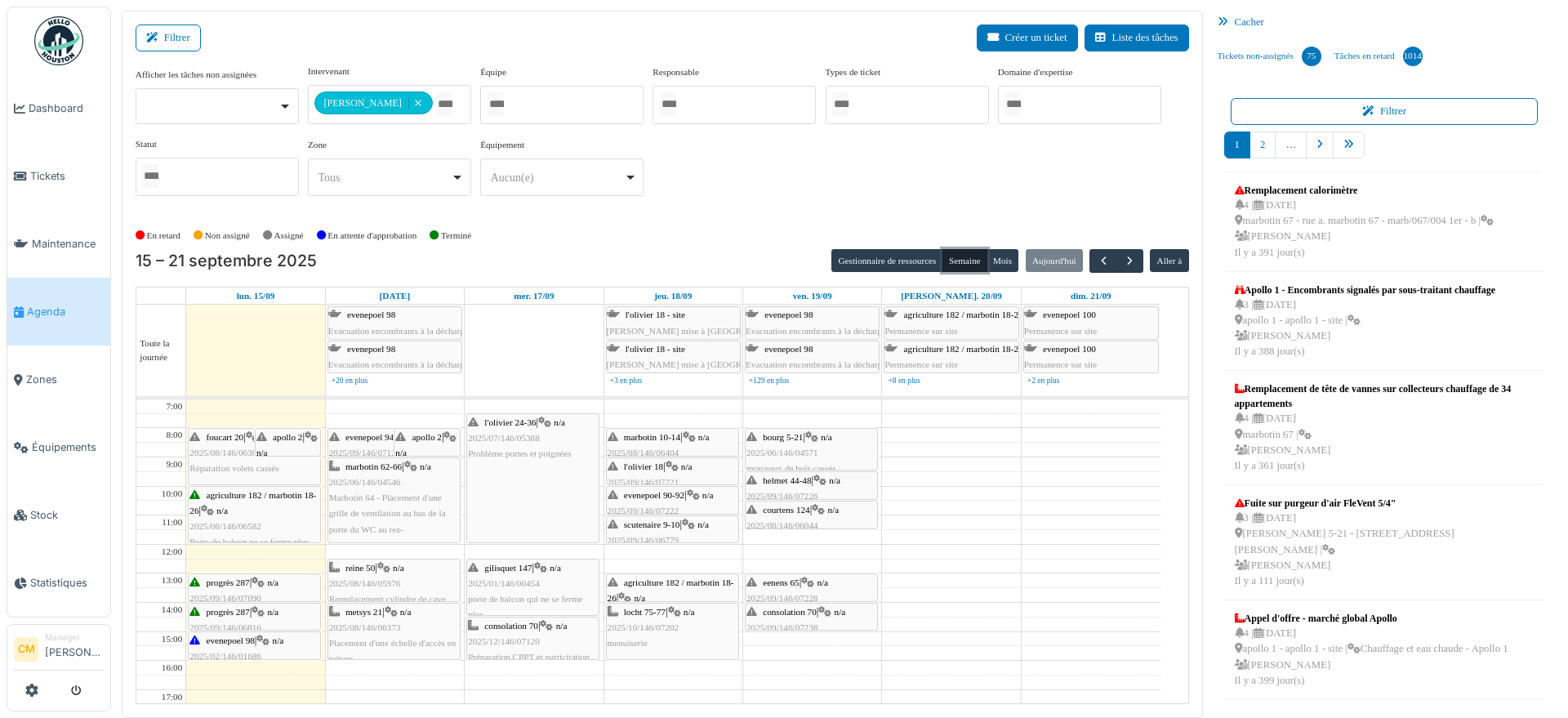
click at [390, 563] on icon at bounding box center [383, 568] width 13 height 10
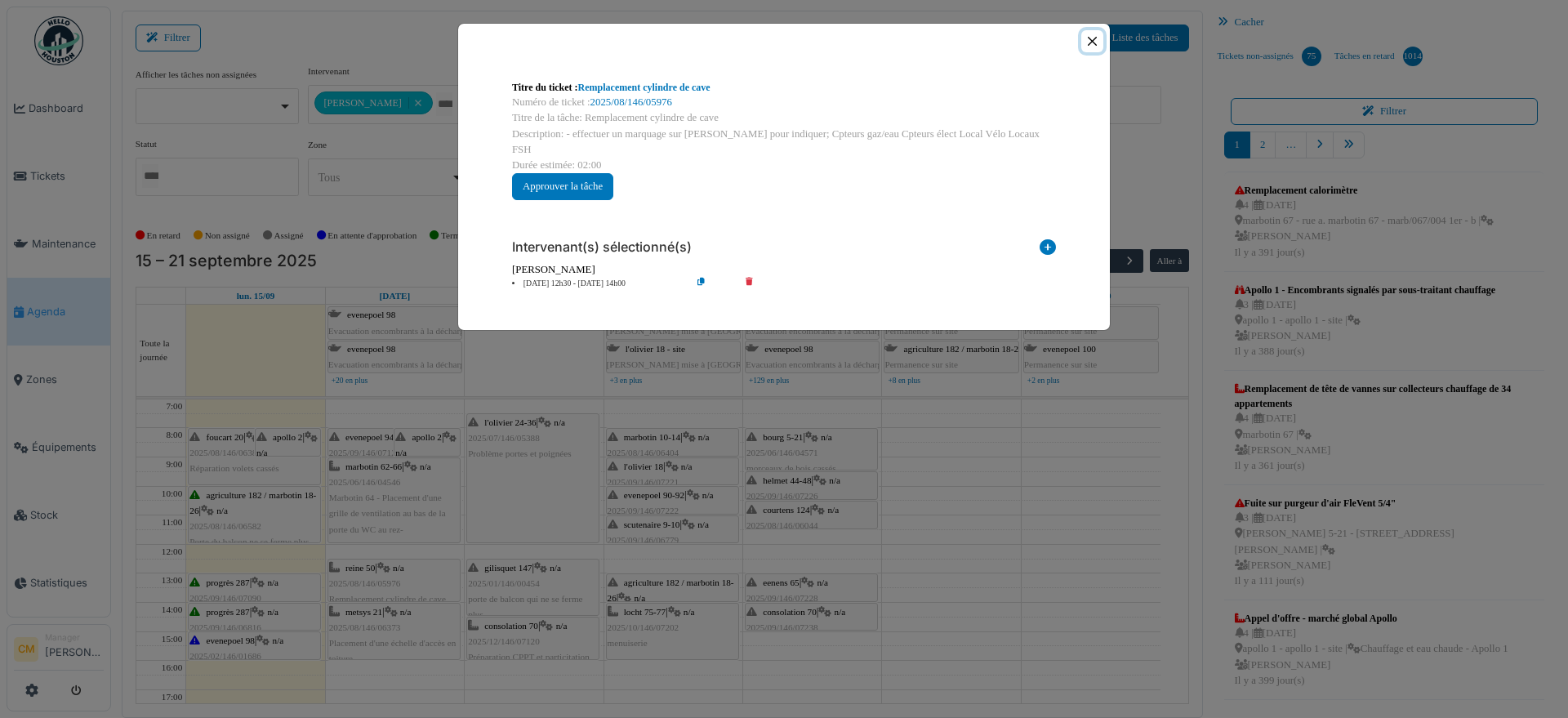
drag, startPoint x: 1090, startPoint y: 36, endPoint x: 1049, endPoint y: 59, distance: 47.0
click at [1091, 37] on button "Close" at bounding box center [1092, 41] width 22 height 22
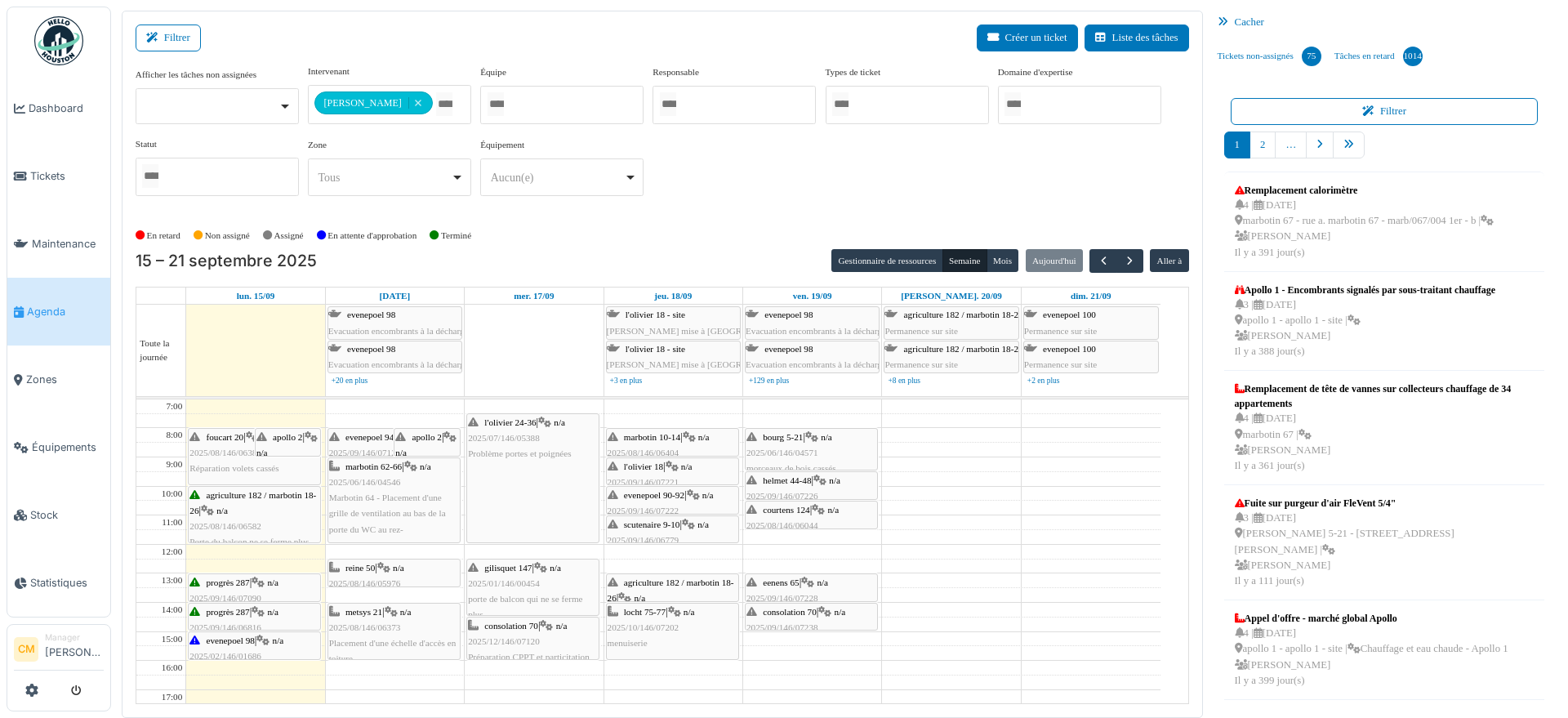
drag, startPoint x: 393, startPoint y: 598, endPoint x: 393, endPoint y: 582, distance: 16.0
click at [393, 582] on div "evenepoel 94-96 | n/a 2025/09/146/07125 La fenêtre dans le salon ne ferme pas b…" at bounding box center [395, 646] width 138 height 493
click at [380, 579] on div "evenepoel 94-96 | n/a 2025/09/146/07125 La fenêtre dans le salon ne ferme pas b…" at bounding box center [395, 646] width 138 height 493
click at [1123, 263] on span "button" at bounding box center [1130, 261] width 14 height 14
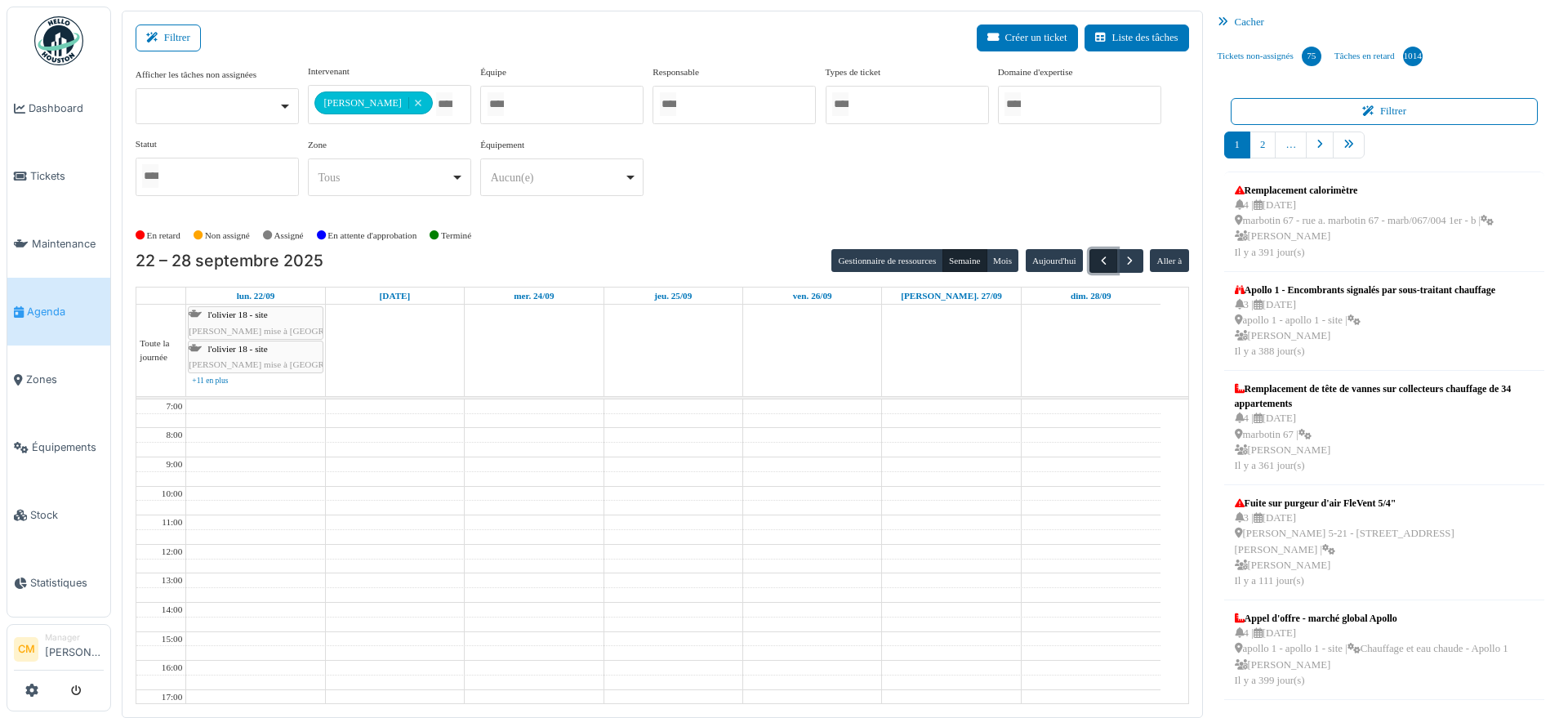
click at [1096, 263] on span "button" at bounding box center [1103, 261] width 14 height 14
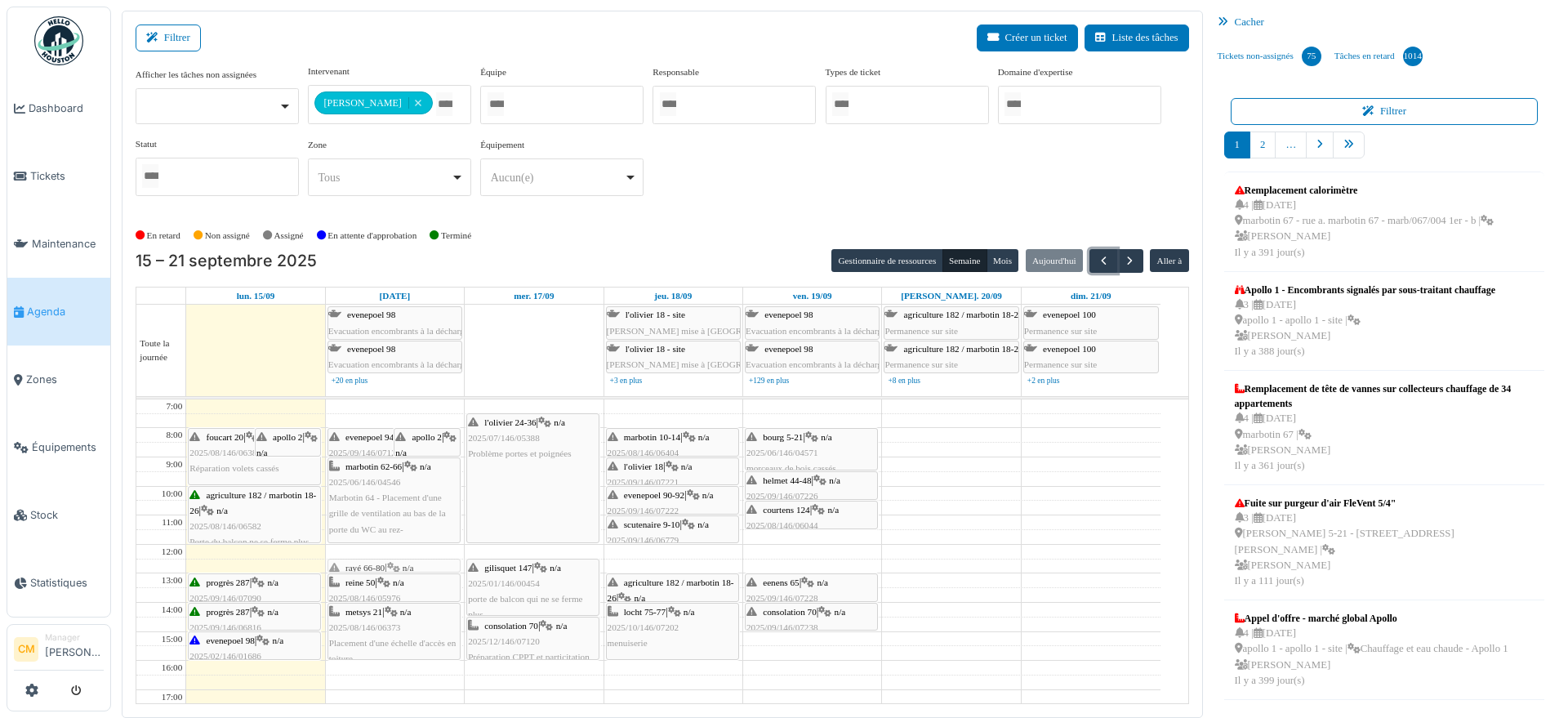
drag, startPoint x: 411, startPoint y: 578, endPoint x: 411, endPoint y: 567, distance: 11.0
click at [411, 567] on div "evenepoel 94-96 | n/a 2025/09/146/07125 La fenêtre dans le salon ne ferme pas b…" at bounding box center [395, 646] width 138 height 493
click at [375, 622] on span "2025/08/146/06373" at bounding box center [364, 627] width 71 height 9
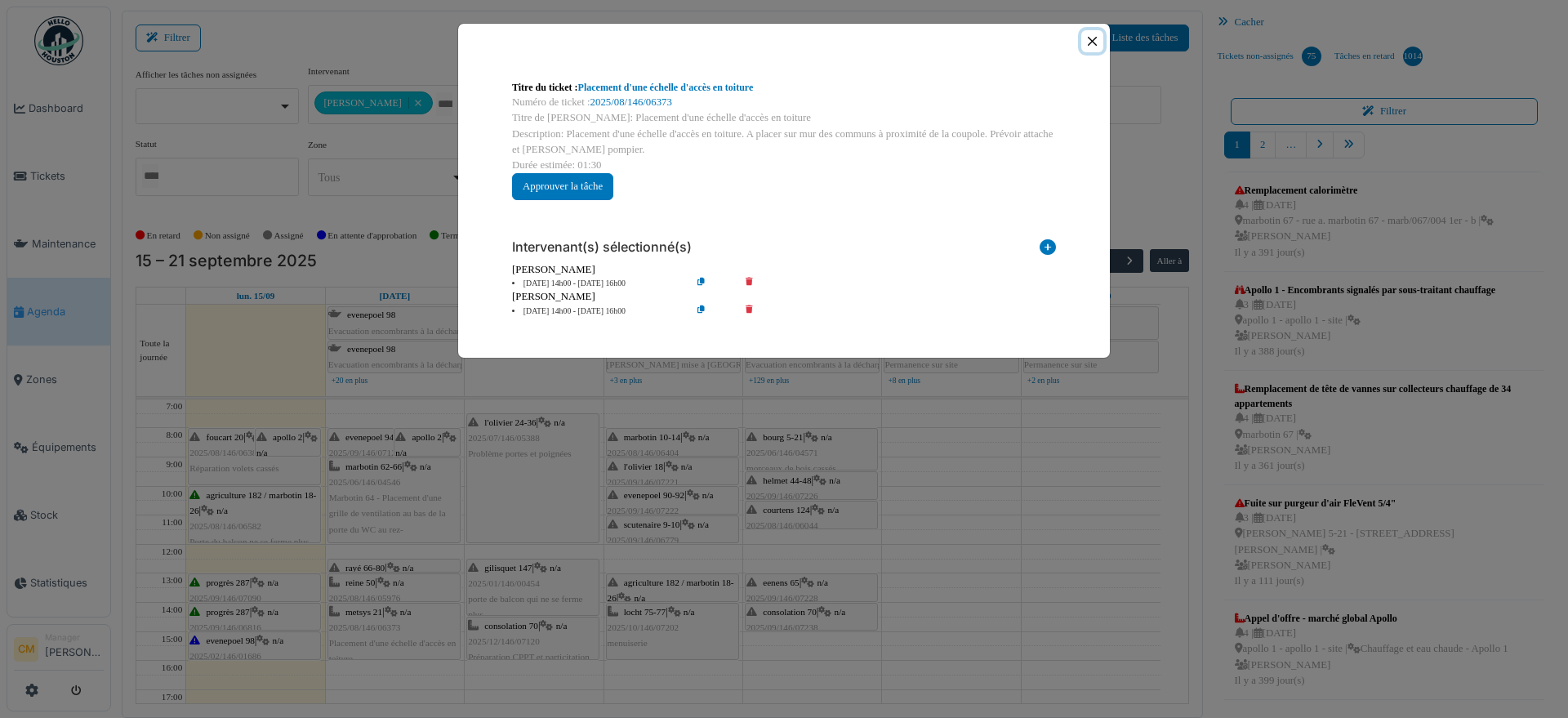
click at [1093, 40] on button "Close" at bounding box center [1092, 41] width 22 height 22
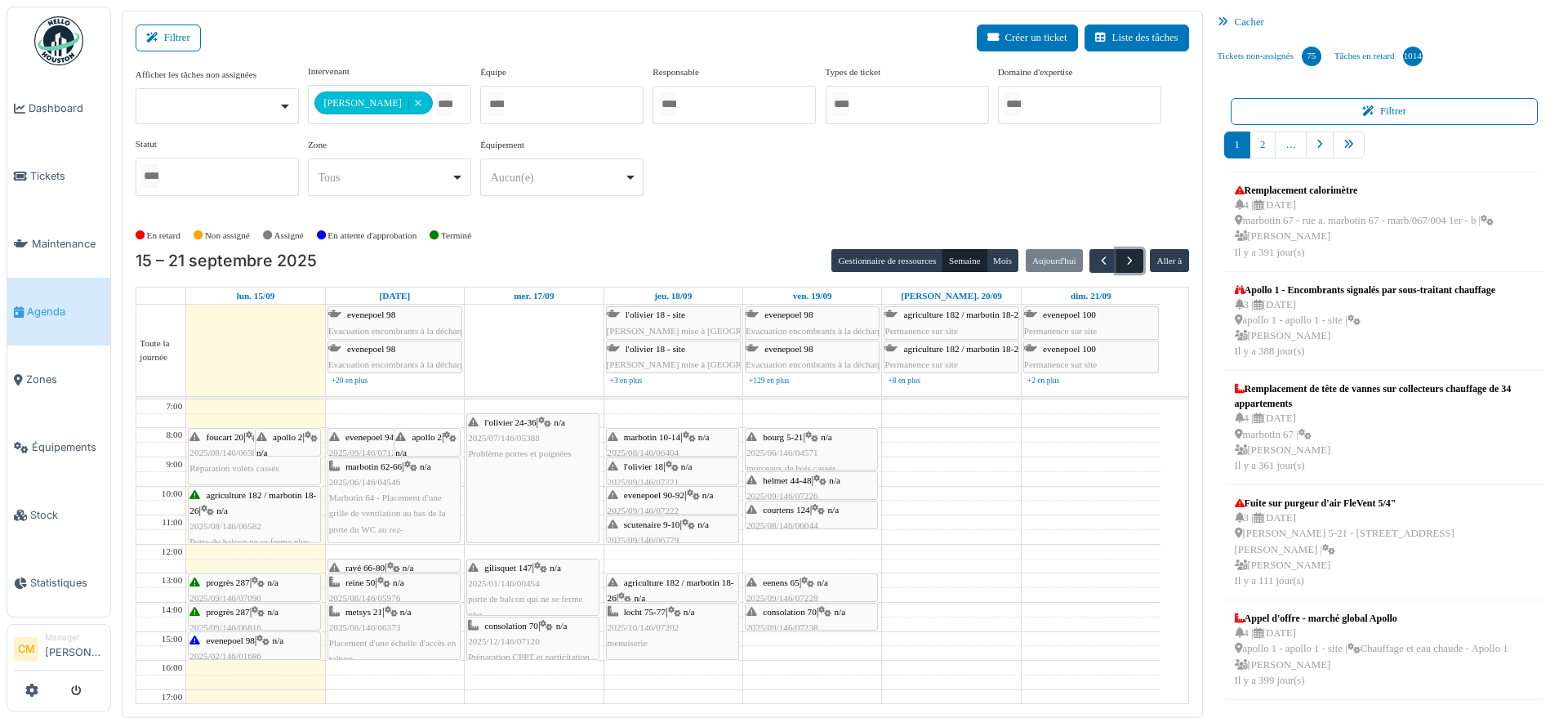
click at [1123, 254] on span "button" at bounding box center [1130, 261] width 14 height 14
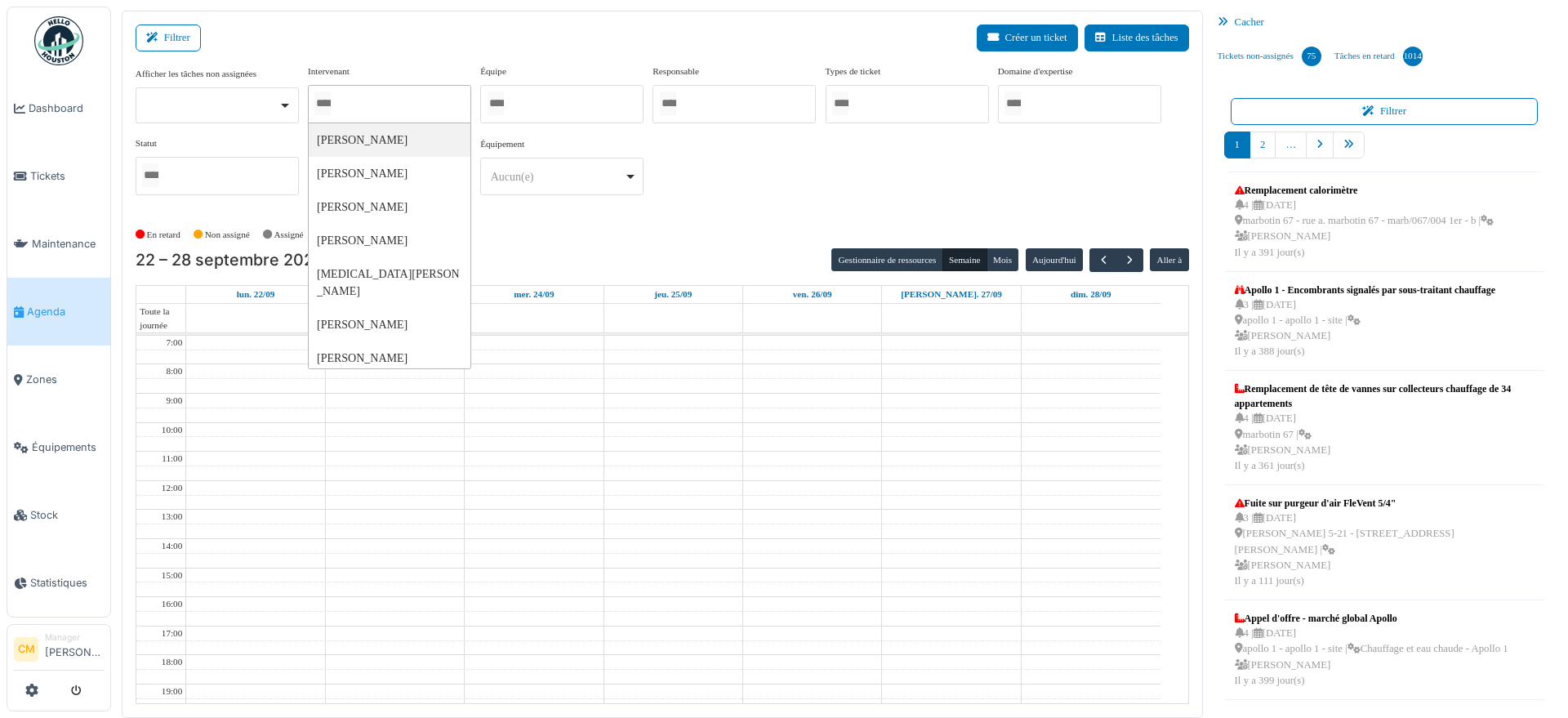
click at [423, 110] on div at bounding box center [390, 104] width 164 height 39
type input "****"
click at [629, 236] on div "En retard Non assigné Assigné En attente d'approbation Terminé" at bounding box center [663, 235] width 1053 height 27
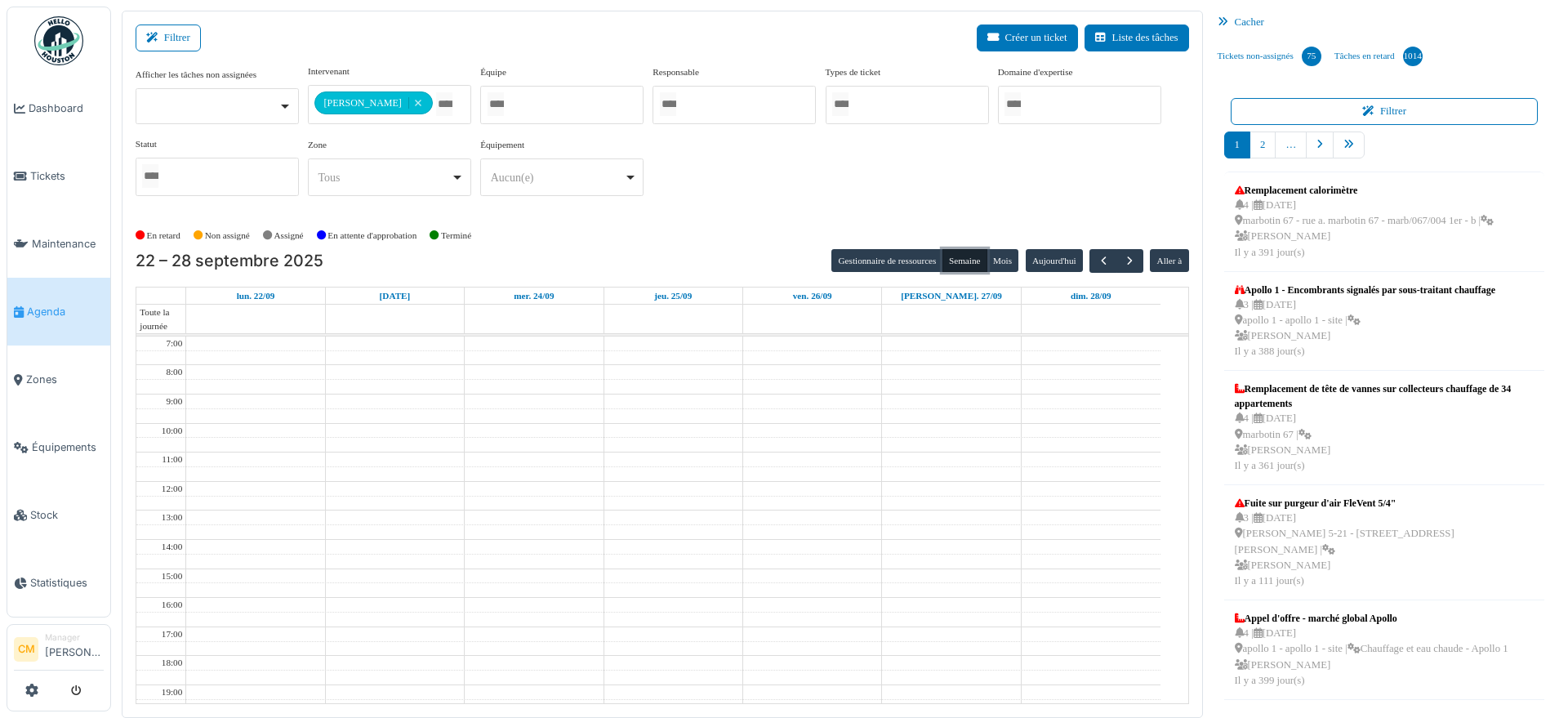
click at [958, 256] on button "Semaine" at bounding box center [965, 260] width 45 height 23
click at [1096, 264] on span "button" at bounding box center [1103, 261] width 14 height 14
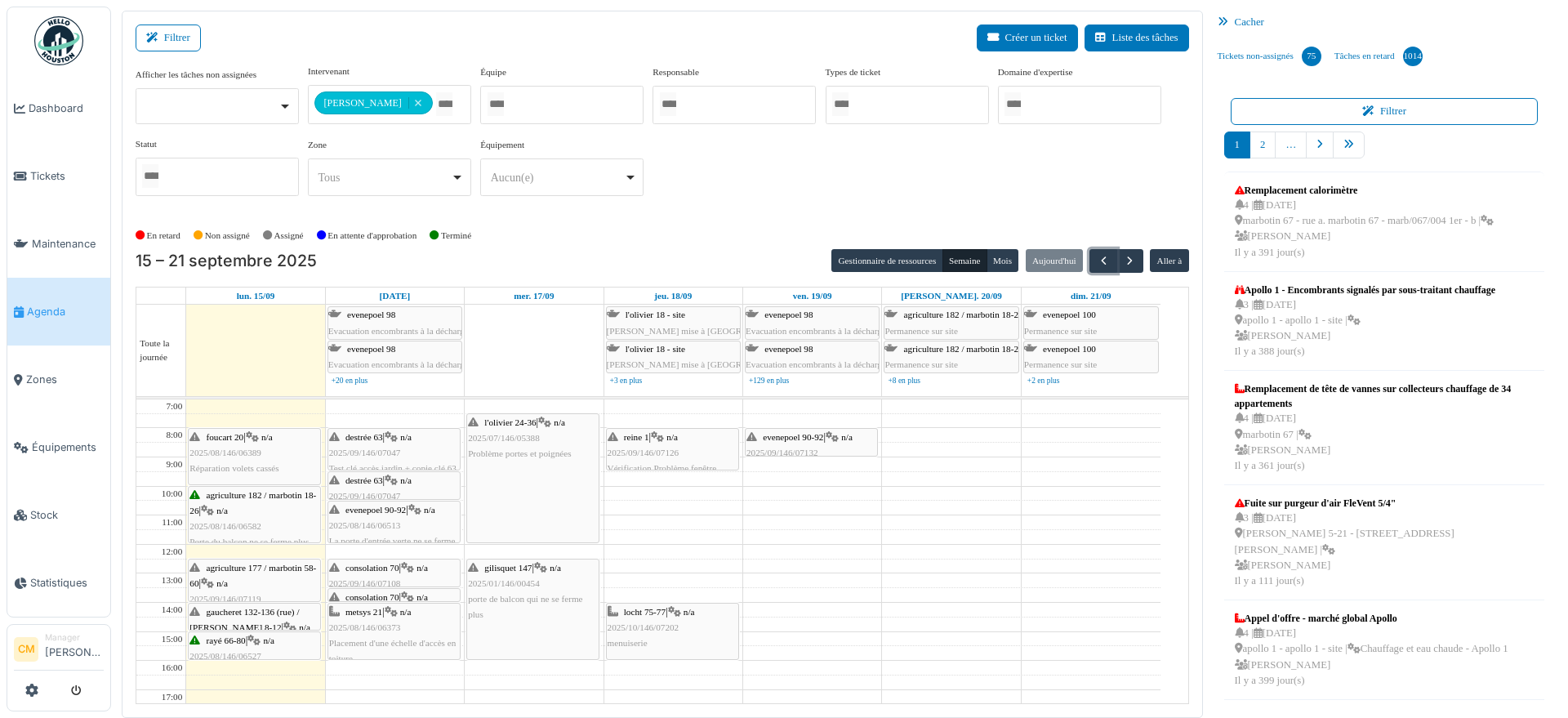
click at [223, 653] on span "2025/08/146/06527" at bounding box center [225, 655] width 71 height 9
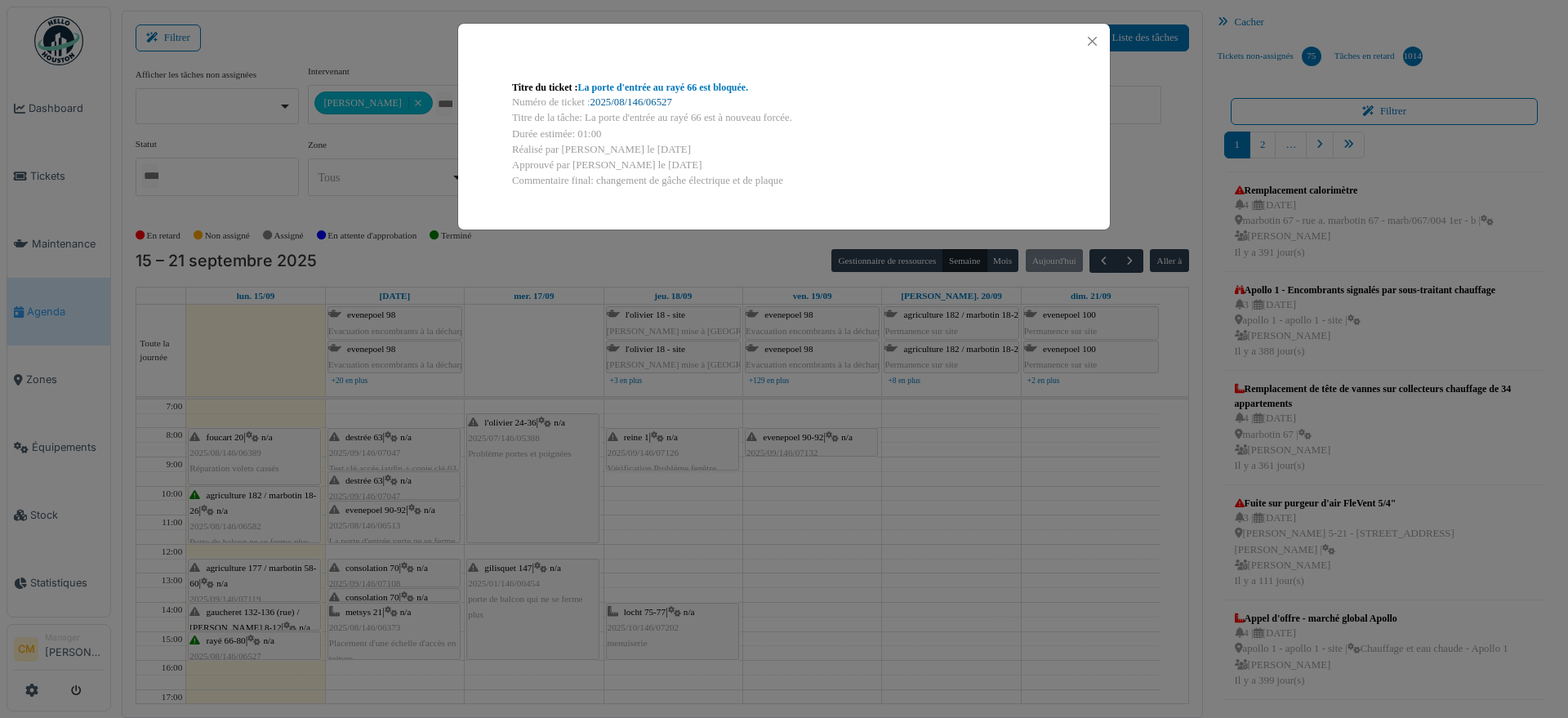
click at [621, 104] on link "2025/08/146/06527" at bounding box center [631, 102] width 82 height 11
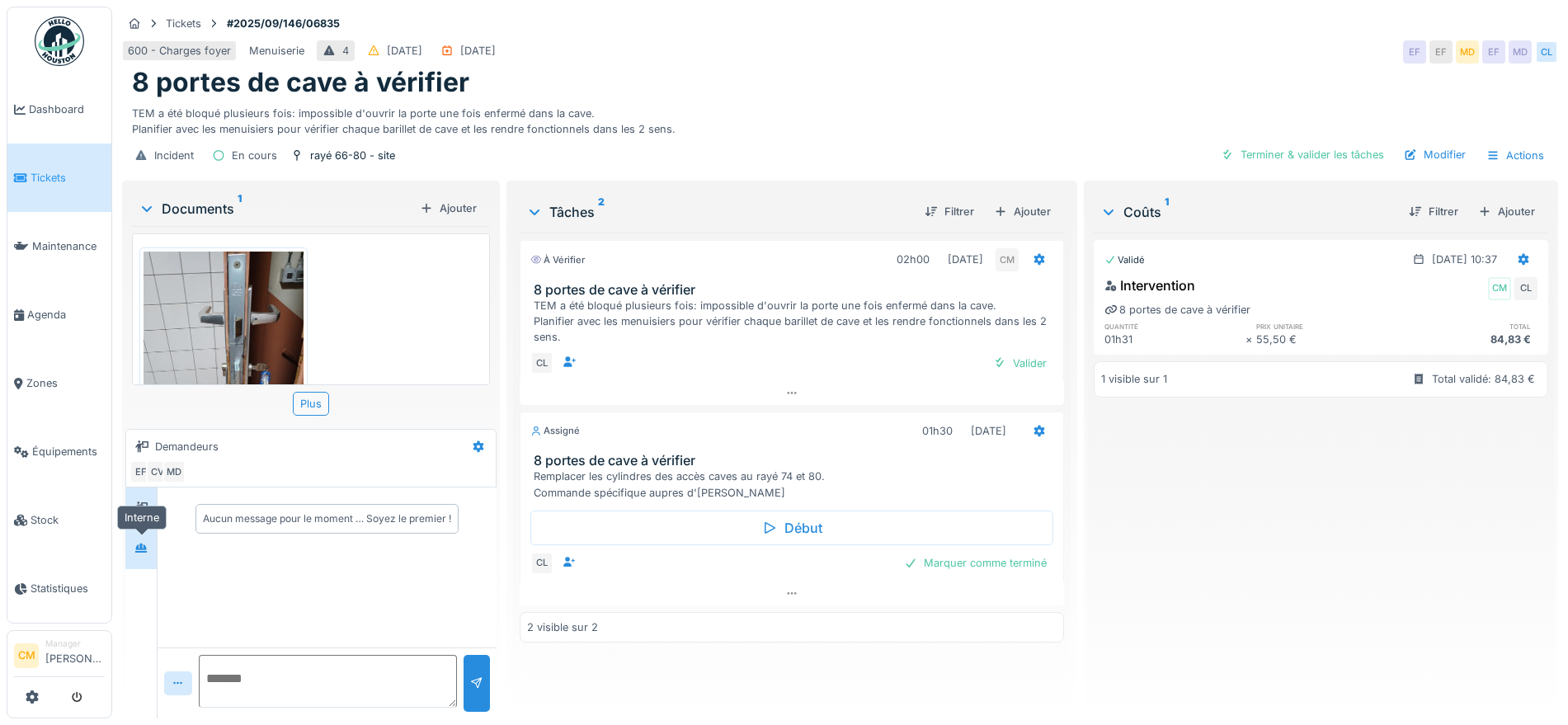
click at [132, 545] on div at bounding box center [141, 549] width 24 height 21
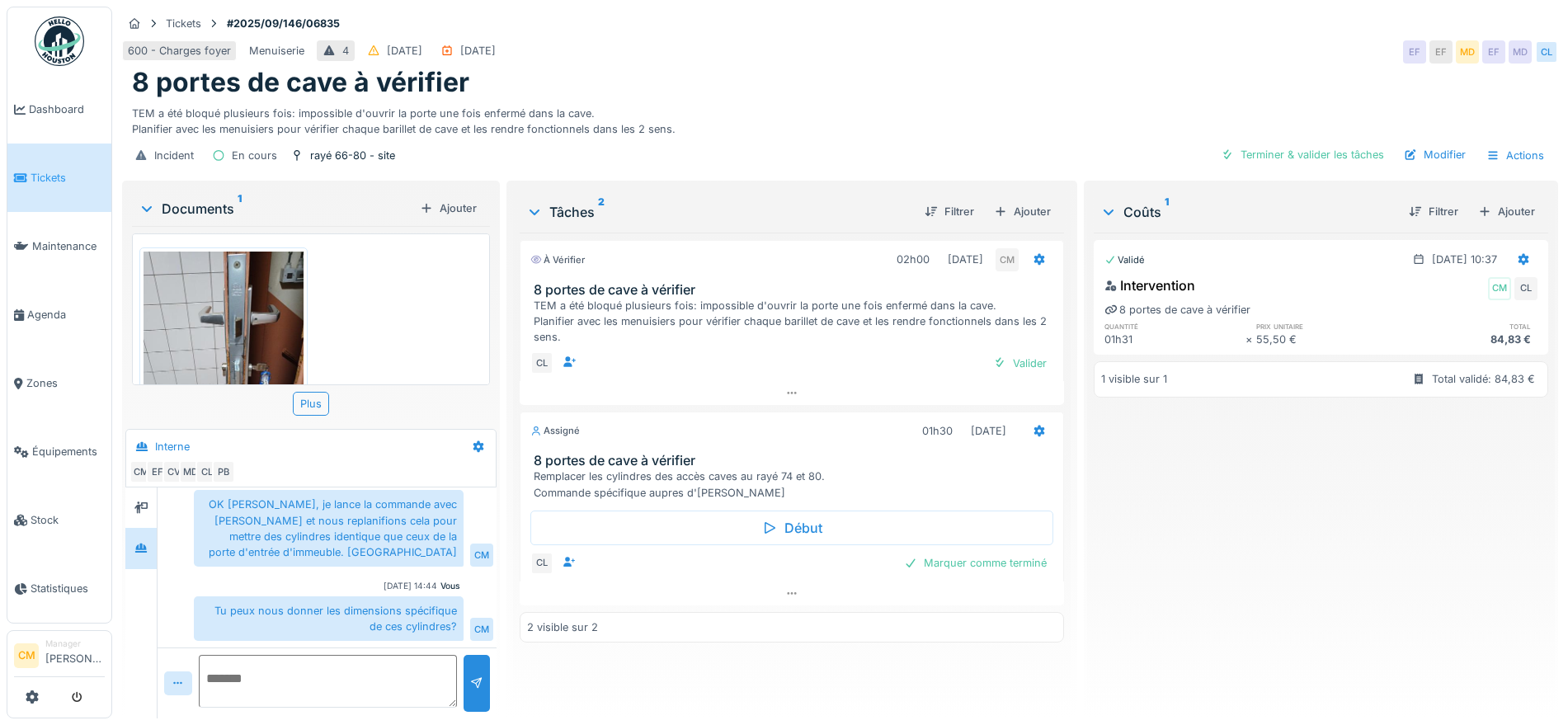
click at [322, 675] on textarea at bounding box center [328, 681] width 258 height 53
click at [372, 677] on textarea "**********" at bounding box center [325, 681] width 252 height 53
type textarea "**********"
click at [473, 680] on div at bounding box center [476, 683] width 13 height 16
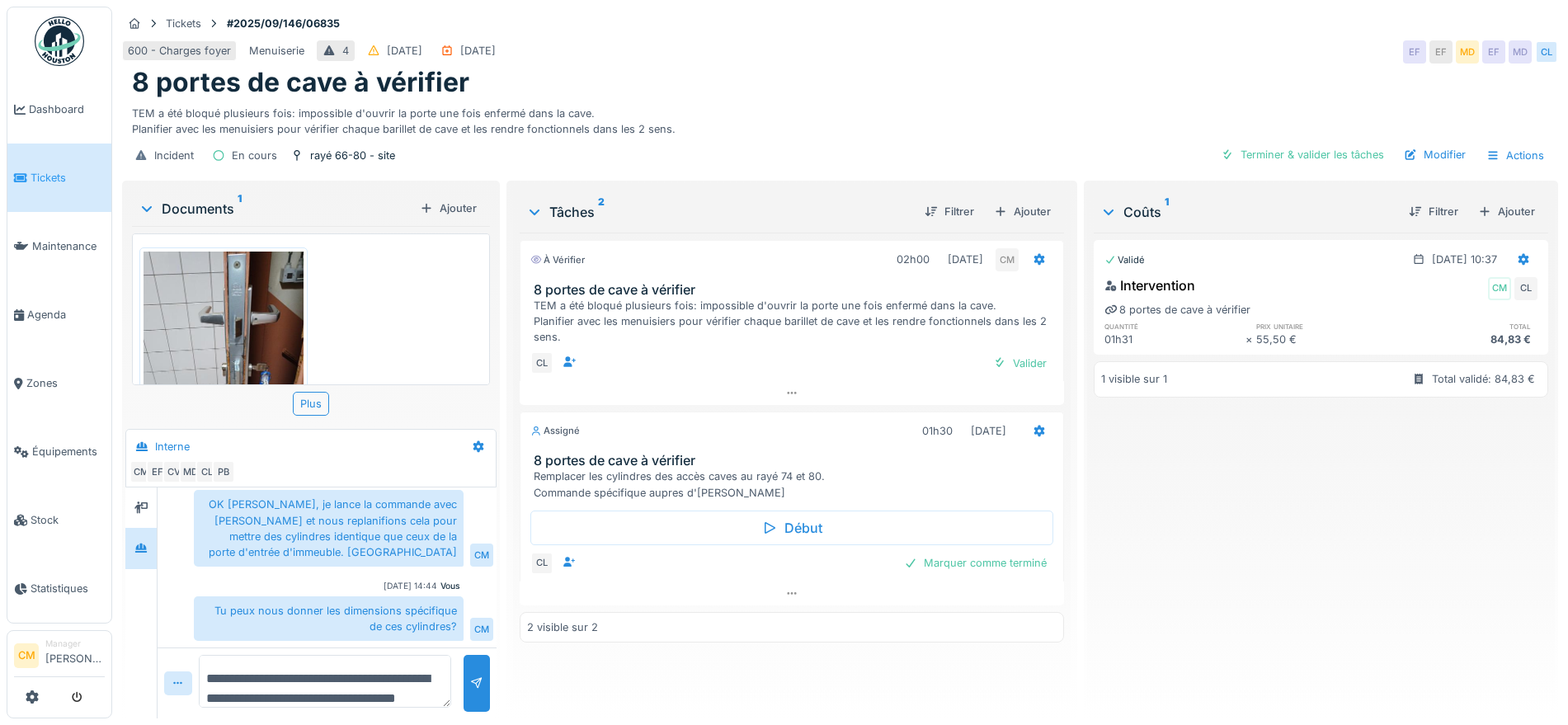
scroll to position [227, 0]
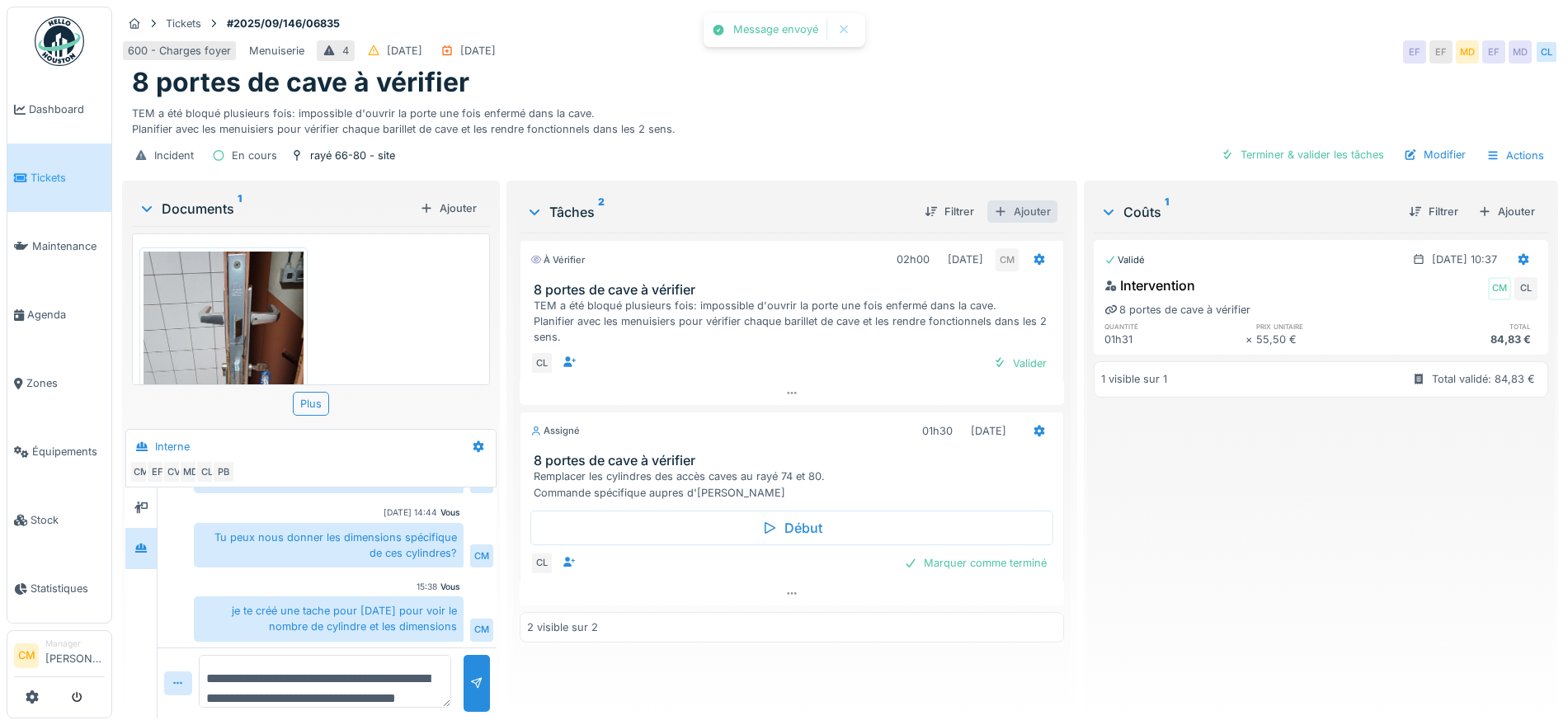
click at [1020, 203] on div "Ajouter" at bounding box center [1022, 212] width 70 height 23
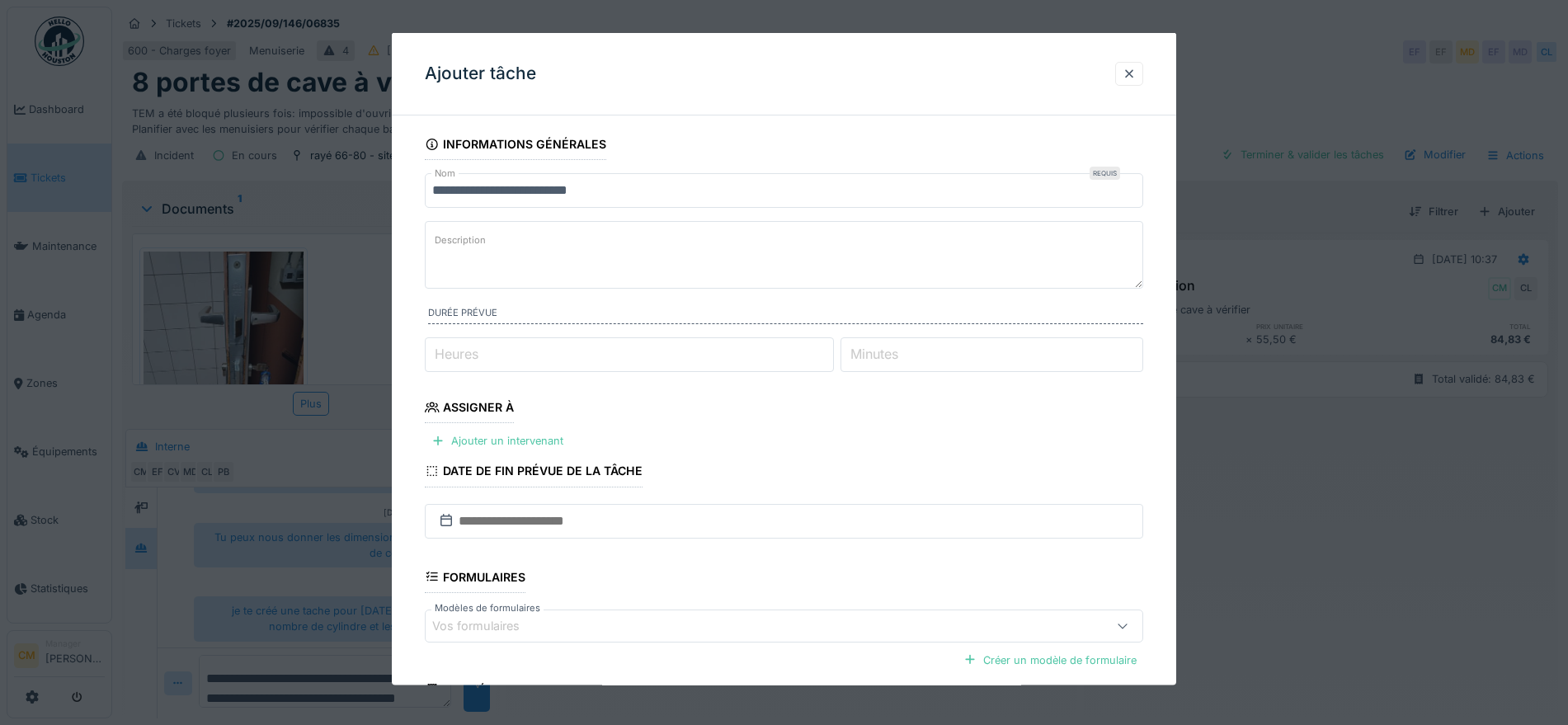
click at [489, 234] on textarea "Description" at bounding box center [784, 255] width 718 height 68
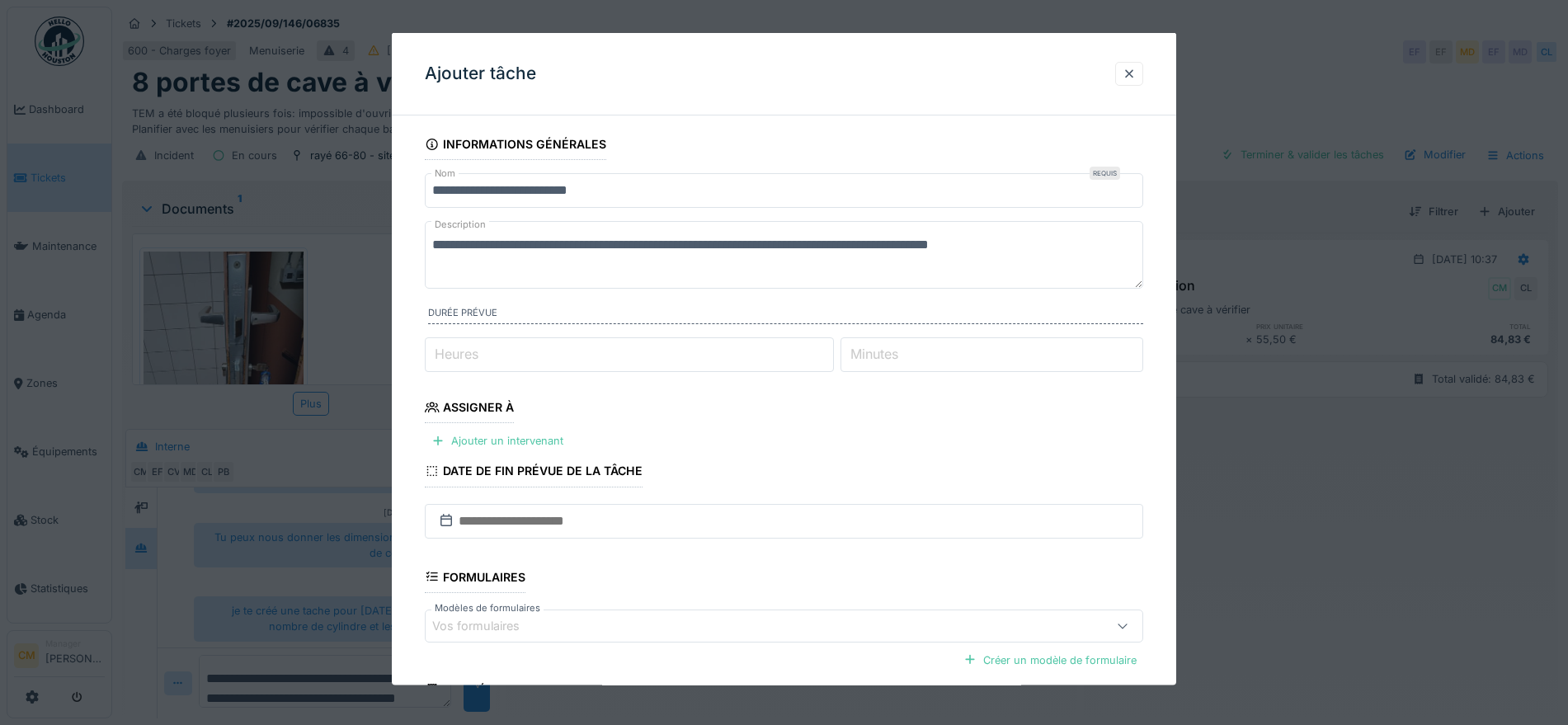
type textarea "**********"
click at [927, 356] on input "Minutes" at bounding box center [992, 355] width 302 height 35
type input "**"
click at [588, 354] on input "Heures" at bounding box center [629, 355] width 409 height 35
type input "*"
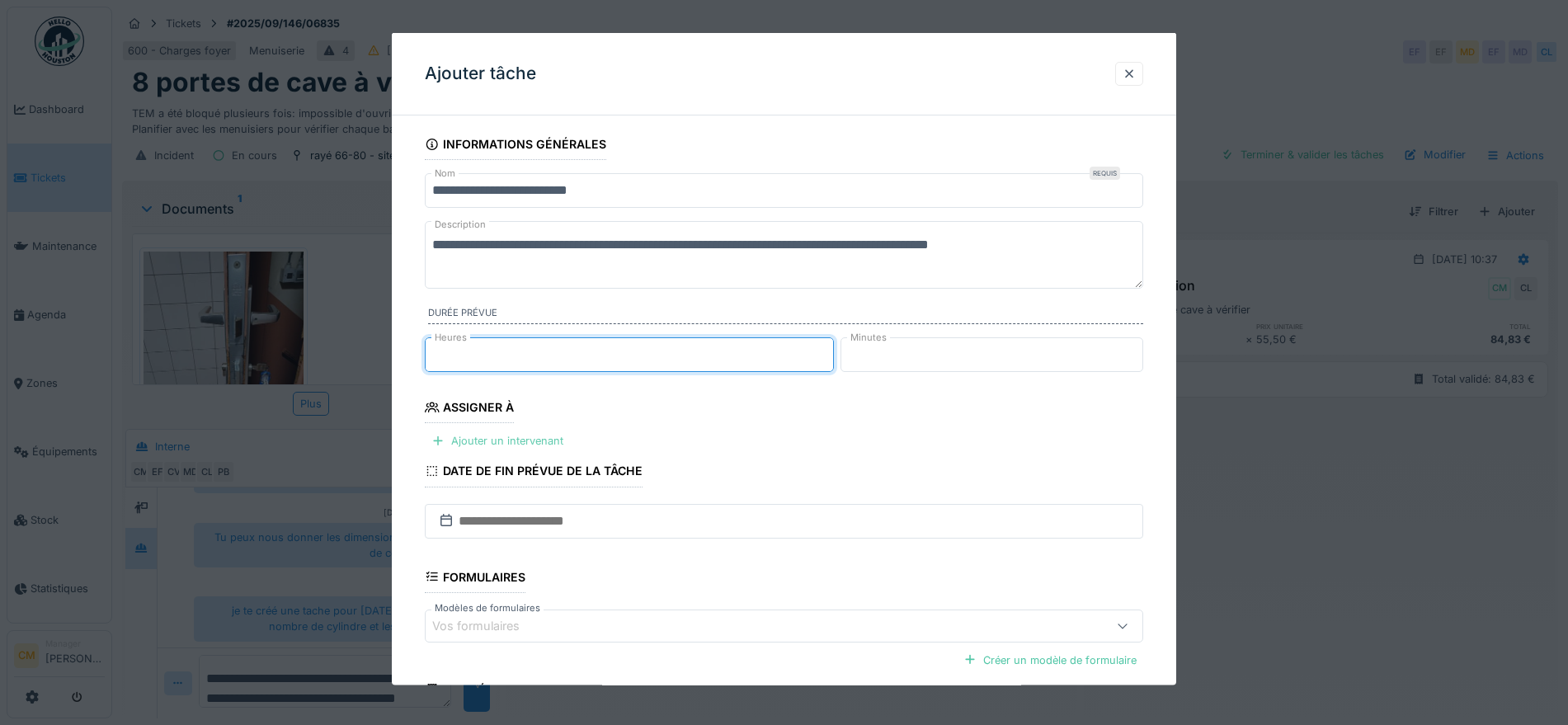
click at [542, 434] on div "Ajouter un intervenant" at bounding box center [497, 441] width 145 height 23
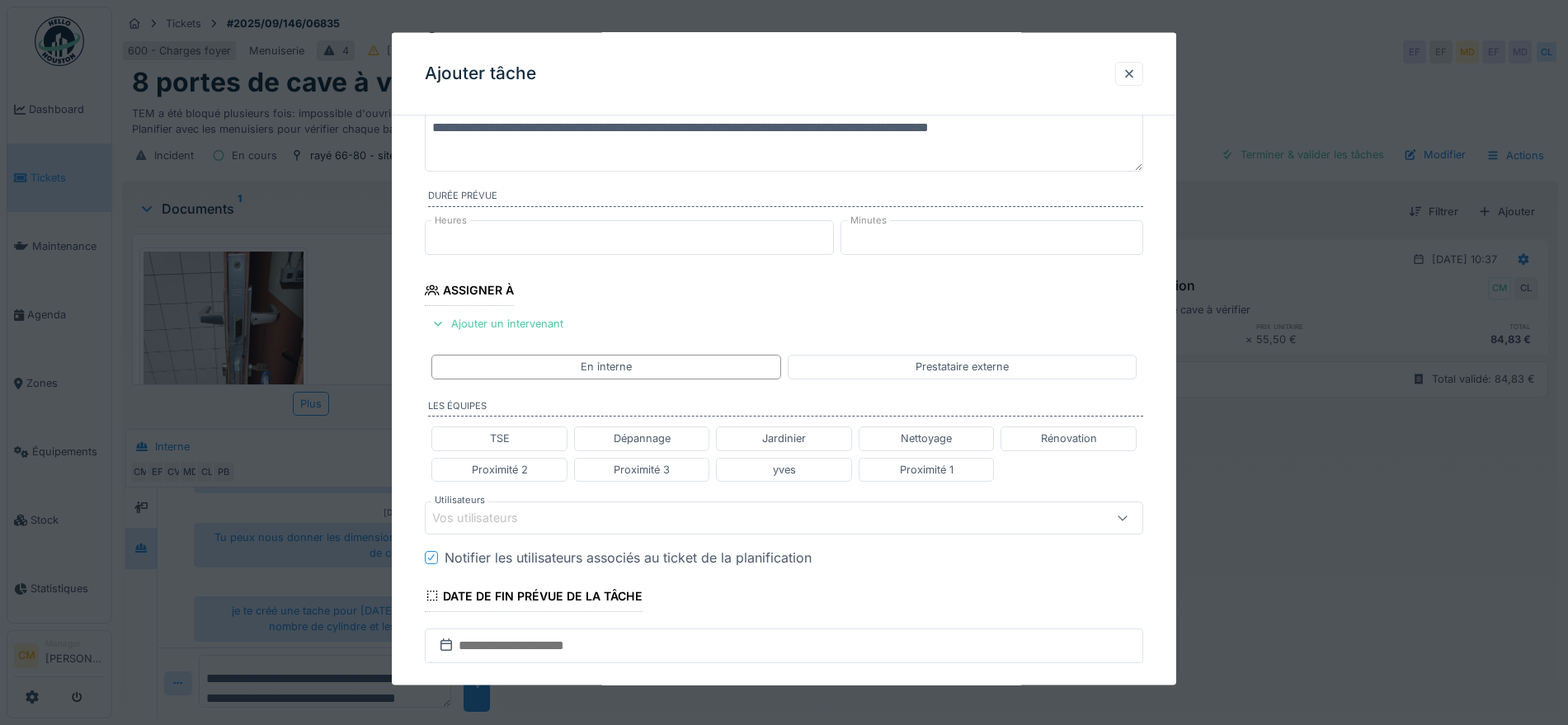
scroll to position [206, 0]
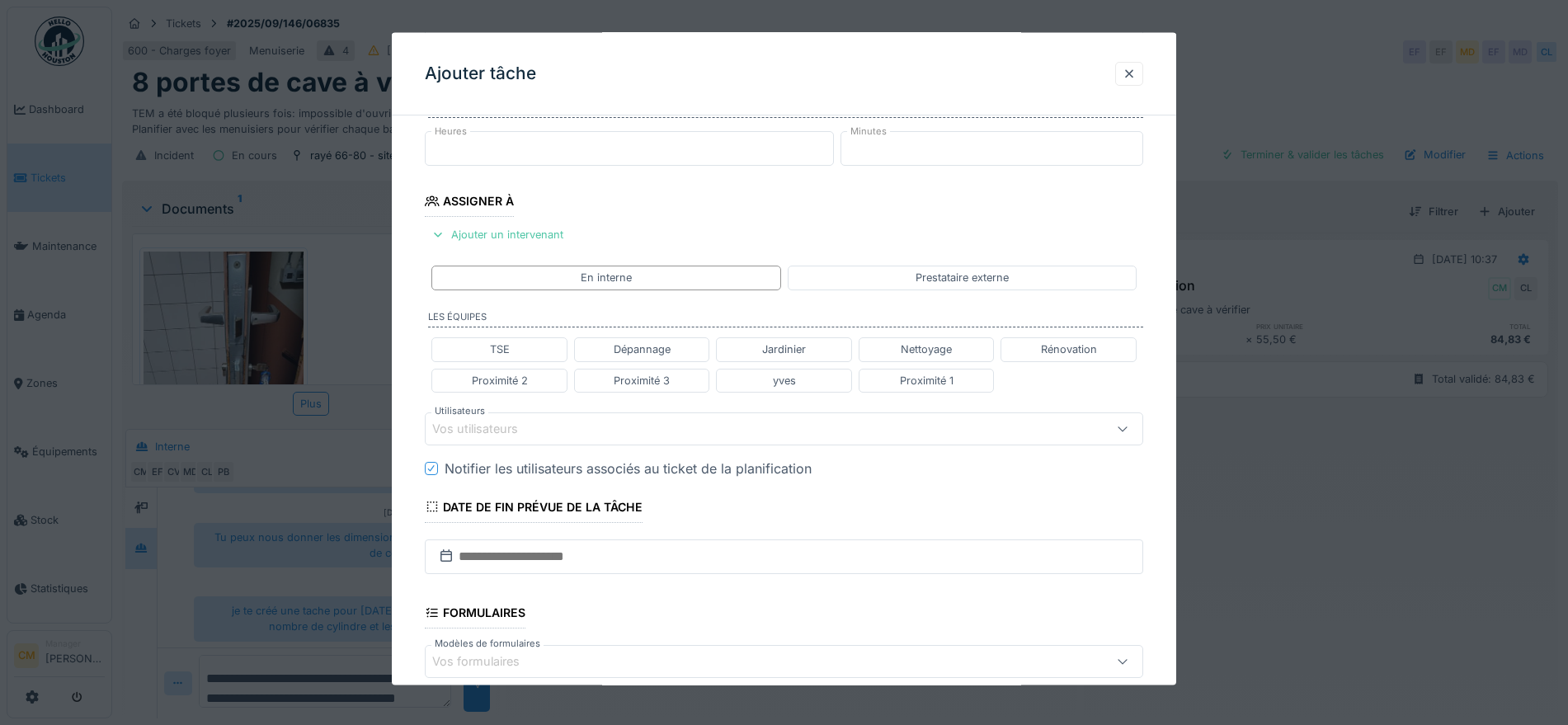
click at [519, 429] on div "Vos utilisateurs" at bounding box center [486, 428] width 109 height 18
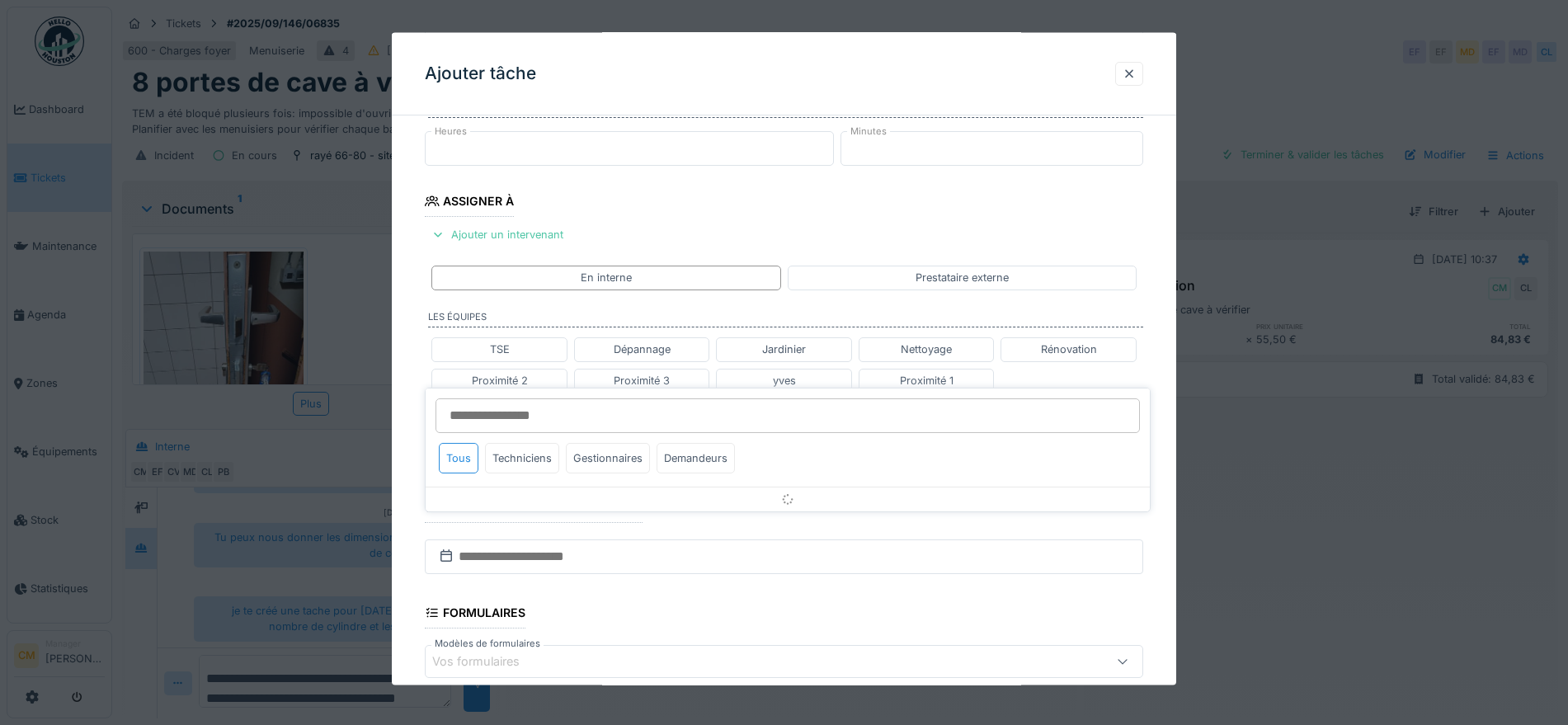
scroll to position [276, 0]
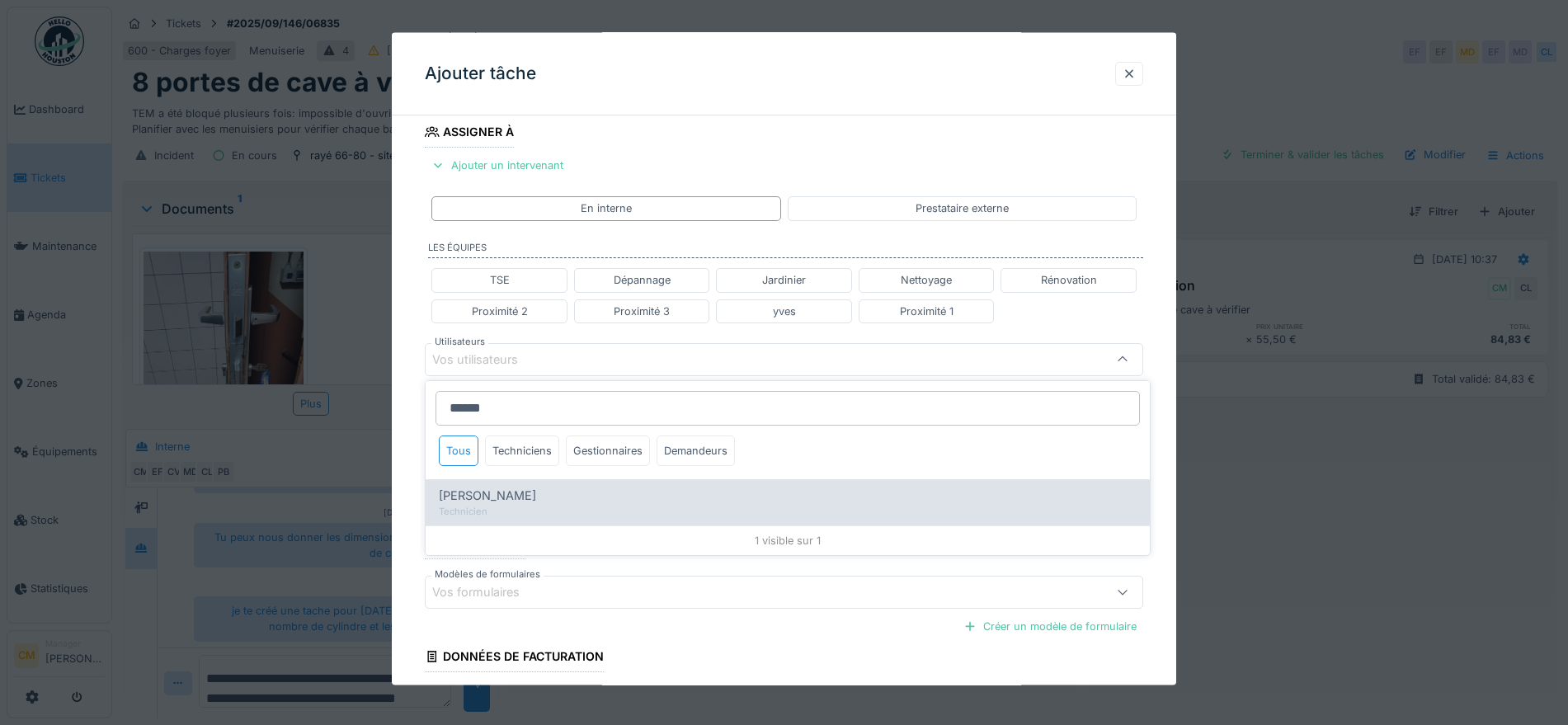
type input "******"
click at [504, 502] on span "[PERSON_NAME]" at bounding box center [488, 496] width 97 height 18
type input "****"
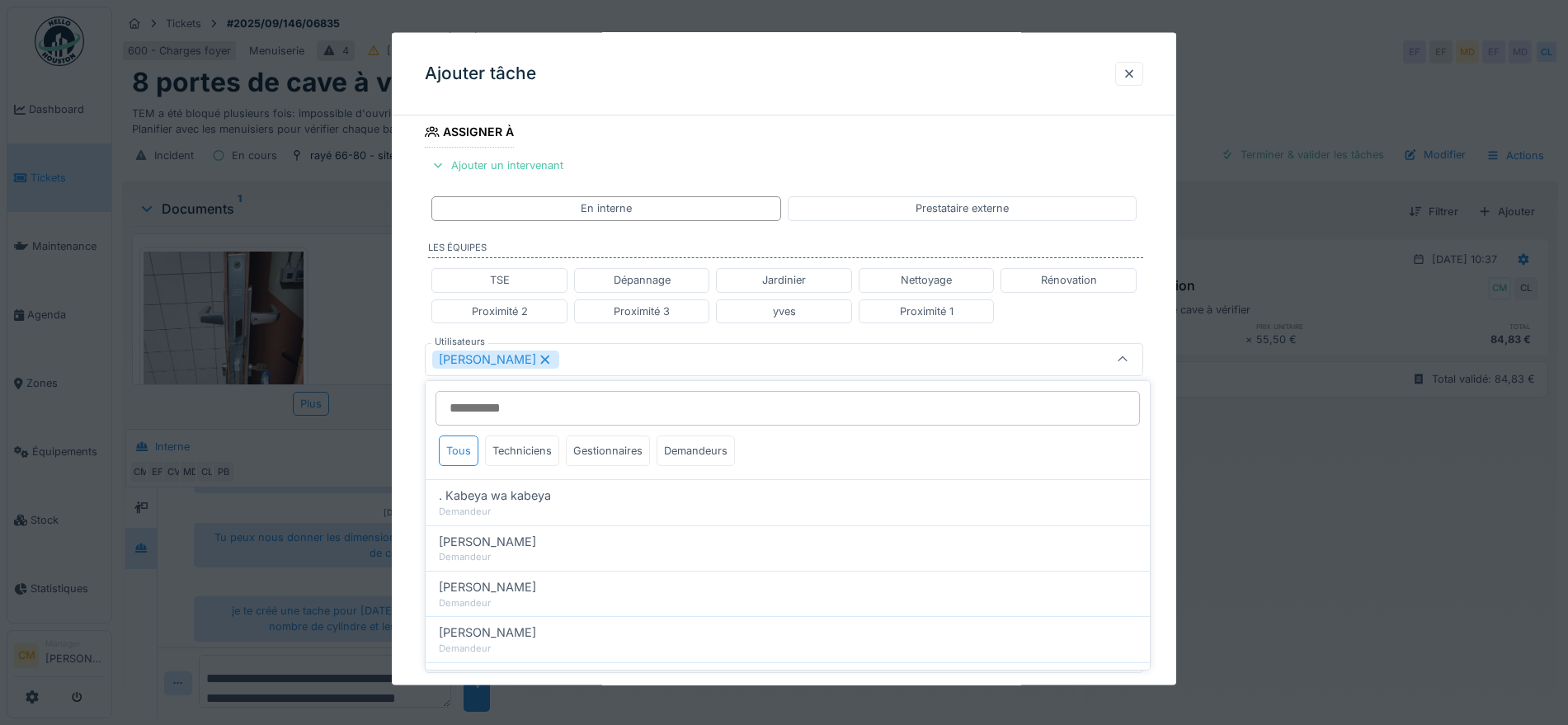
click at [636, 359] on div "[PERSON_NAME]" at bounding box center [741, 358] width 620 height 18
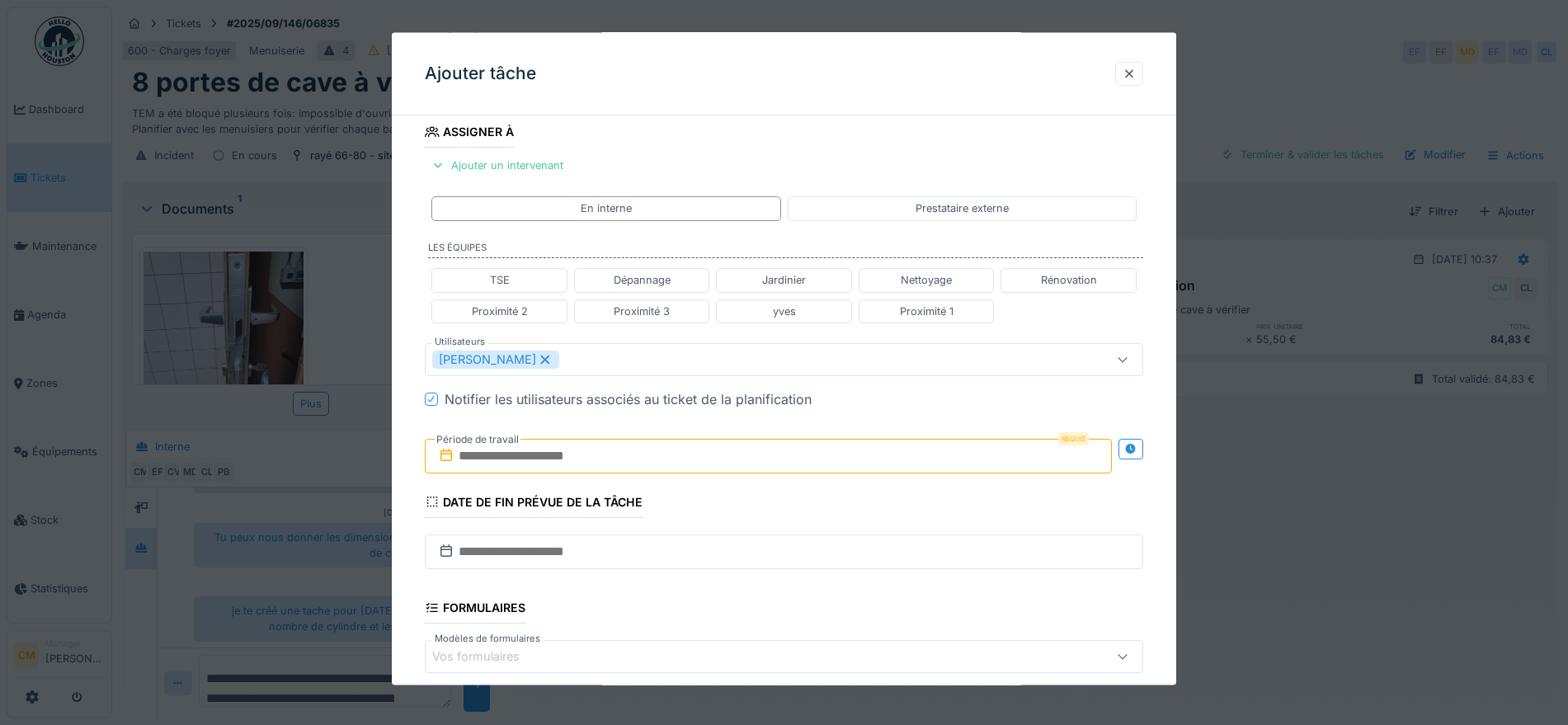
click at [579, 458] on input "text" at bounding box center [768, 456] width 687 height 35
click at [1137, 448] on icon at bounding box center [1130, 449] width 13 height 10
click at [636, 462] on input "text" at bounding box center [590, 456] width 331 height 35
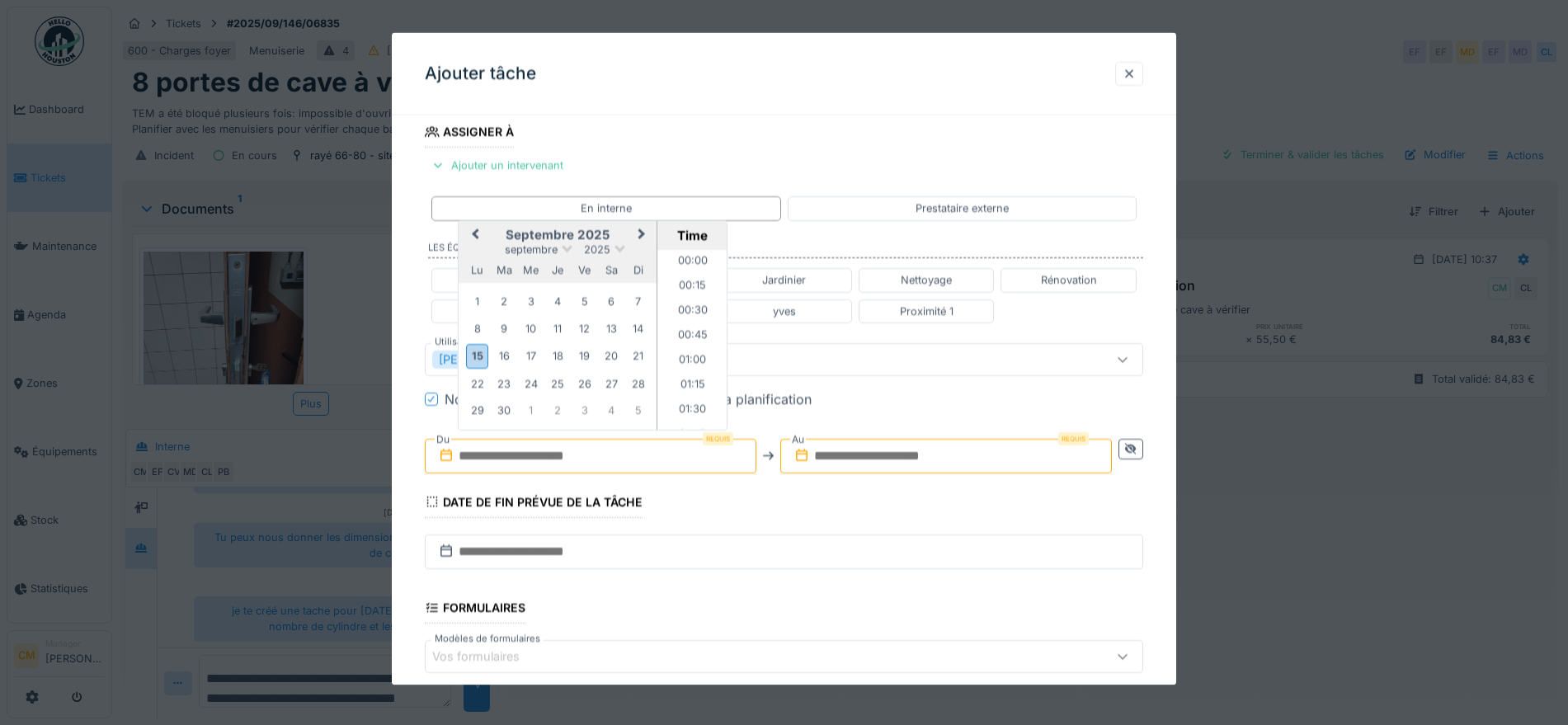
scroll to position [1457, 0]
click at [504, 352] on div "16" at bounding box center [504, 356] width 23 height 23
click at [686, 302] on li "13:00" at bounding box center [692, 297] width 70 height 24
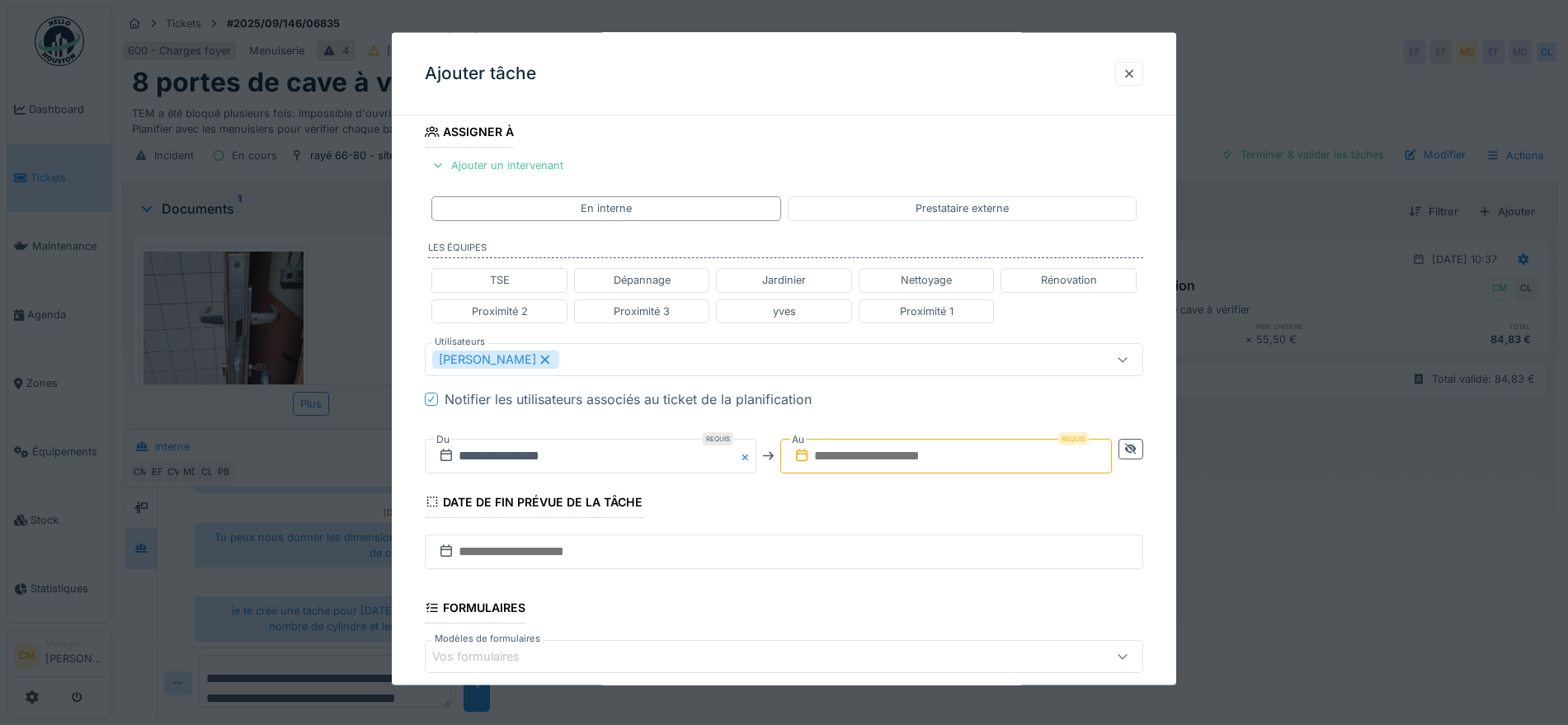
click at [862, 448] on input "text" at bounding box center [946, 456] width 331 height 35
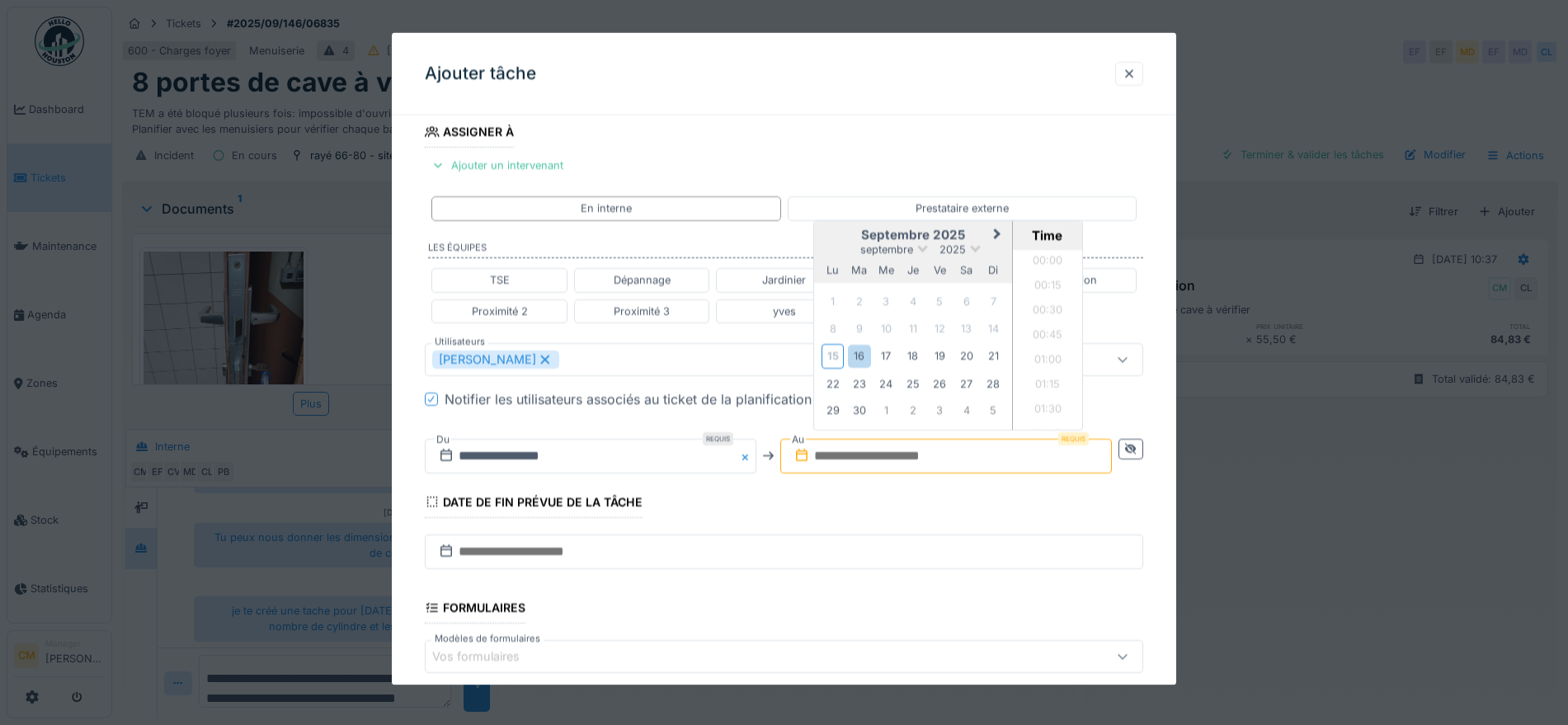
scroll to position [1457, 0]
click at [868, 353] on div "16" at bounding box center [859, 356] width 23 height 23
click at [1046, 347] on li "13:30" at bounding box center [1047, 347] width 70 height 24
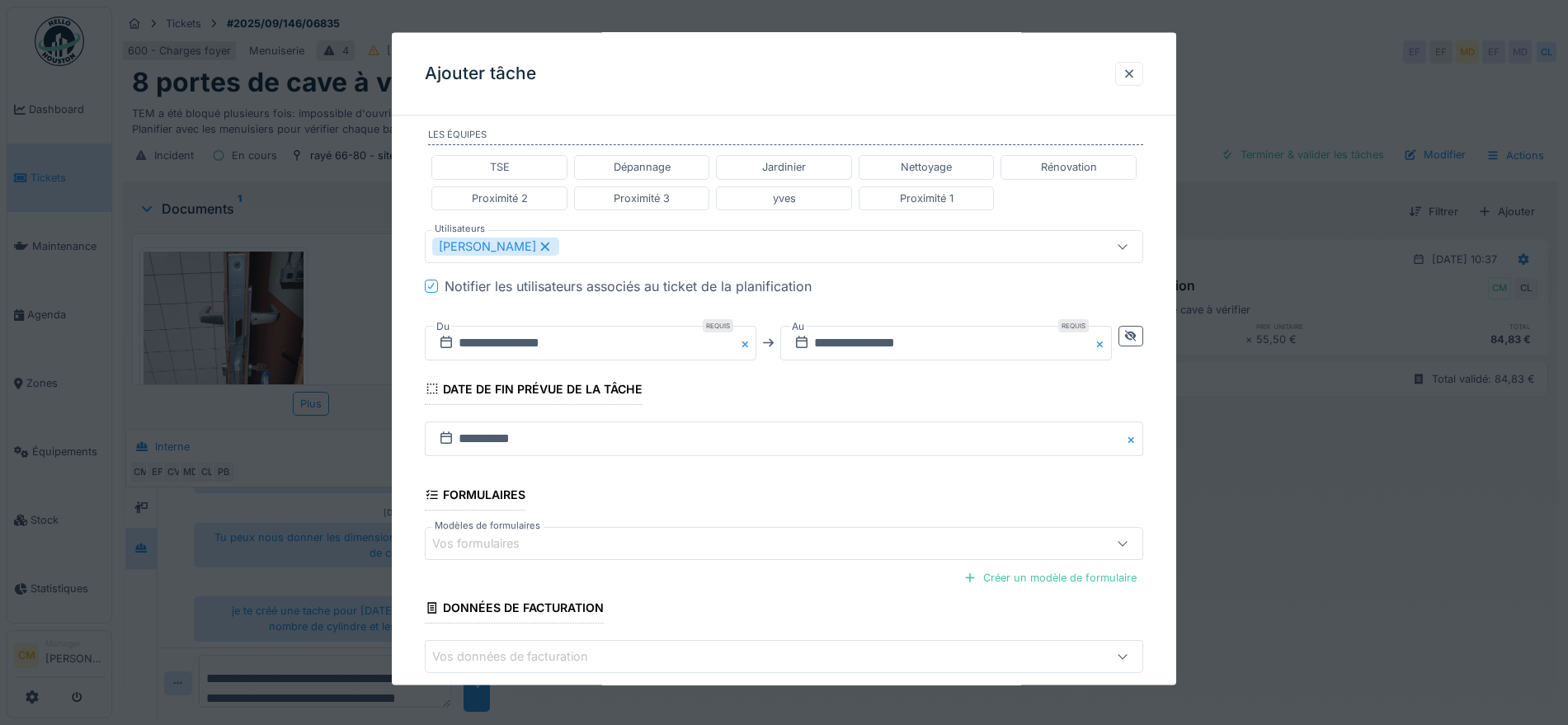
scroll to position [470, 0]
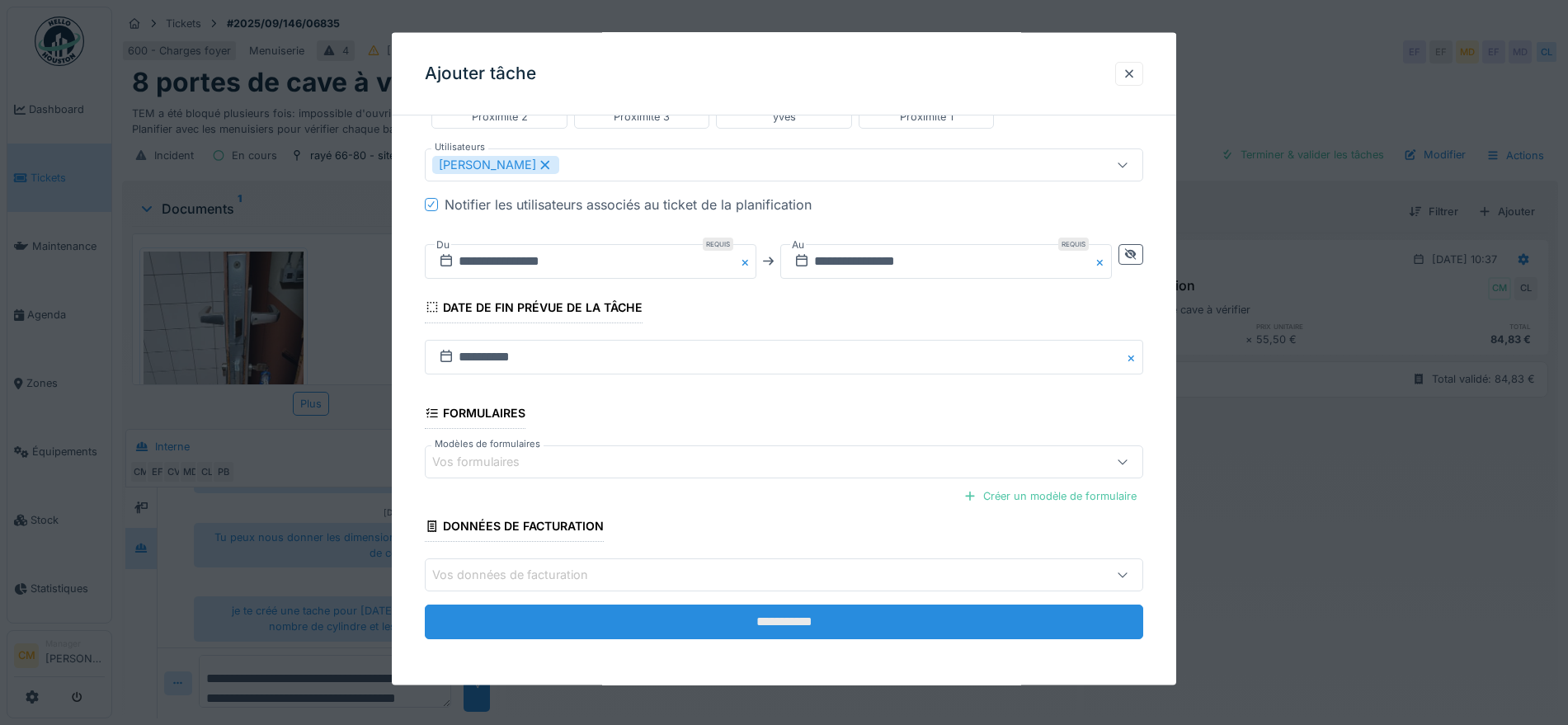
click at [834, 624] on input "**********" at bounding box center [784, 622] width 718 height 35
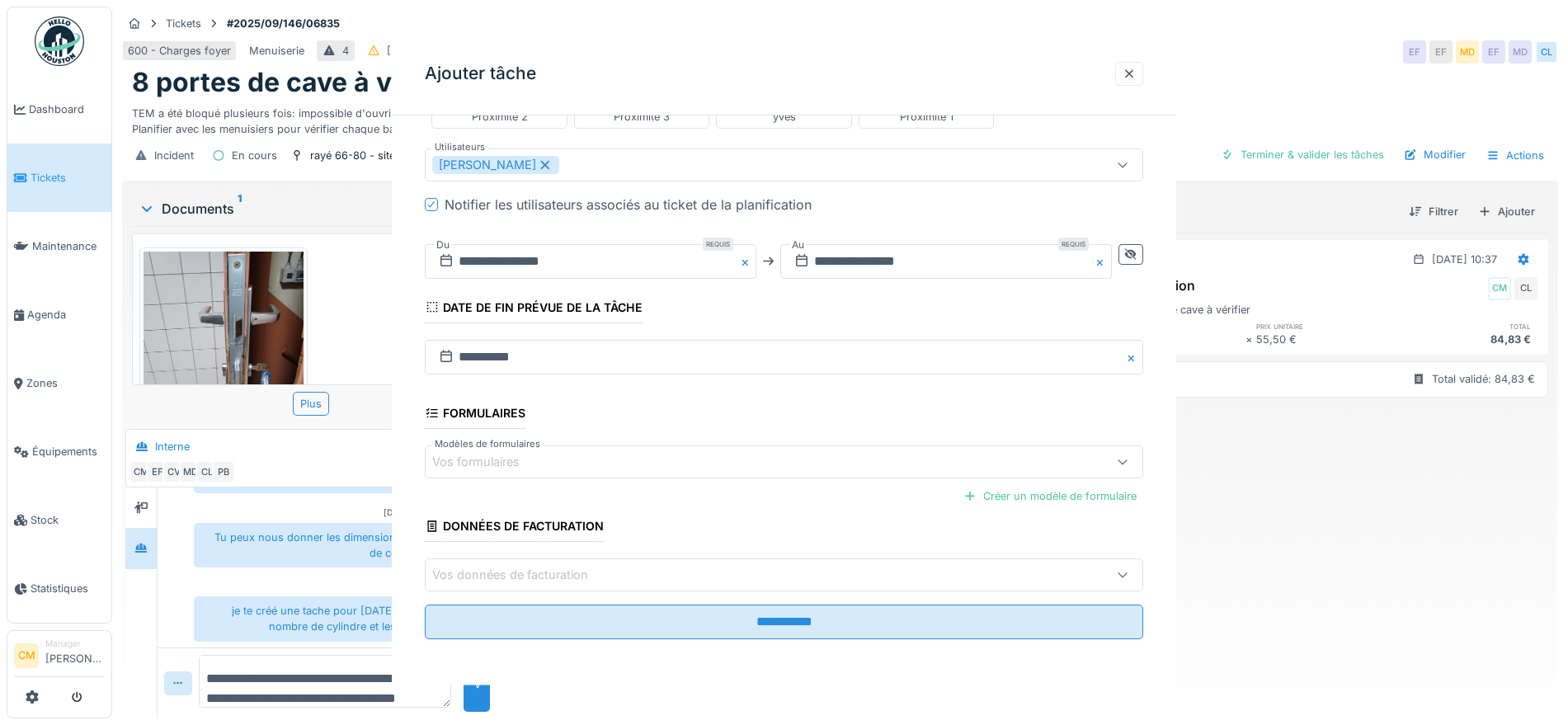
scroll to position [0, 0]
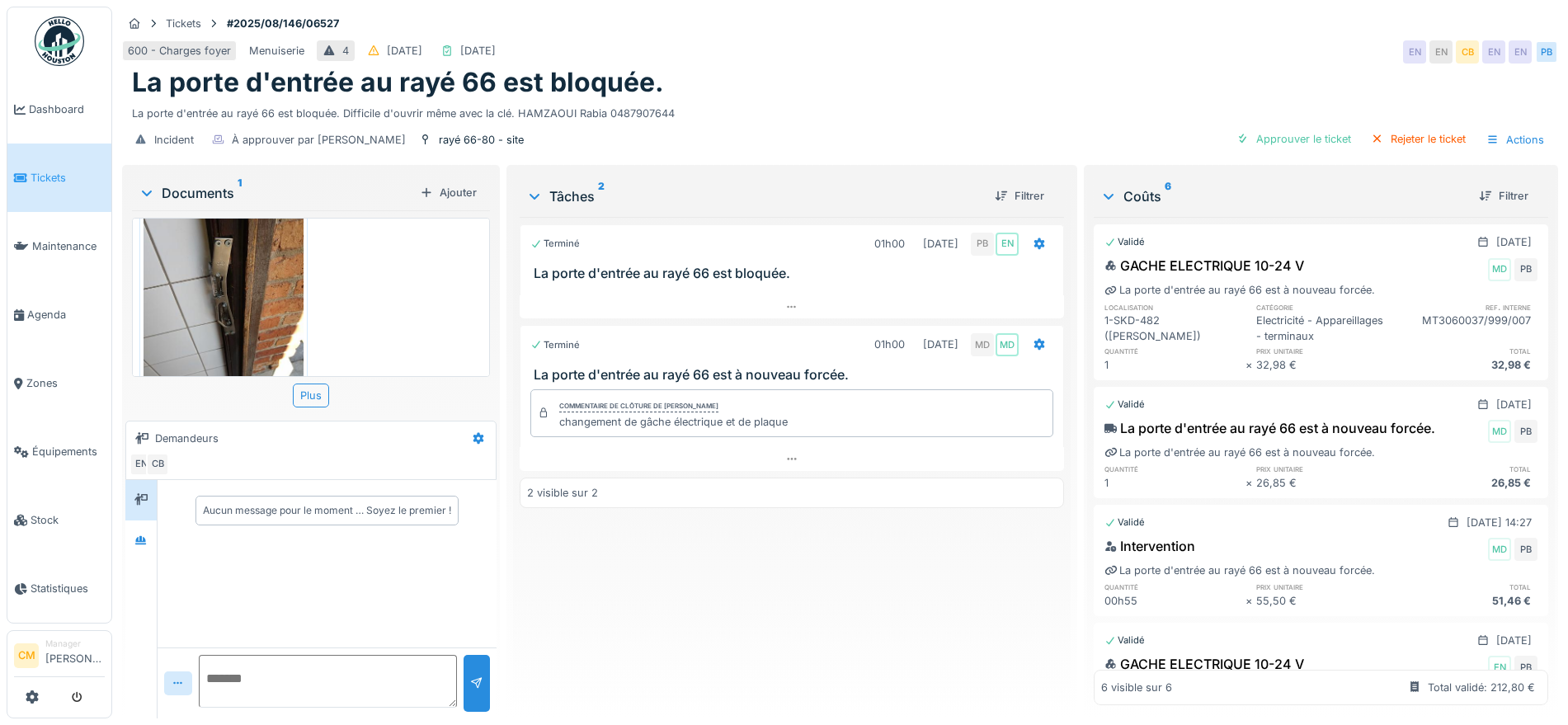
scroll to position [93, 0]
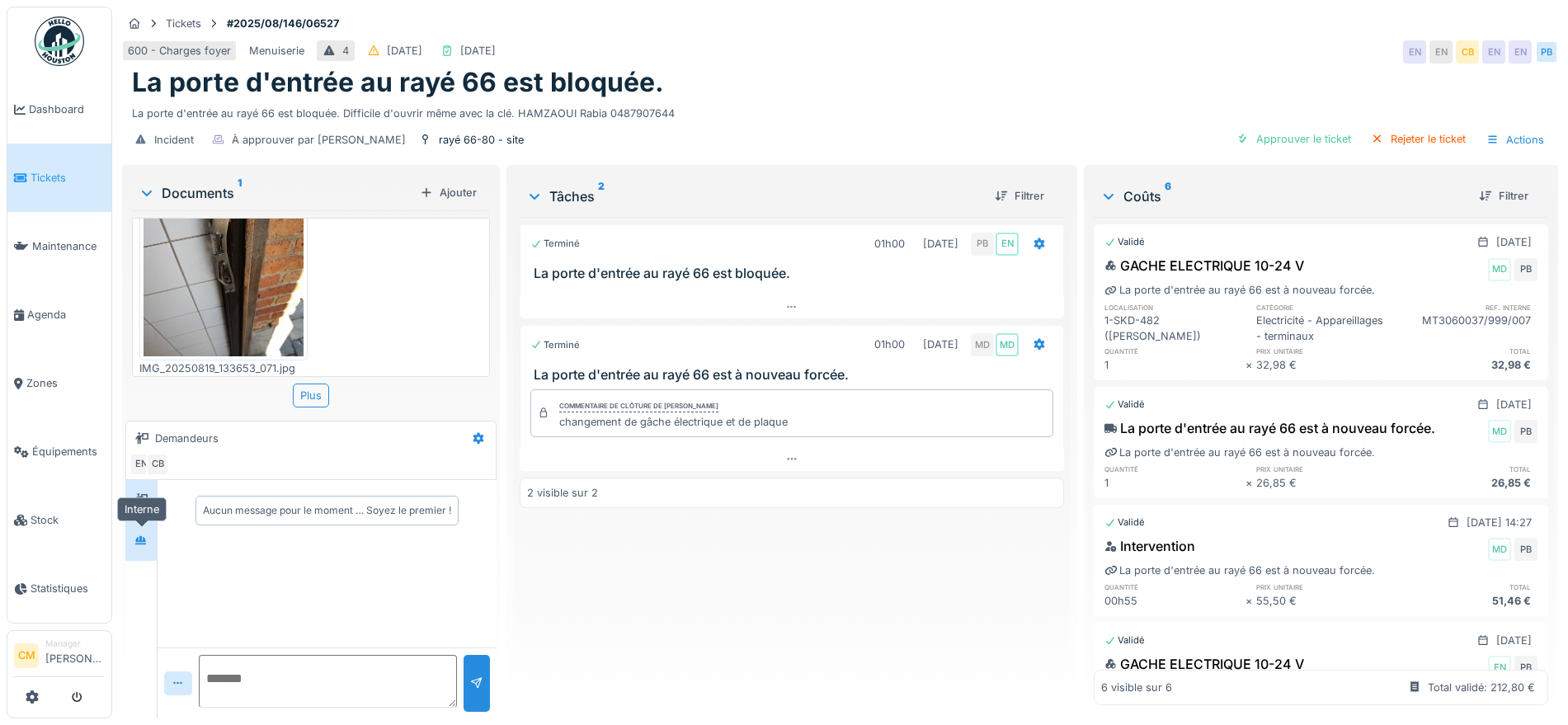
click at [144, 540] on icon at bounding box center [141, 540] width 11 height 9
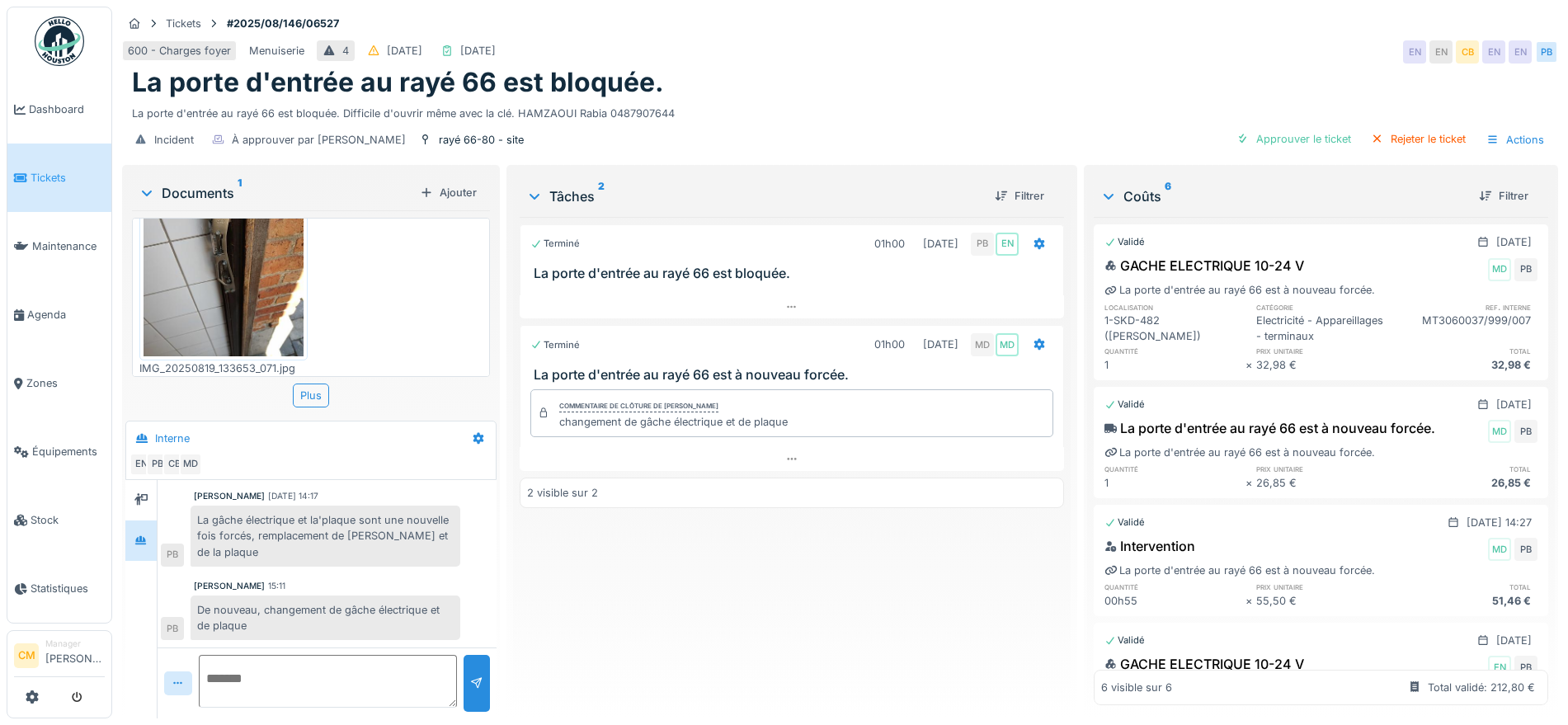
scroll to position [16, 0]
click at [1264, 129] on div "Approuver le ticket" at bounding box center [1293, 139] width 128 height 23
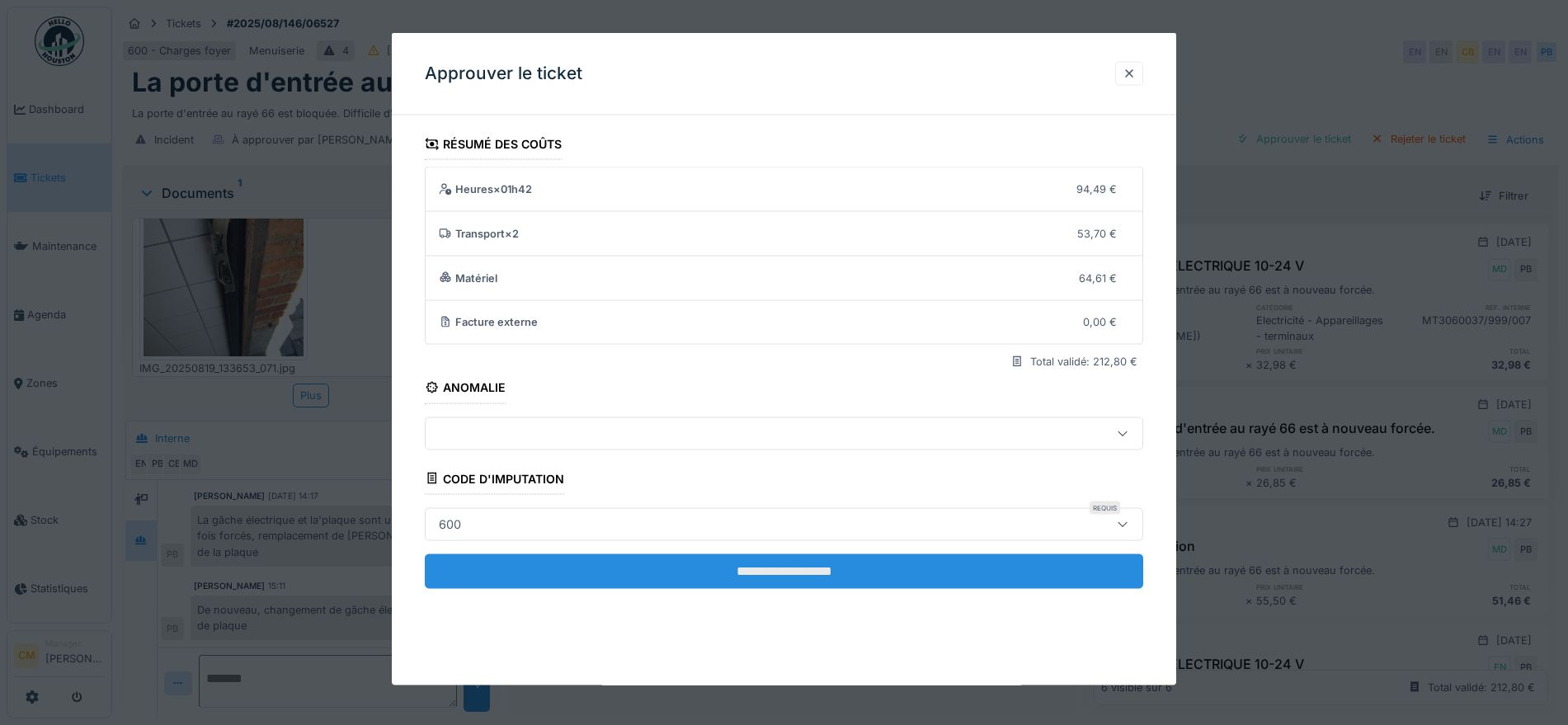
click at [830, 575] on input "**********" at bounding box center [784, 571] width 718 height 35
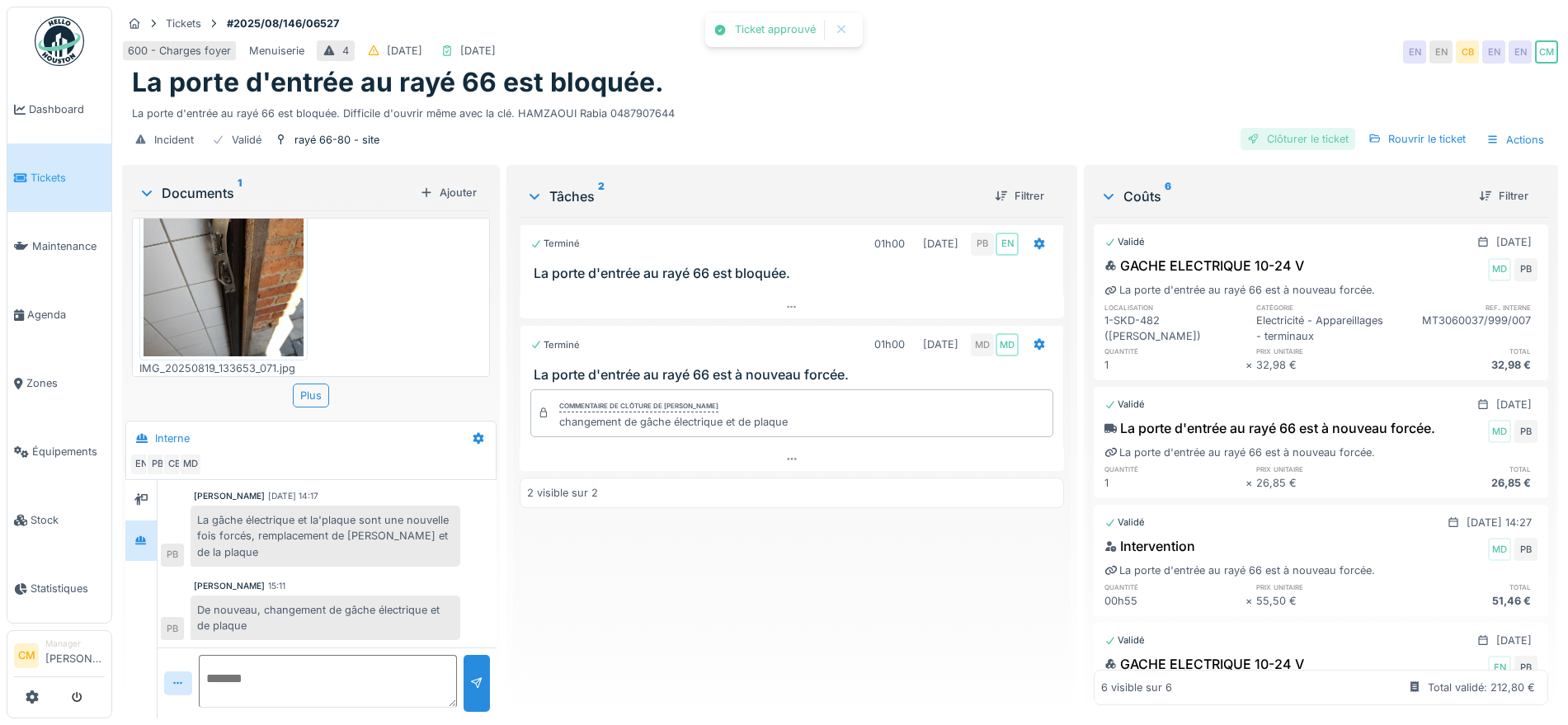
click at [1299, 128] on div "Clôturer le ticket" at bounding box center [1298, 139] width 115 height 23
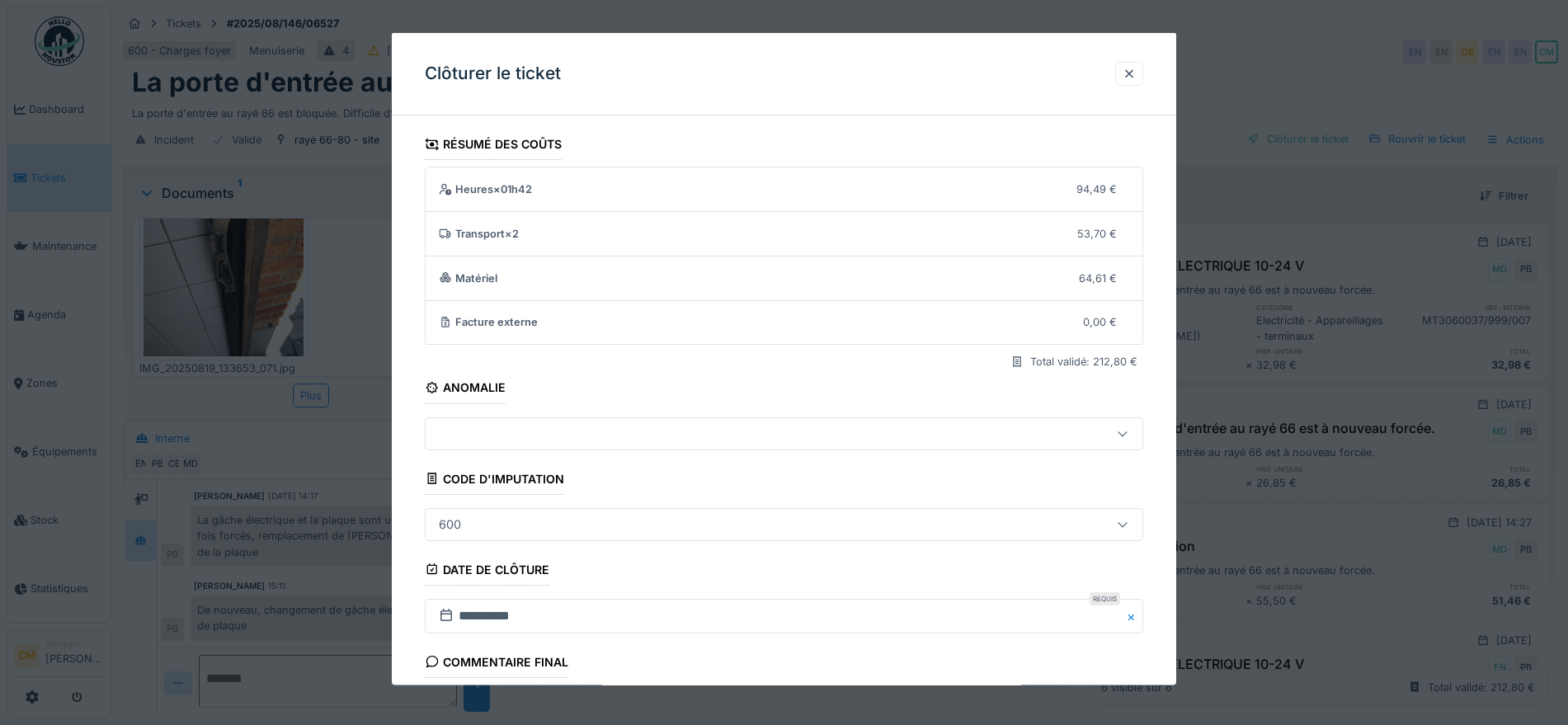
click at [601, 526] on div "600" at bounding box center [741, 523] width 620 height 18
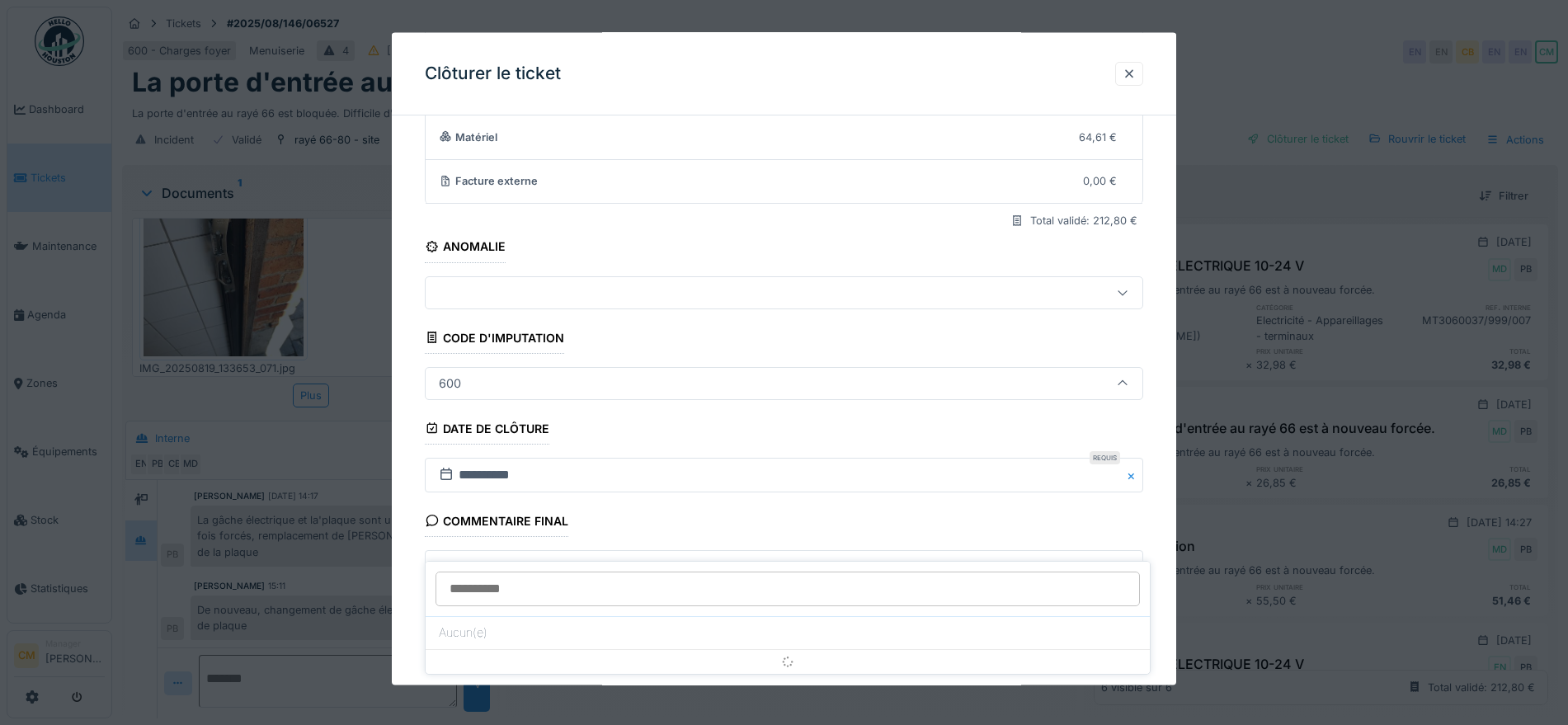
scroll to position [165, 0]
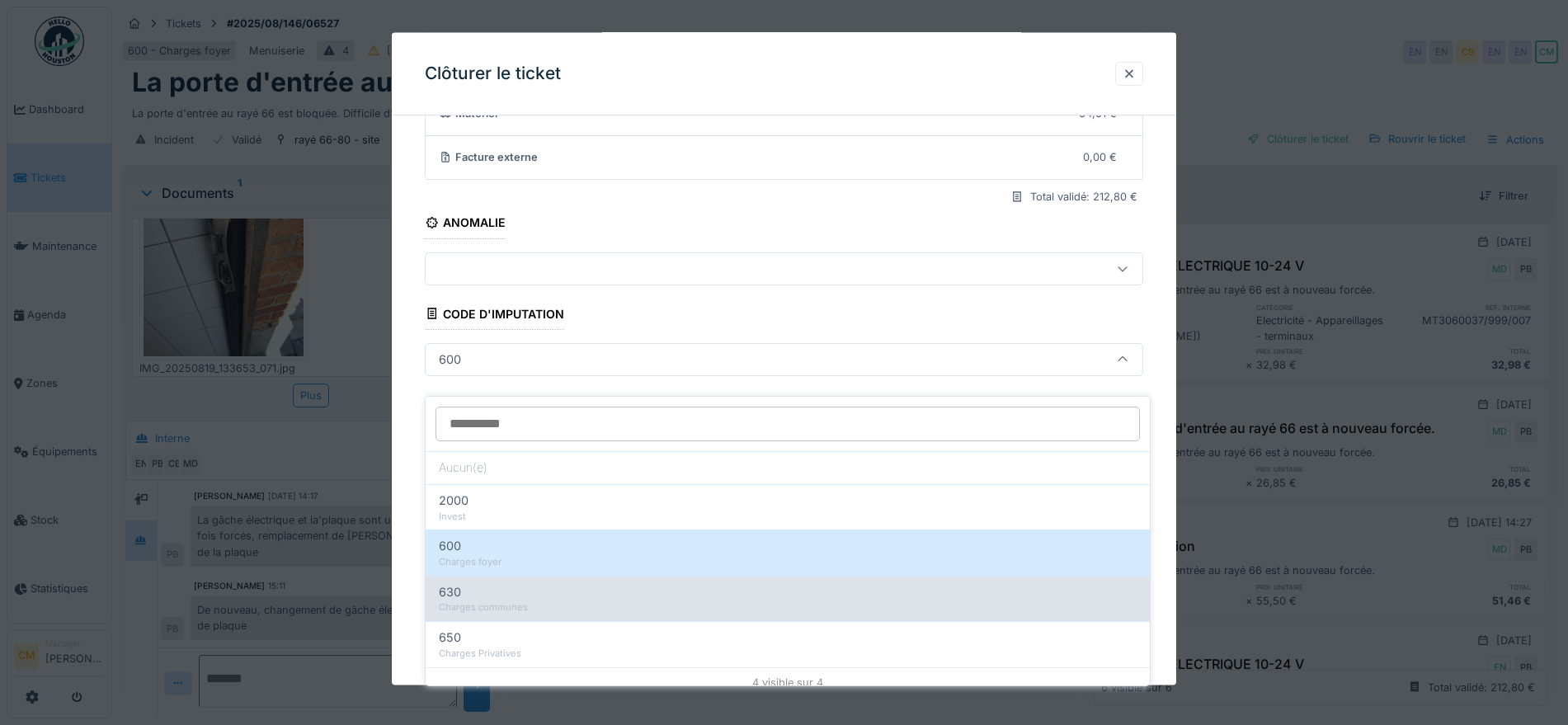
click at [620, 599] on div "630 Charges communes" at bounding box center [787, 598] width 724 height 45
type input "***"
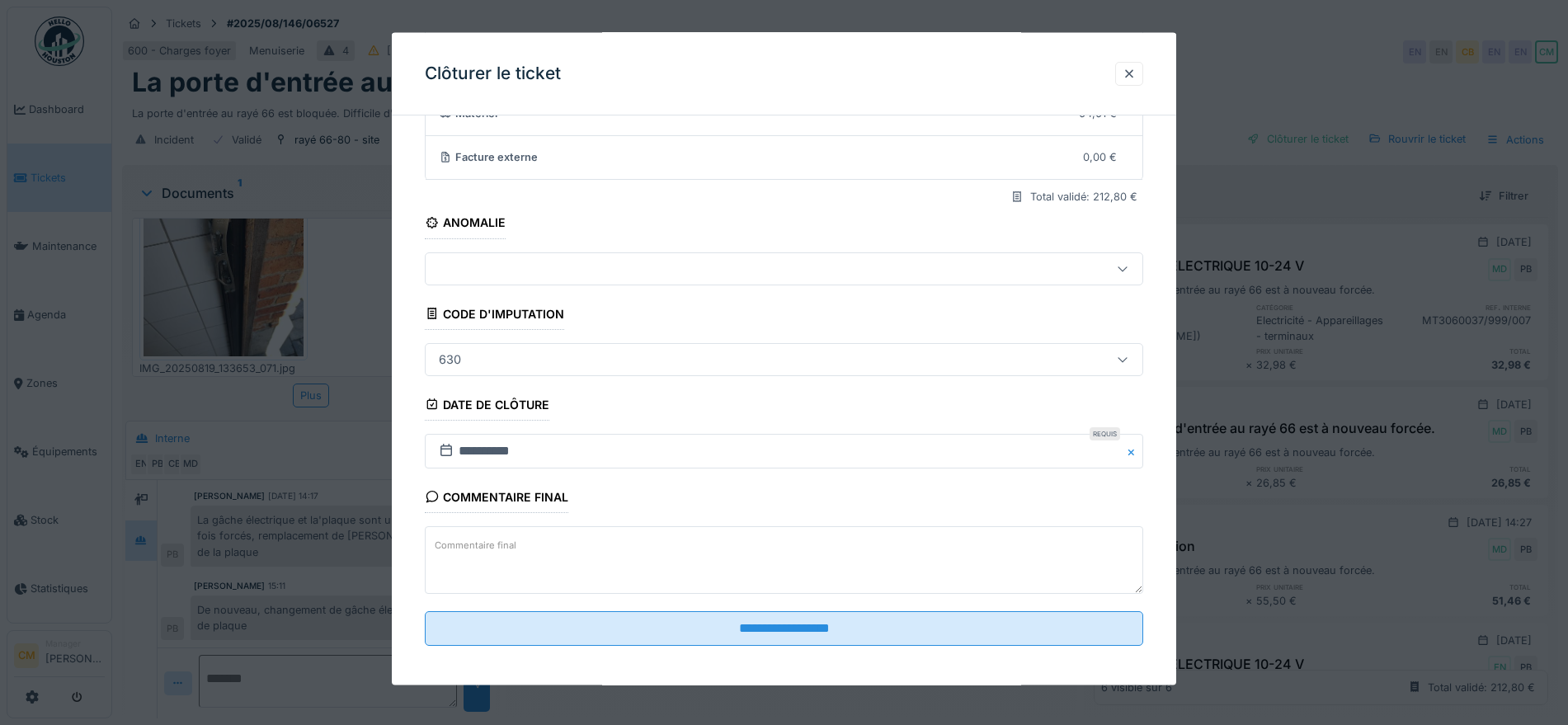
click at [807, 310] on fieldset "**********" at bounding box center [784, 311] width 718 height 695
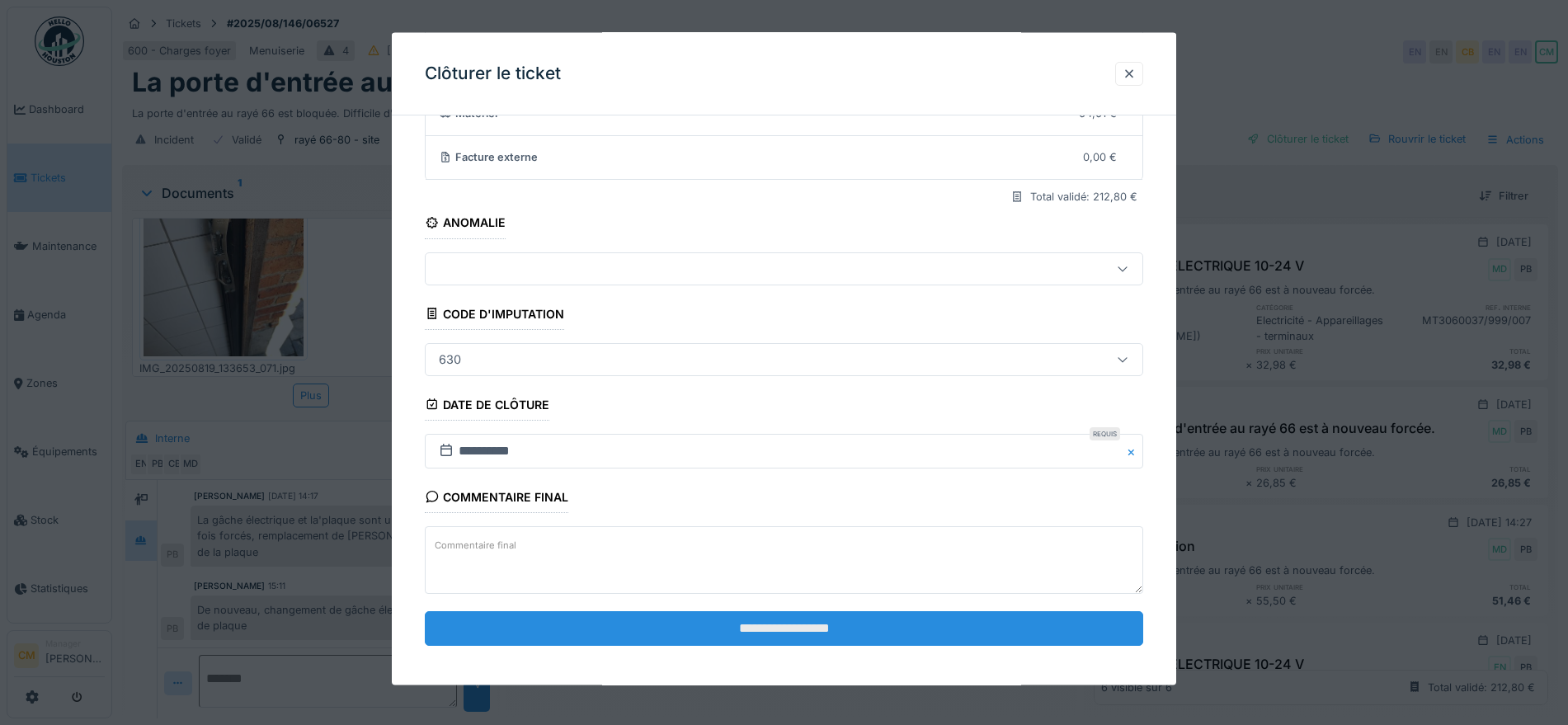
click at [792, 620] on input "**********" at bounding box center [784, 629] width 718 height 35
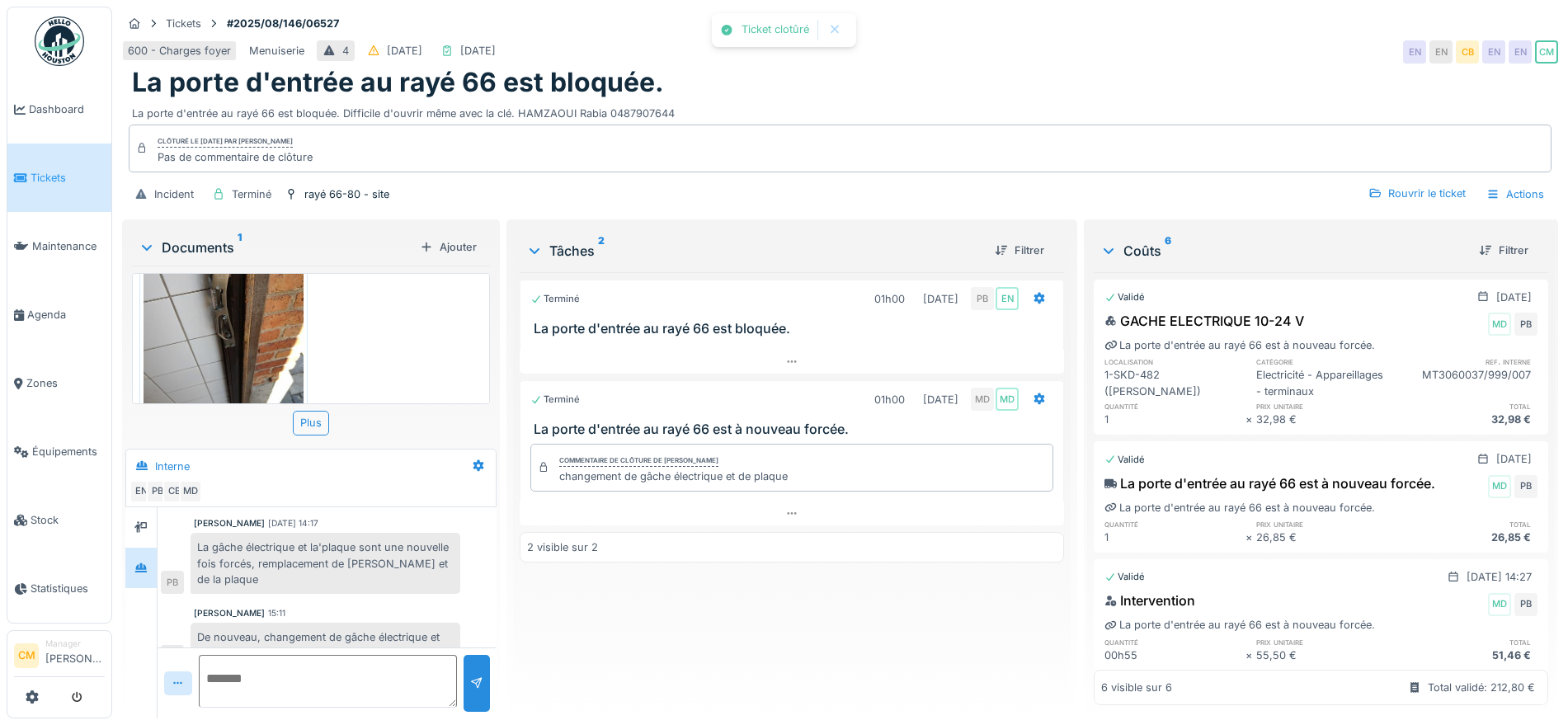
scroll to position [83, 0]
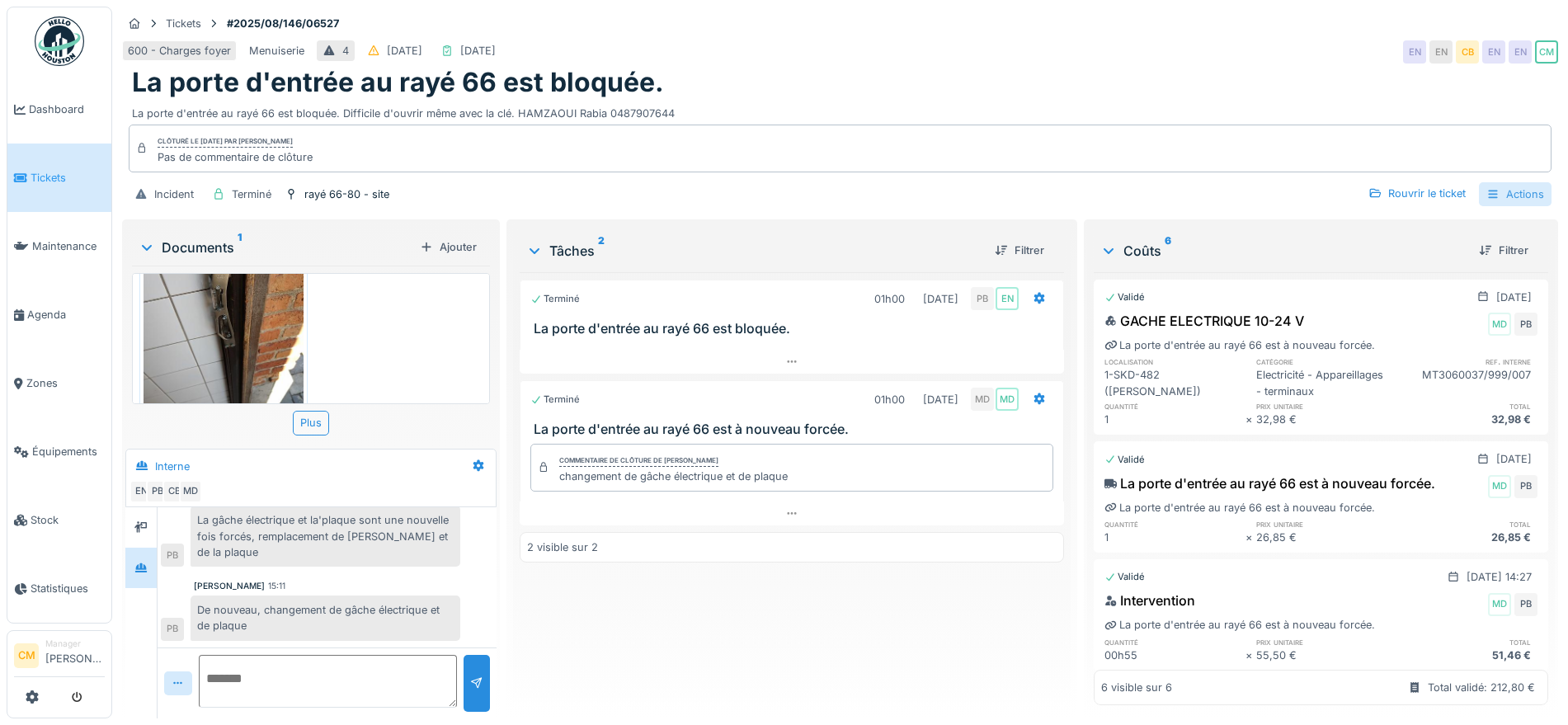
click at [1507, 183] on div "Actions" at bounding box center [1514, 195] width 72 height 24
click at [1391, 218] on div "Rapport d'intervention" at bounding box center [1414, 230] width 203 height 24
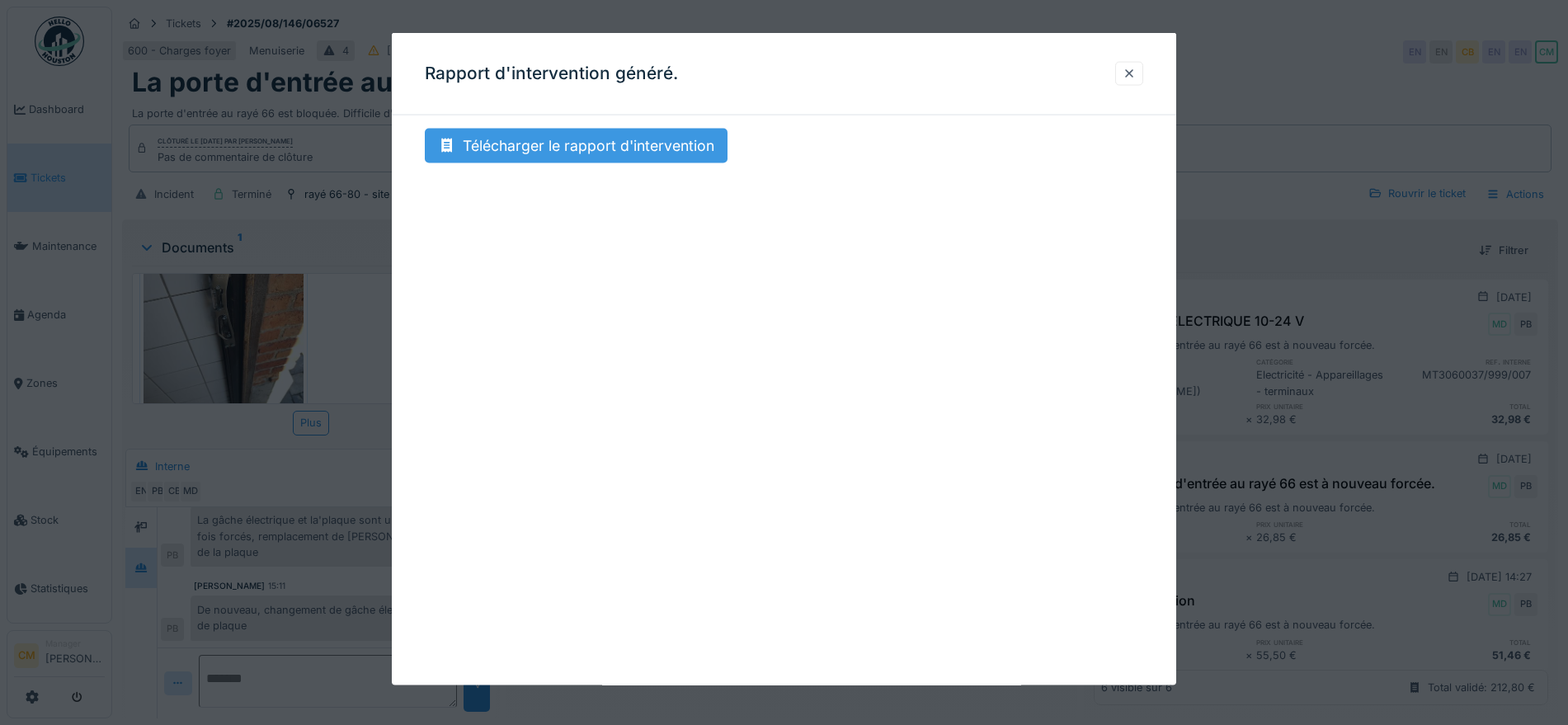
click at [621, 147] on div "Télécharger le rapport d'intervention" at bounding box center [576, 146] width 302 height 35
click at [1136, 73] on div at bounding box center [1128, 73] width 13 height 16
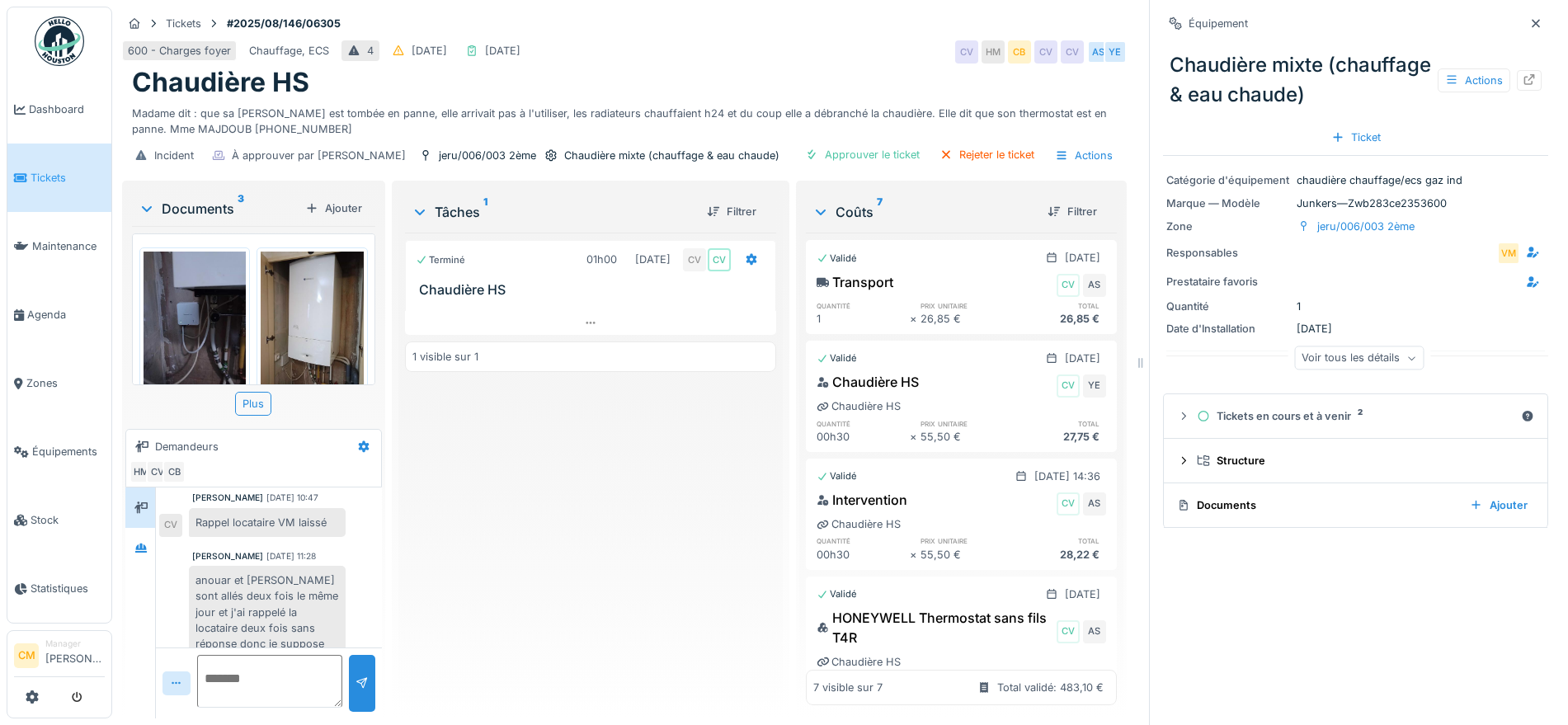
scroll to position [48, 0]
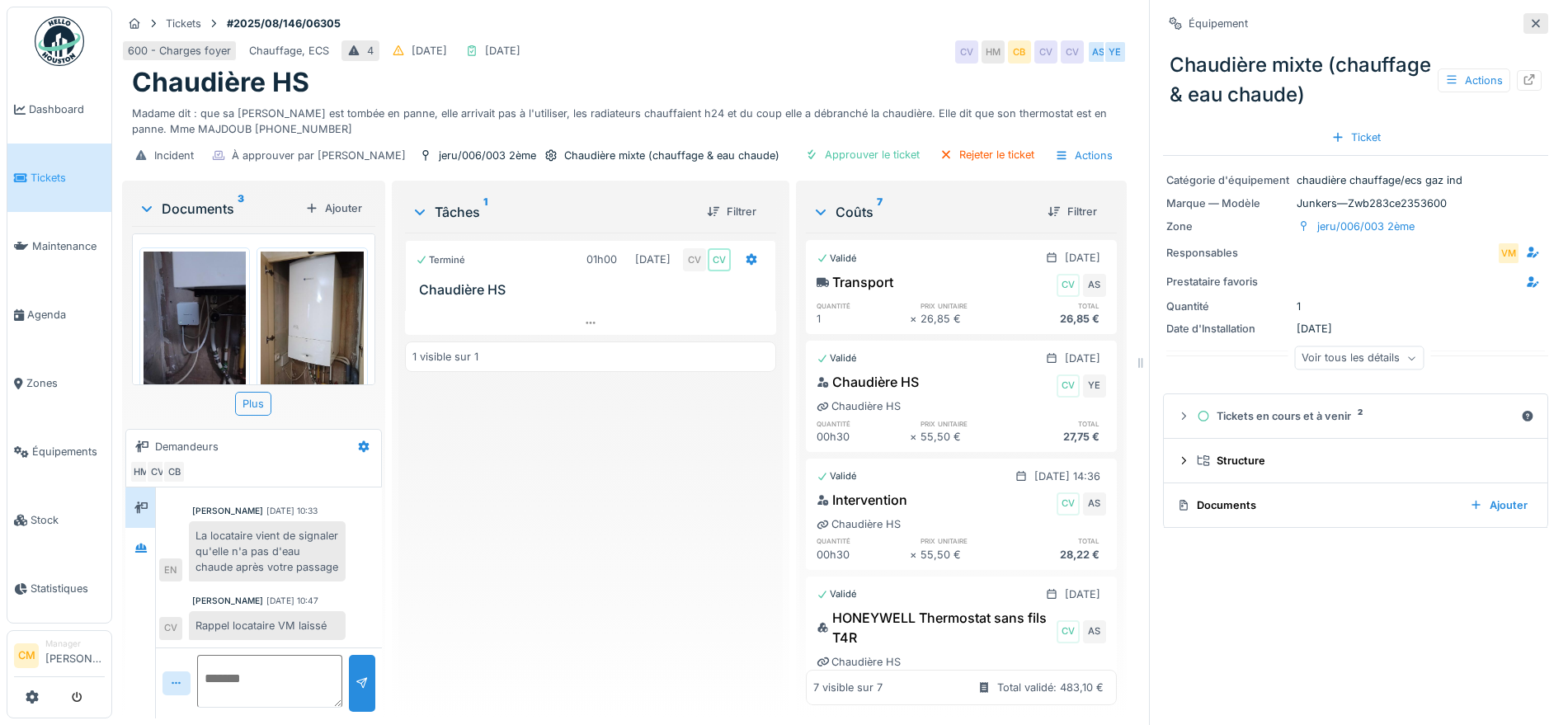
click at [1531, 21] on icon at bounding box center [1535, 23] width 8 height 8
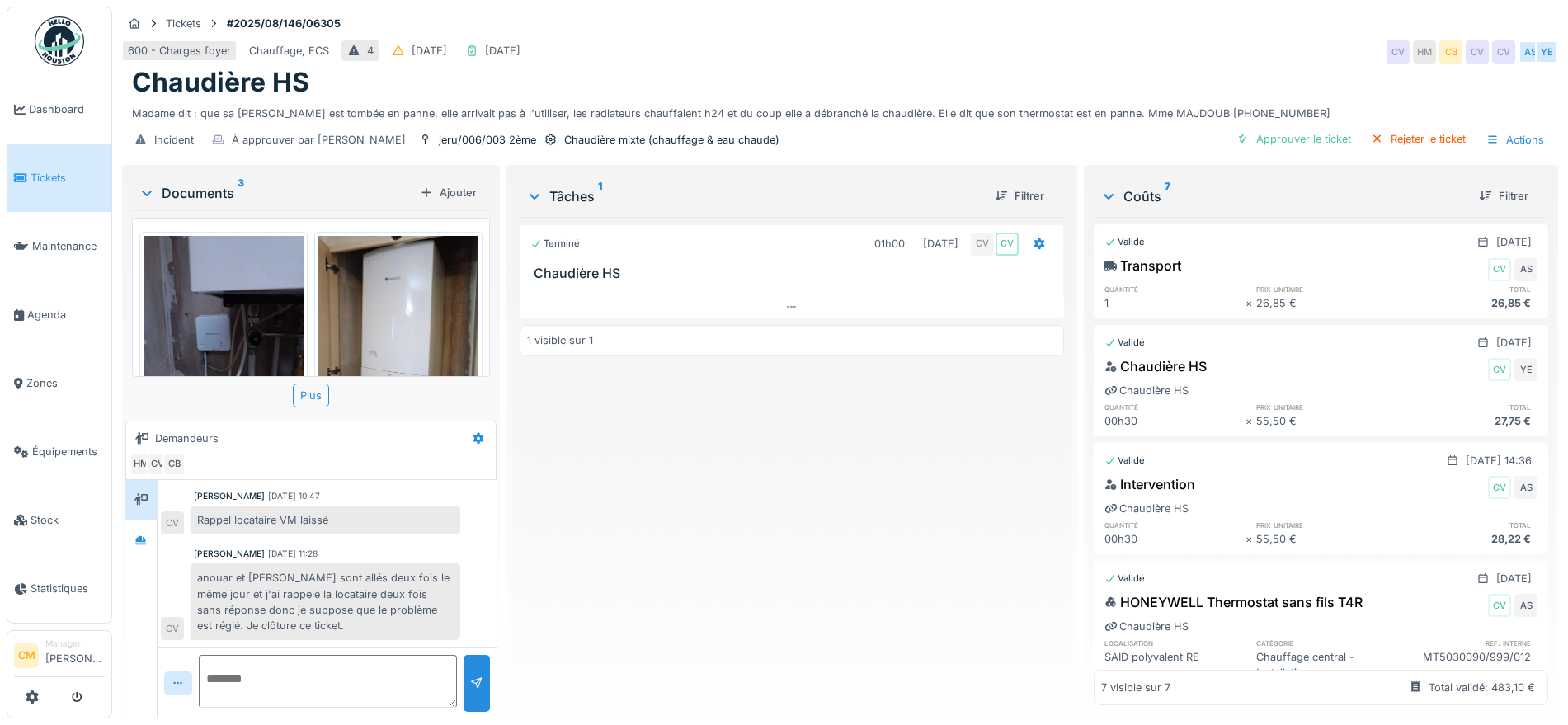
scroll to position [16, 0]
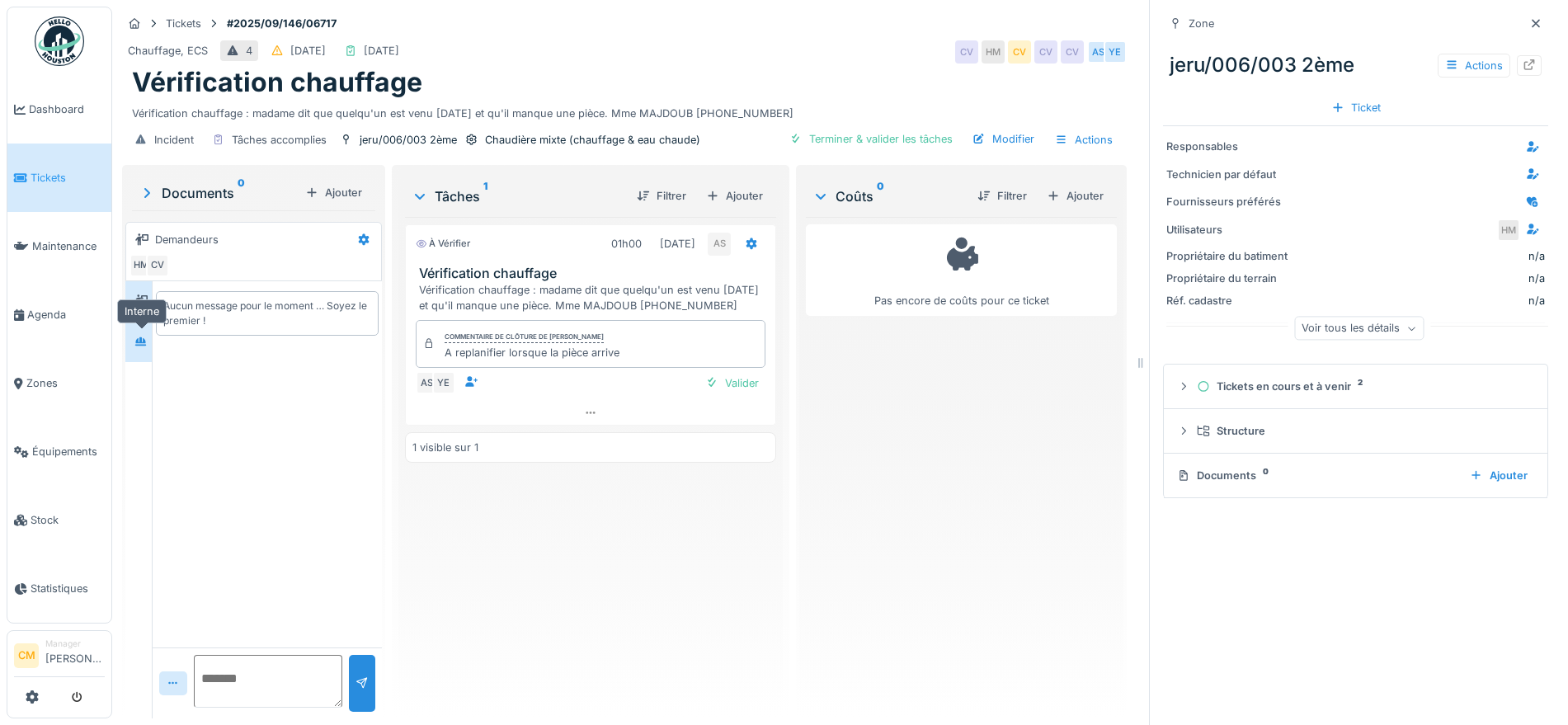
click at [141, 345] on icon at bounding box center [141, 341] width 11 height 9
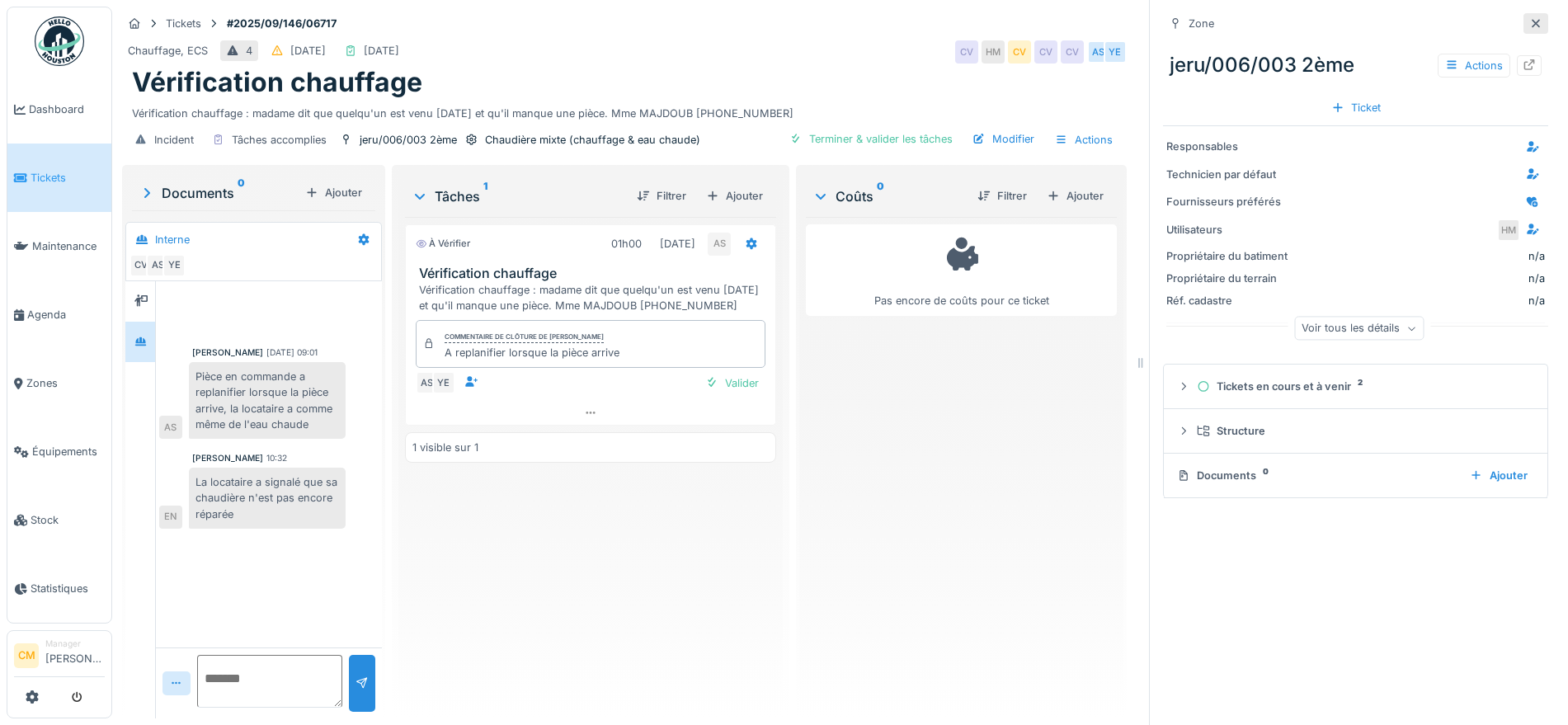
click at [1529, 24] on icon at bounding box center [1535, 23] width 13 height 10
